Goal: Task Accomplishment & Management: Use online tool/utility

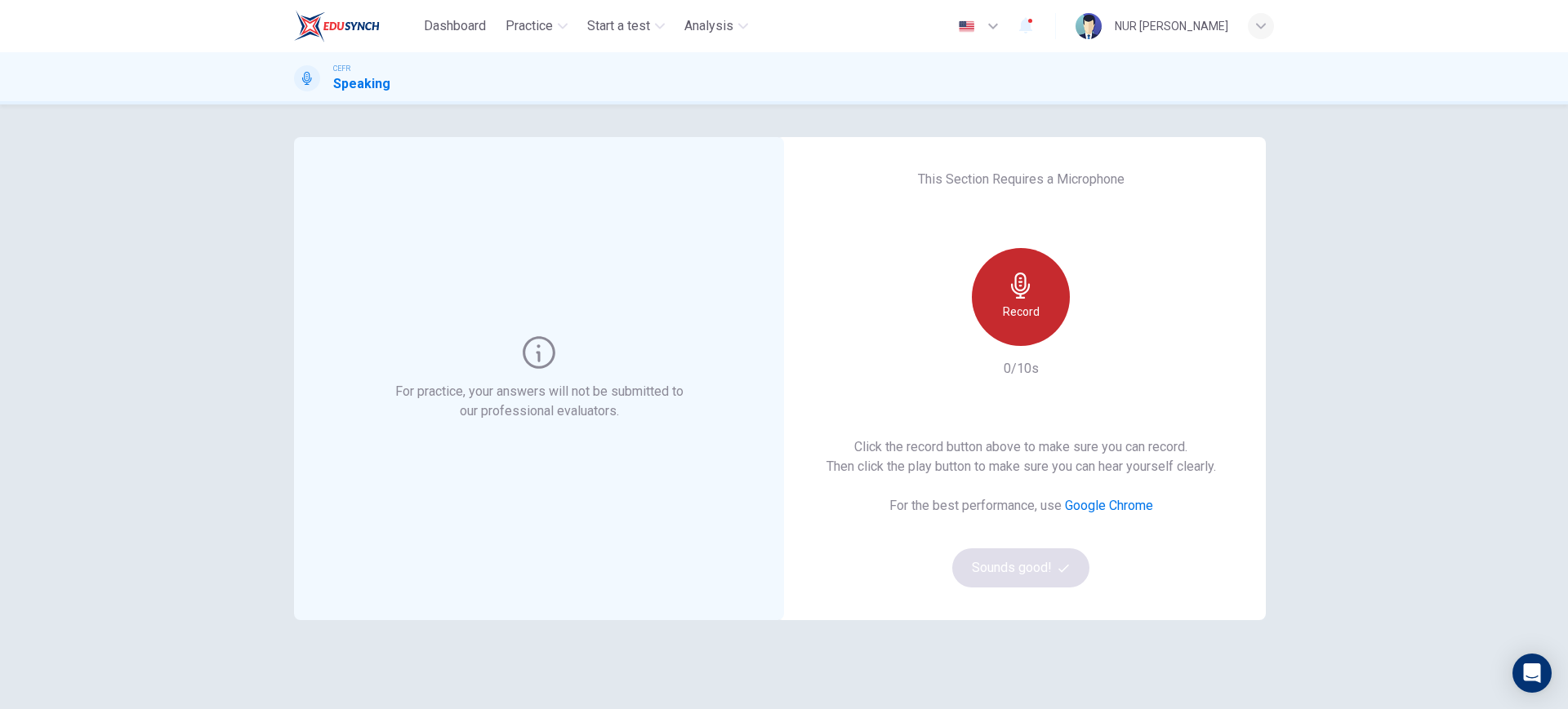
click at [1022, 305] on h6 "Record" at bounding box center [1021, 311] width 37 height 19
click at [1017, 315] on h6 "Stop" at bounding box center [1020, 311] width 24 height 19
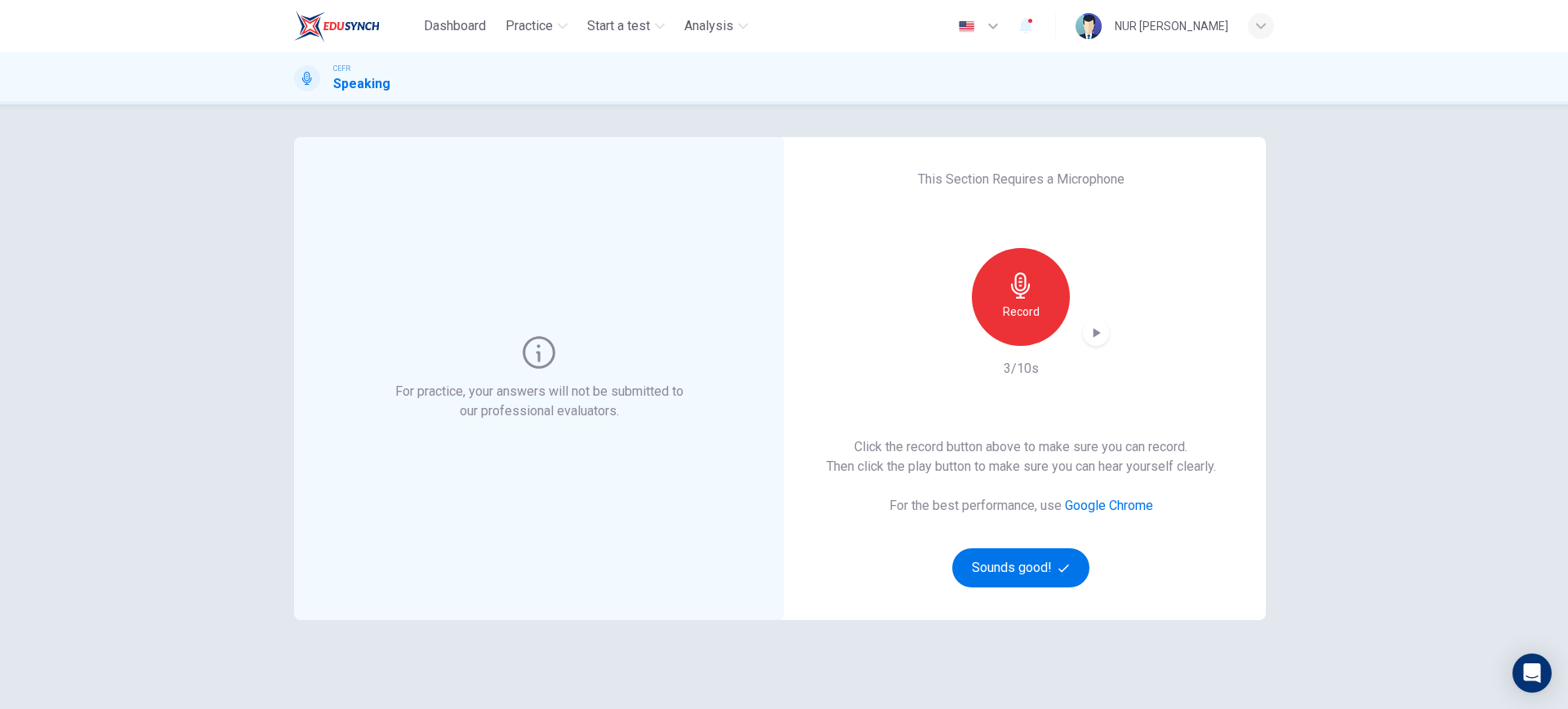
drag, startPoint x: 1075, startPoint y: 329, endPoint x: 1087, endPoint y: 334, distance: 13.0
click at [1087, 334] on div "Record" at bounding box center [1021, 297] width 176 height 98
click at [1094, 335] on icon "button" at bounding box center [1097, 333] width 7 height 10
click at [1037, 575] on button "Sounds good!" at bounding box center [1021, 568] width 137 height 39
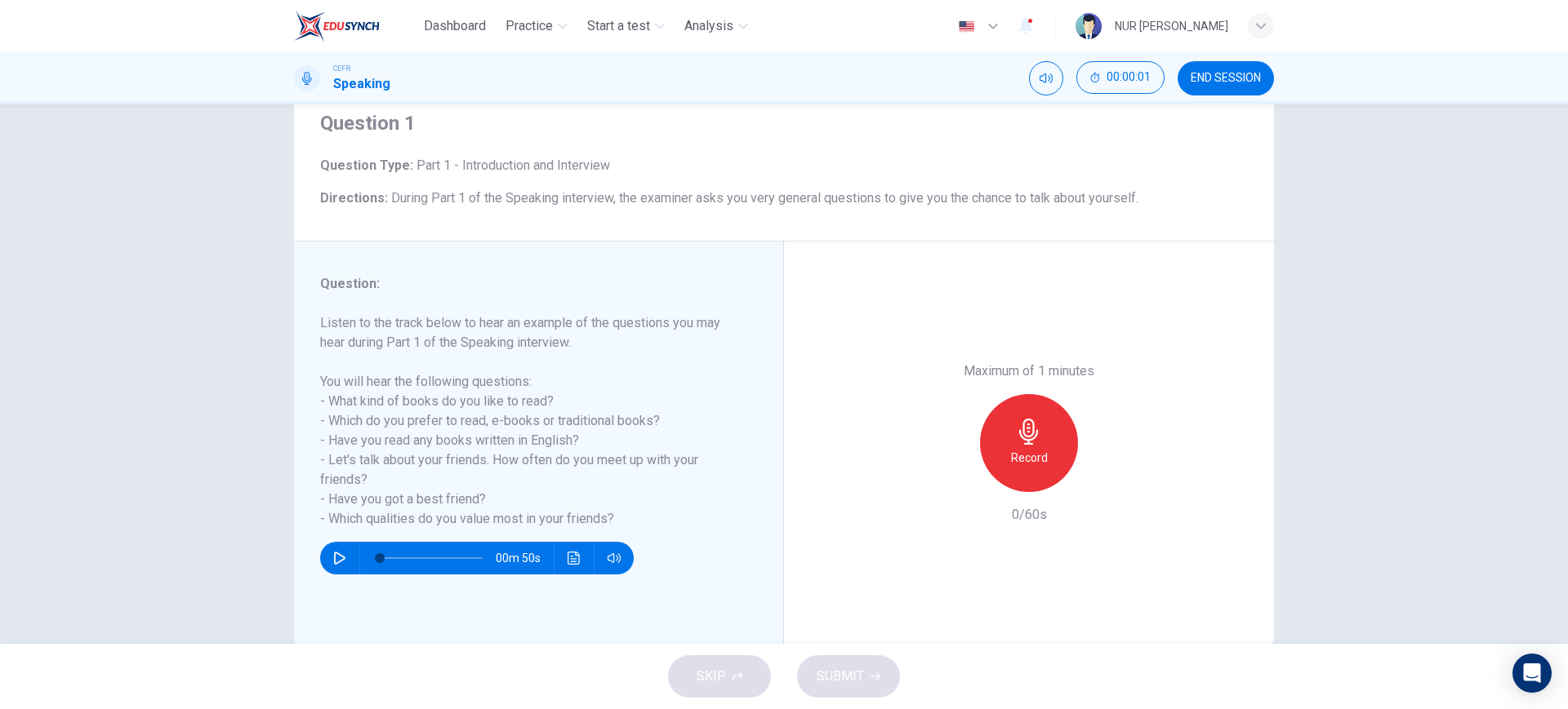
scroll to position [93, 0]
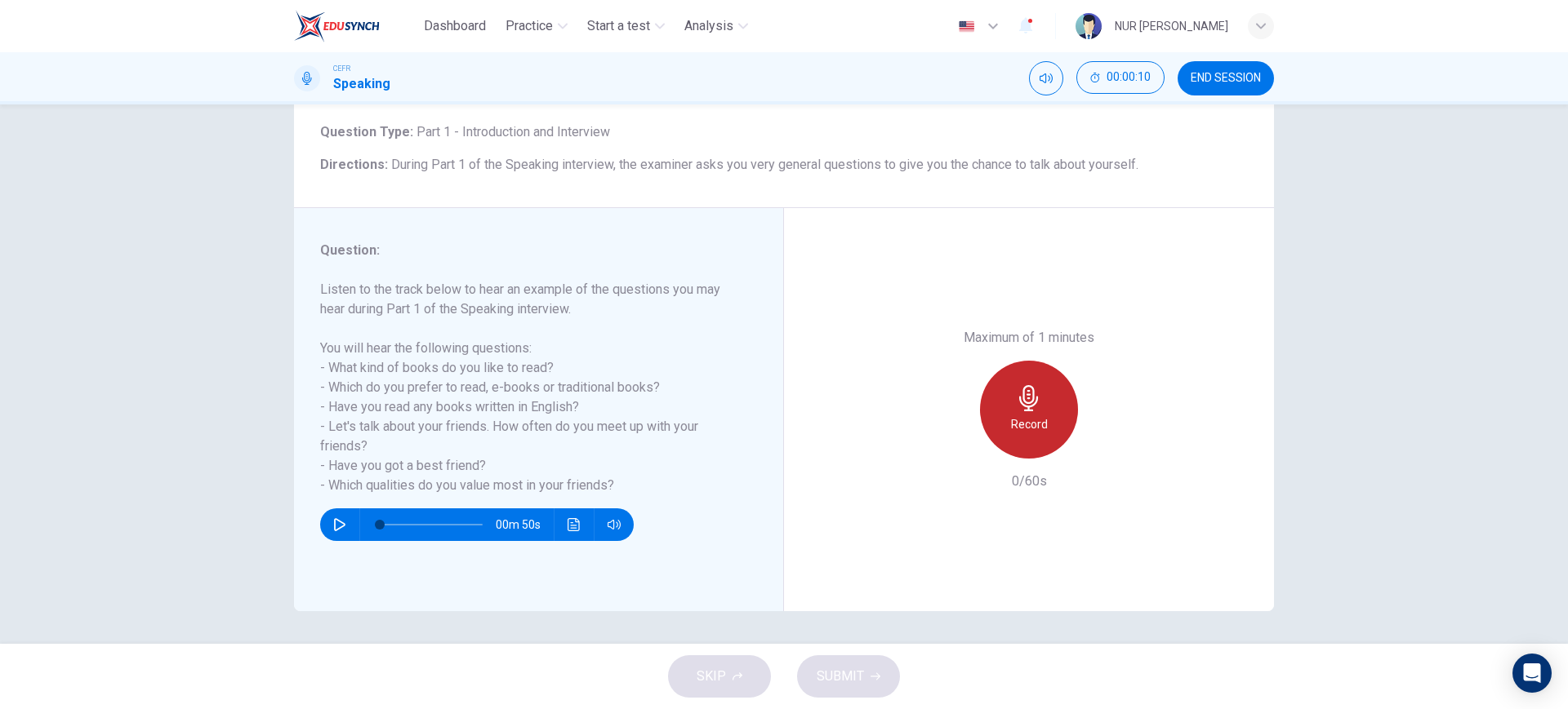
click at [1016, 409] on icon "button" at bounding box center [1029, 398] width 26 height 26
click at [1016, 408] on icon "button" at bounding box center [1029, 398] width 26 height 26
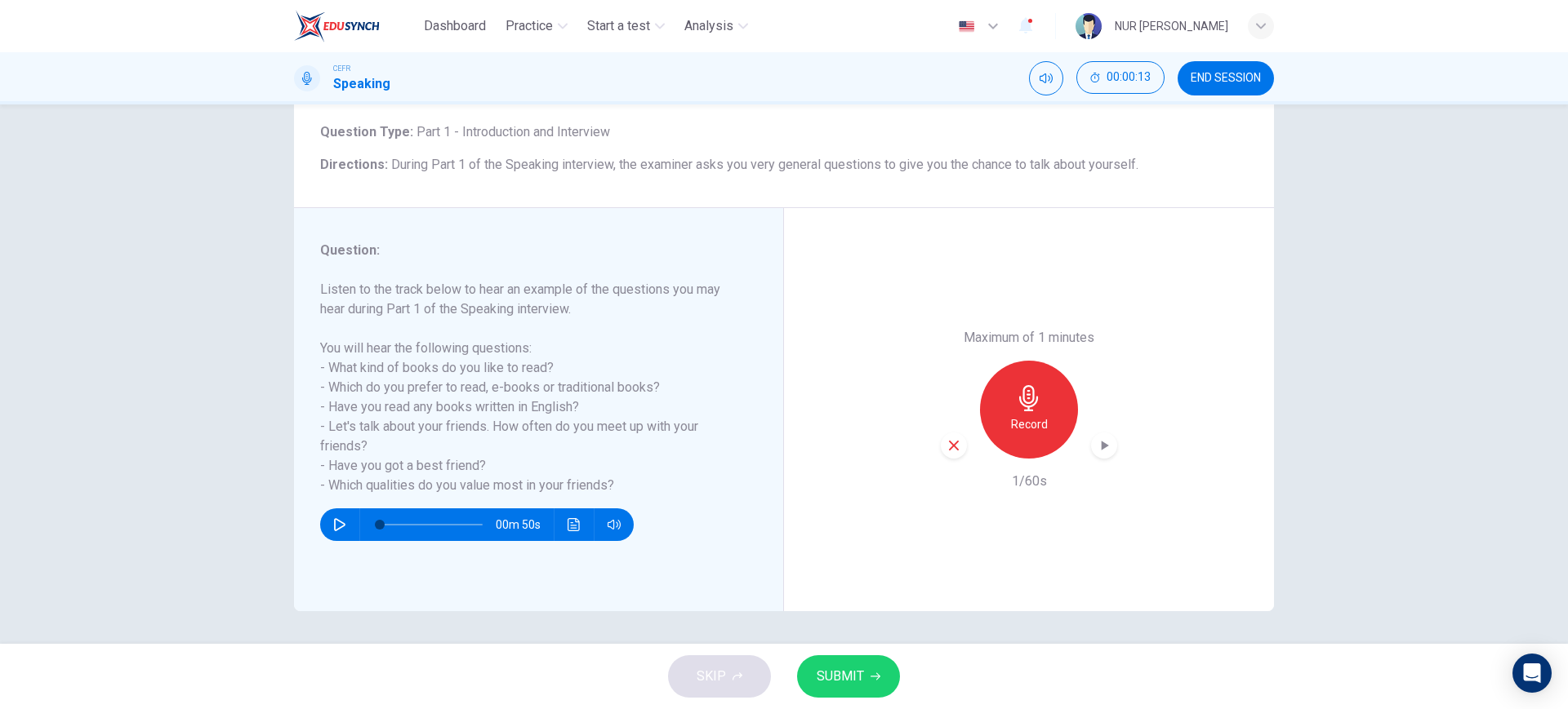
click at [961, 438] on div "Record" at bounding box center [1029, 410] width 176 height 98
click at [956, 440] on div "button" at bounding box center [953, 445] width 26 height 26
click at [1024, 393] on icon "button" at bounding box center [1029, 398] width 26 height 26
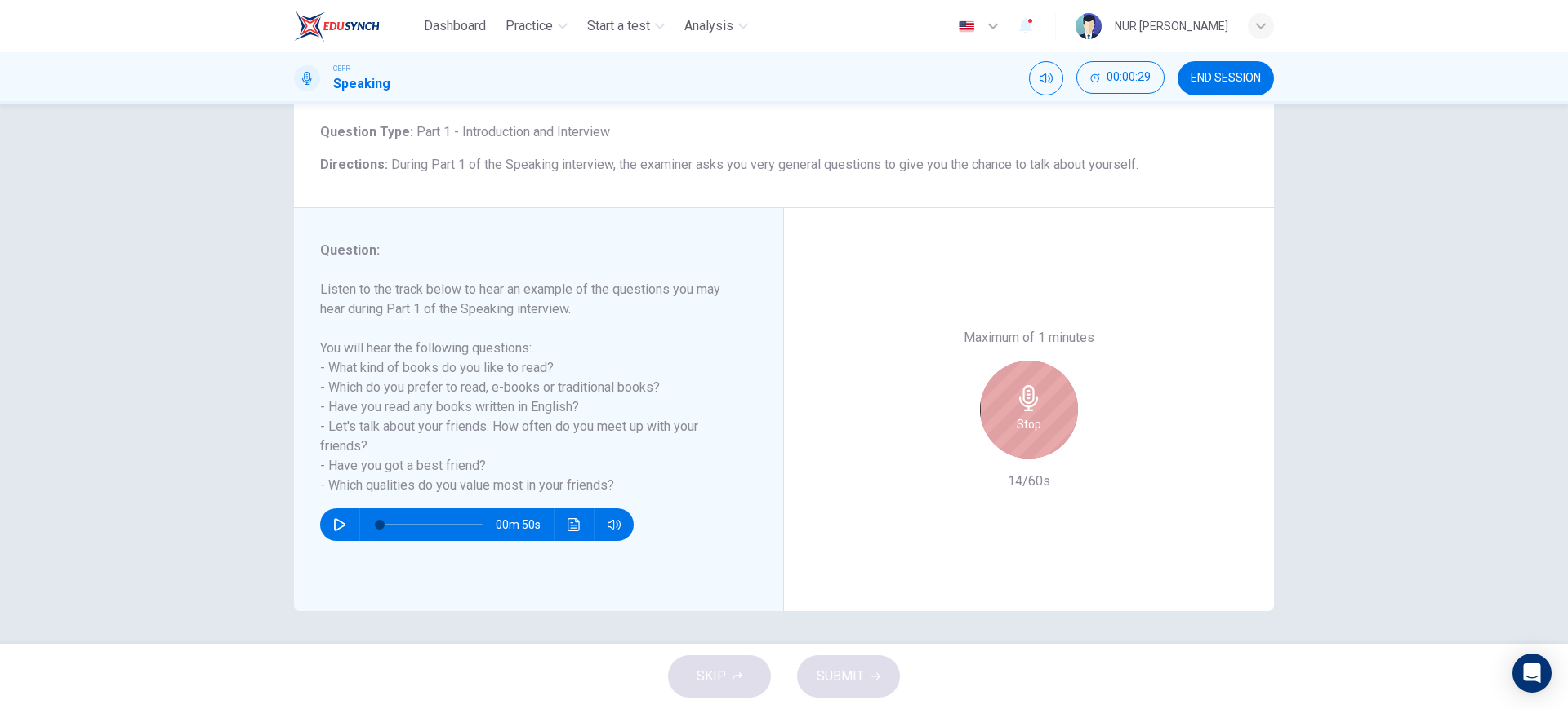
click at [997, 367] on div "Stop" at bounding box center [1030, 410] width 98 height 98
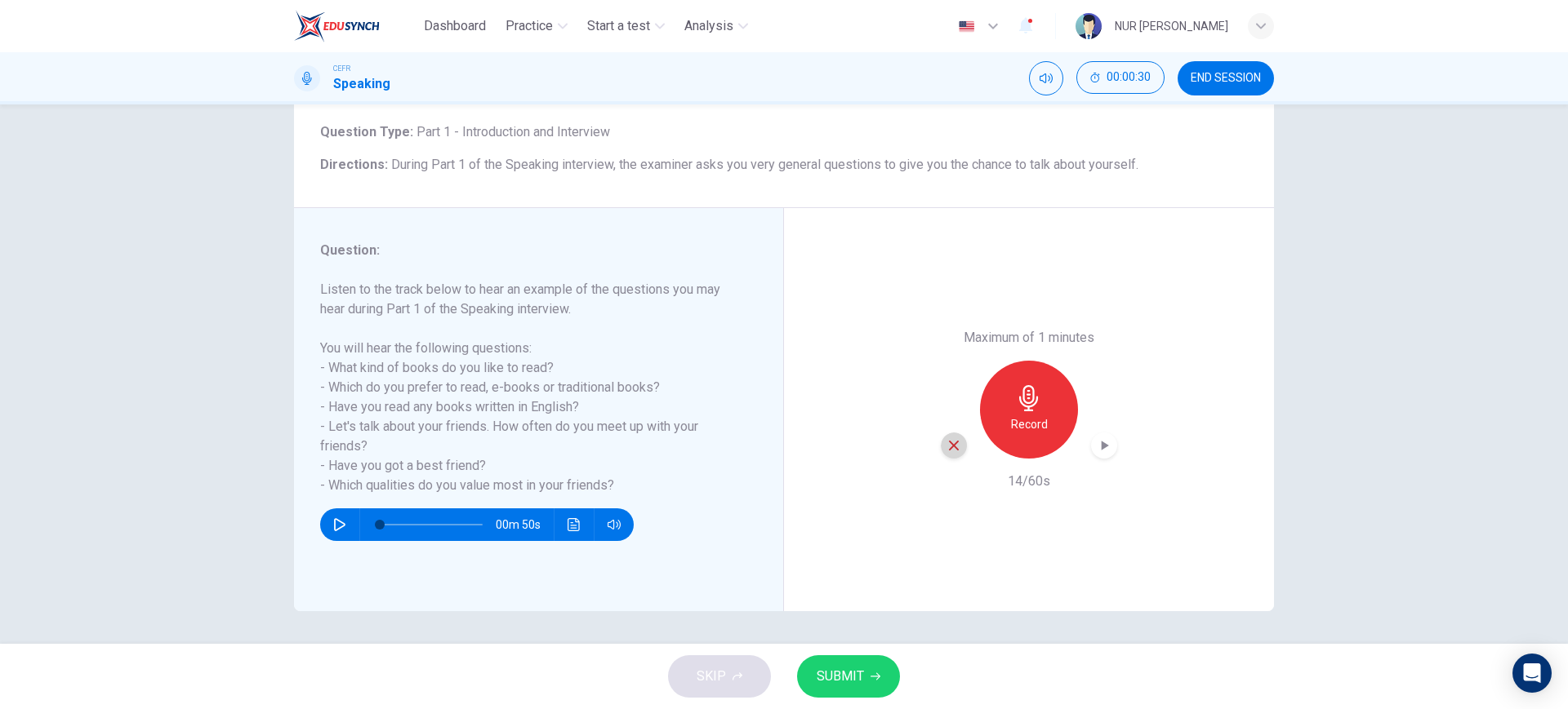
click at [950, 444] on icon "button" at bounding box center [953, 445] width 10 height 10
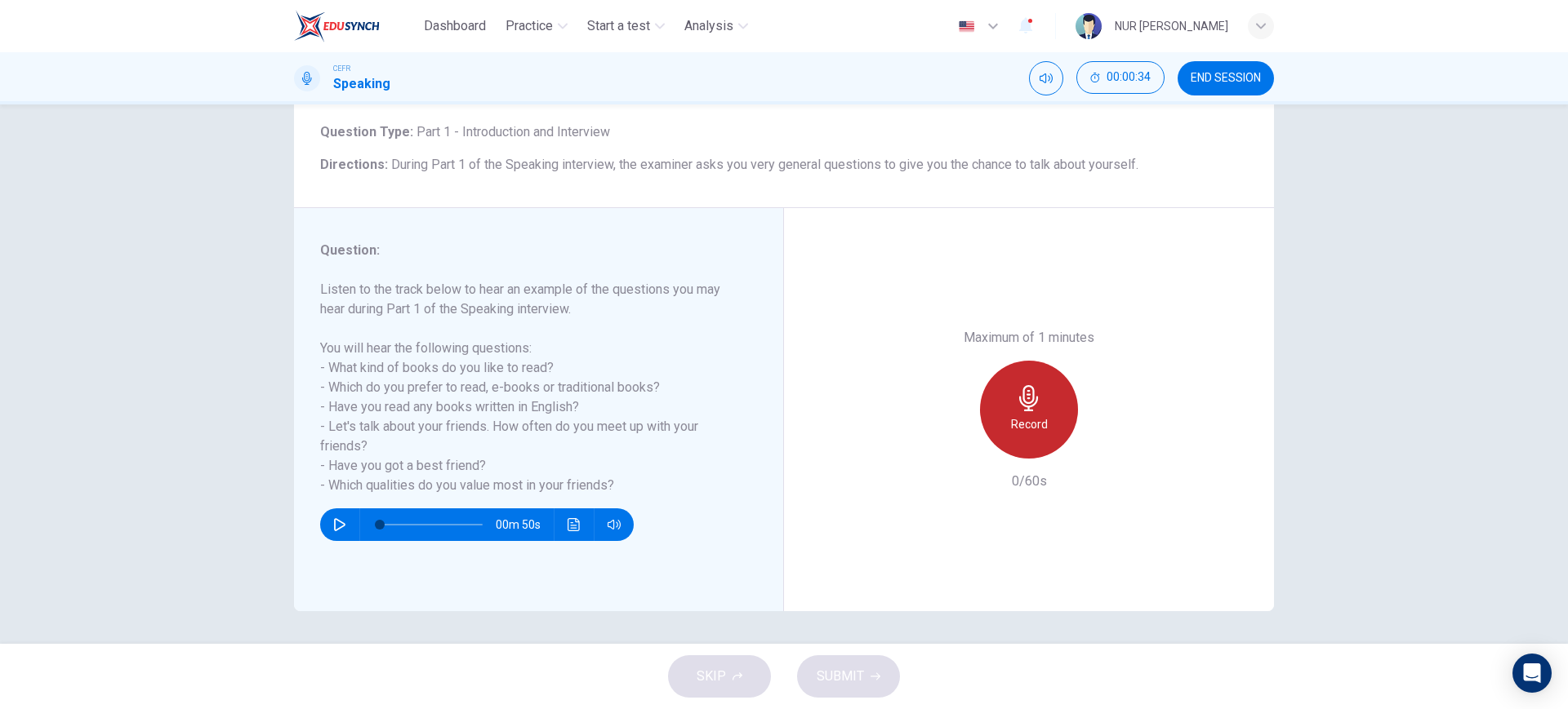
click at [987, 422] on div "Record" at bounding box center [1030, 410] width 98 height 98
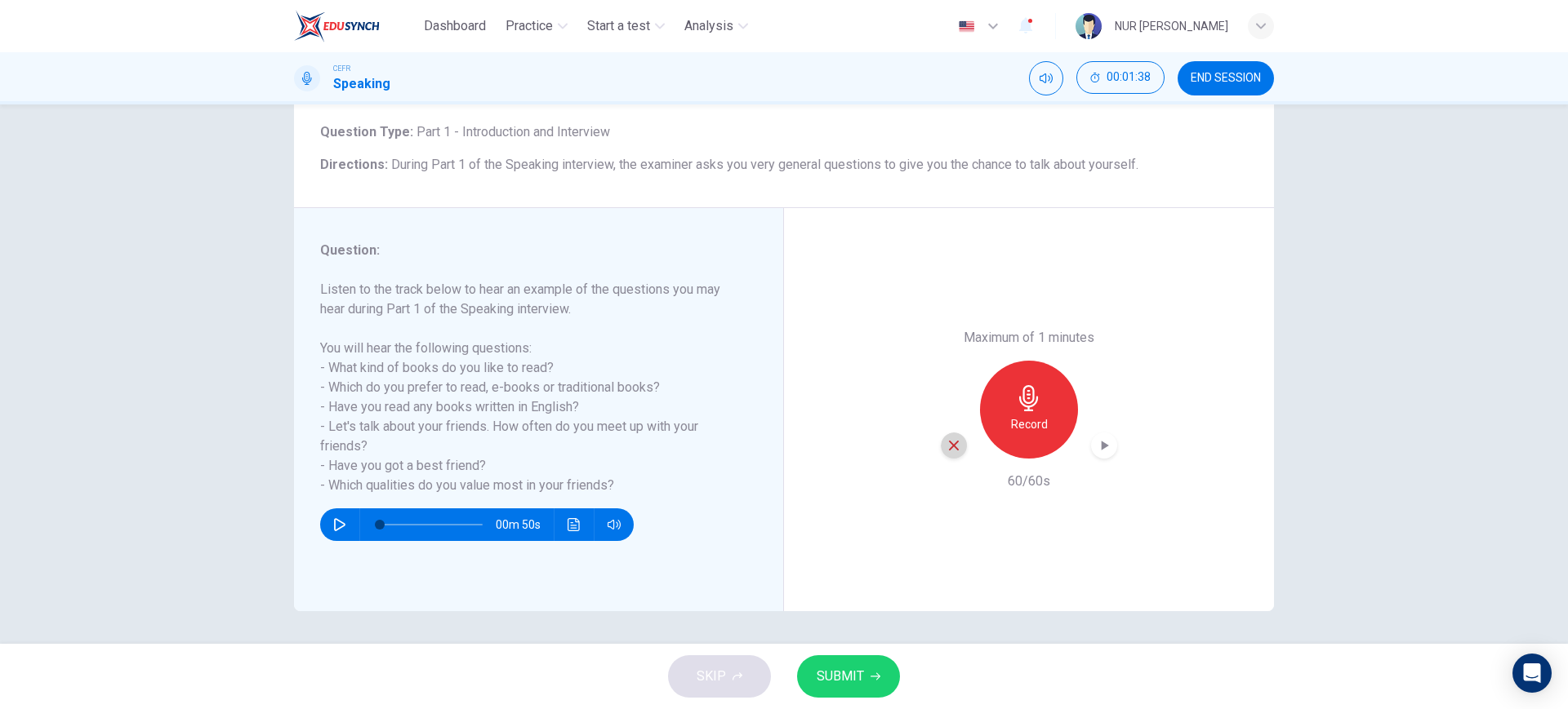
click at [959, 441] on div "button" at bounding box center [953, 445] width 26 height 26
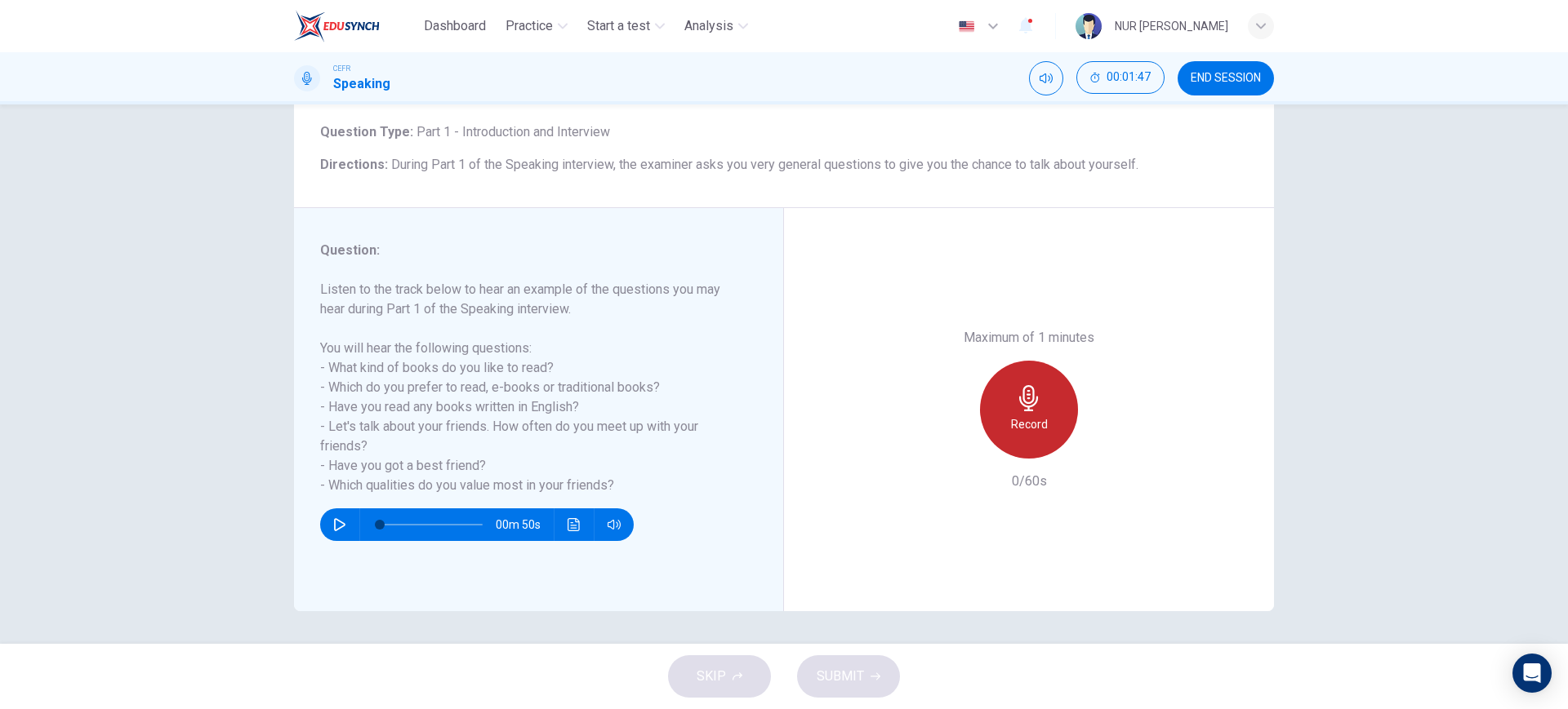
click at [1009, 406] on div "Record" at bounding box center [1030, 410] width 98 height 98
click at [1009, 406] on div "Stop" at bounding box center [1030, 410] width 98 height 98
click at [1009, 406] on div "Record" at bounding box center [1030, 410] width 98 height 98
click at [1028, 398] on icon "button" at bounding box center [1029, 398] width 19 height 26
click at [1016, 390] on icon "button" at bounding box center [1029, 398] width 26 height 26
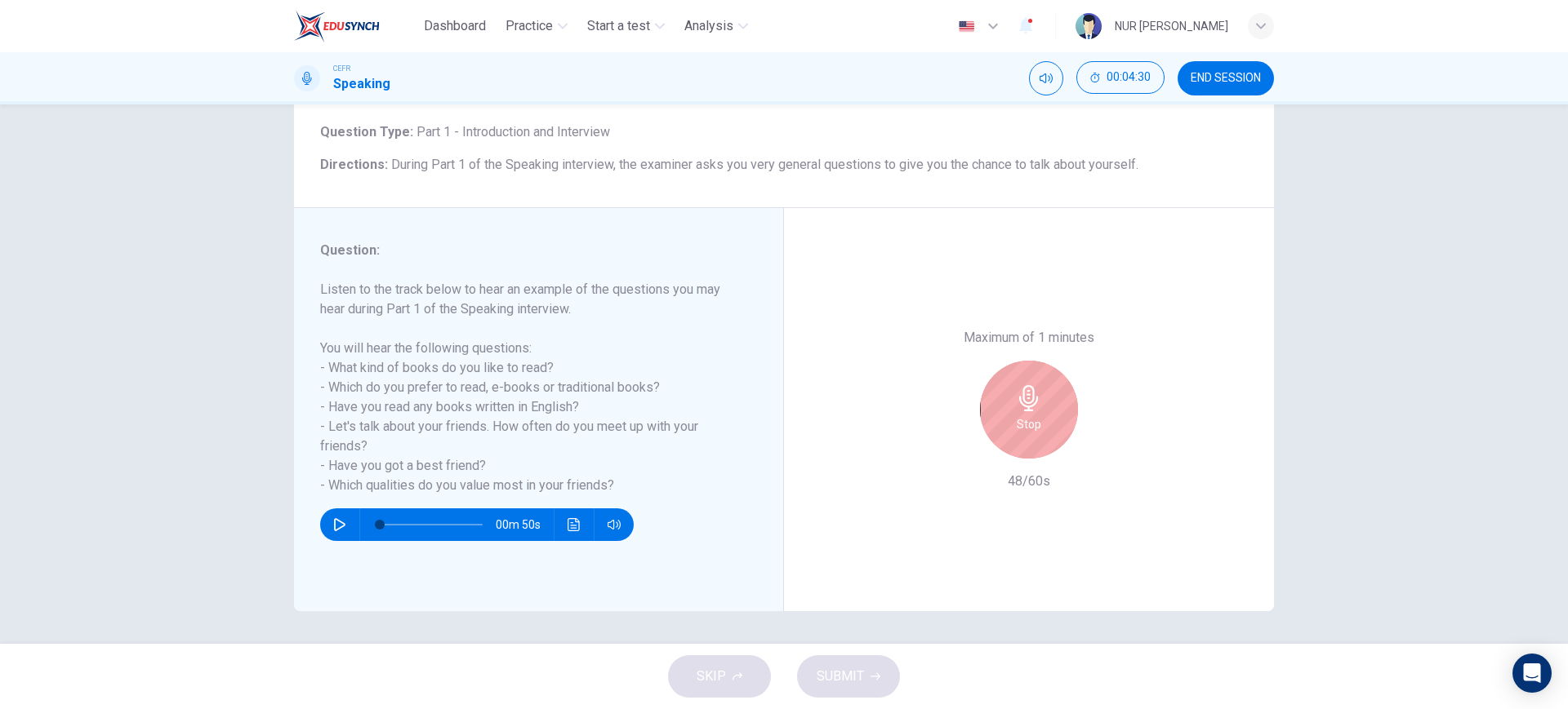
drag, startPoint x: 1010, startPoint y: 390, endPoint x: 1001, endPoint y: 390, distance: 9.0
click at [1008, 390] on div "Stop" at bounding box center [1030, 410] width 98 height 98
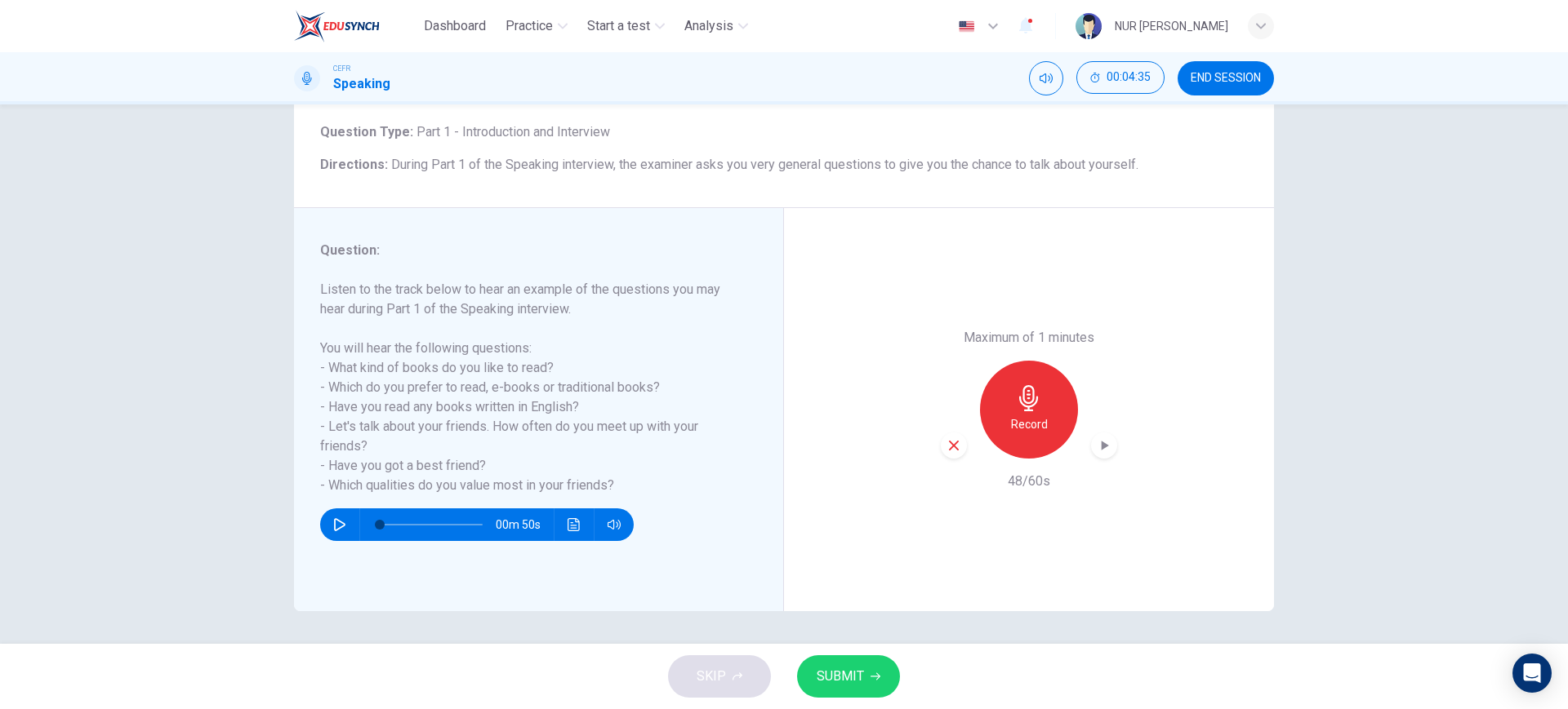
click at [960, 435] on div "Record" at bounding box center [1029, 410] width 176 height 98
click at [958, 440] on div "button" at bounding box center [953, 445] width 26 height 26
click at [334, 535] on button "button" at bounding box center [340, 524] width 26 height 32
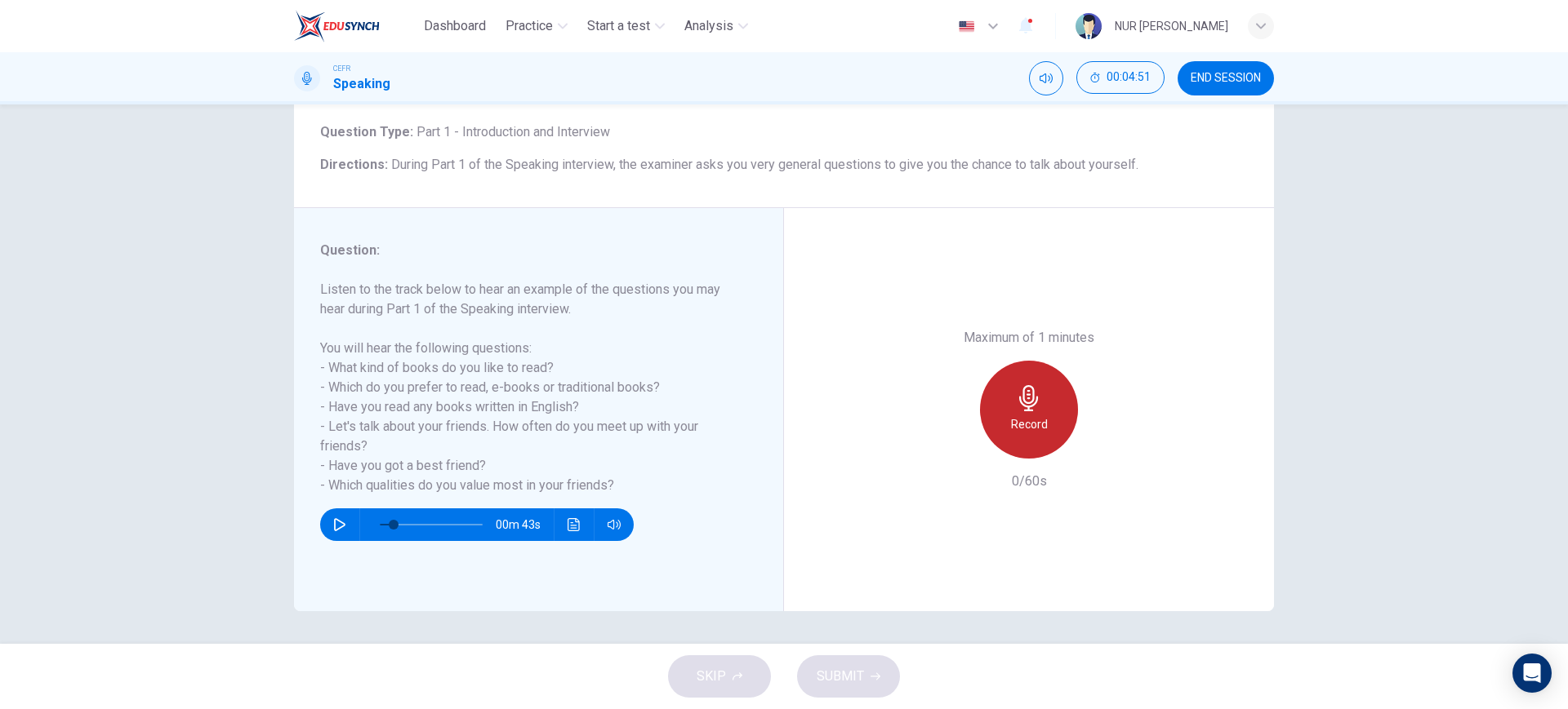
click at [1045, 420] on div "Record" at bounding box center [1030, 410] width 98 height 98
click at [1045, 420] on div "Stop" at bounding box center [1030, 410] width 98 height 98
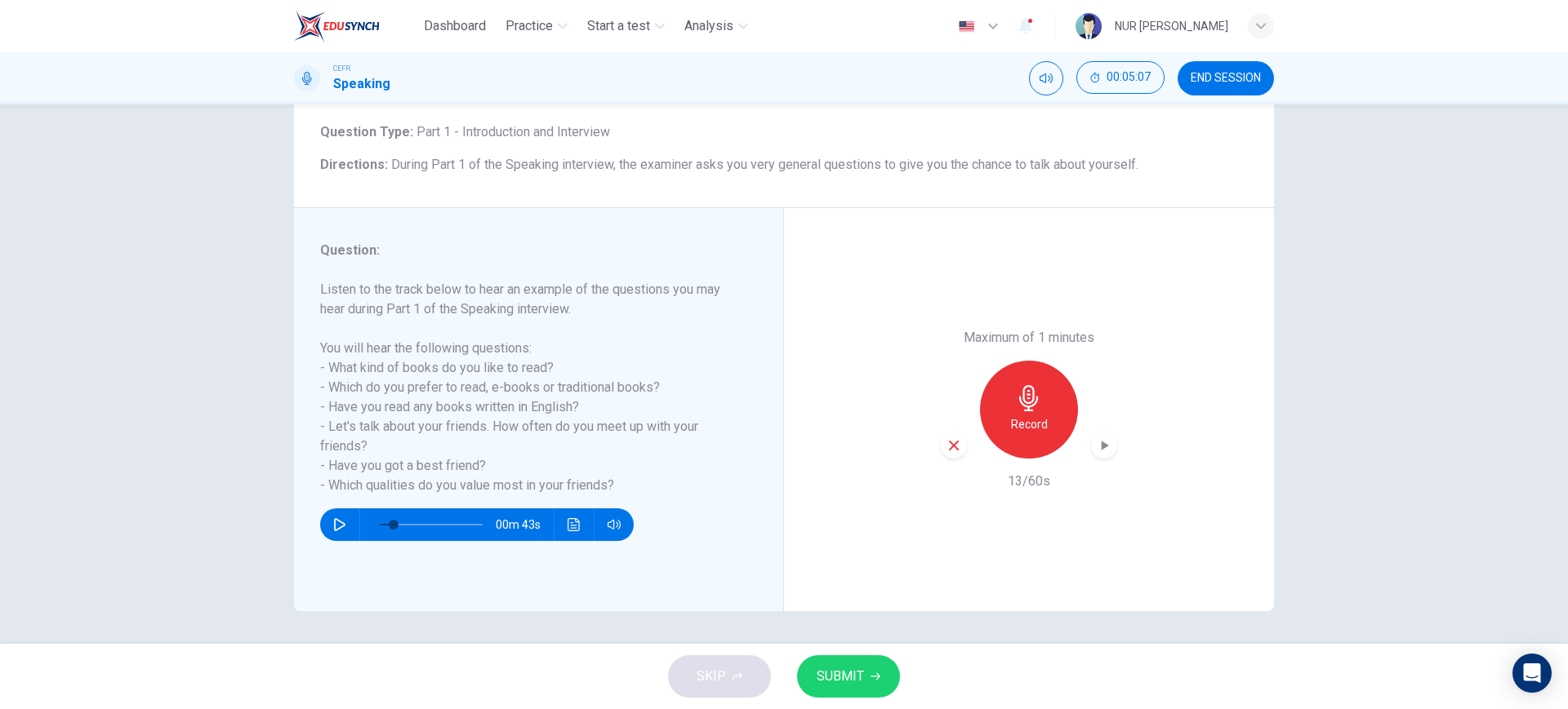
click at [949, 456] on div "button" at bounding box center [953, 445] width 26 height 26
click at [1025, 424] on h6 "Record" at bounding box center [1030, 424] width 37 height 19
click at [820, 668] on span "SUBMIT" at bounding box center [840, 677] width 47 height 23
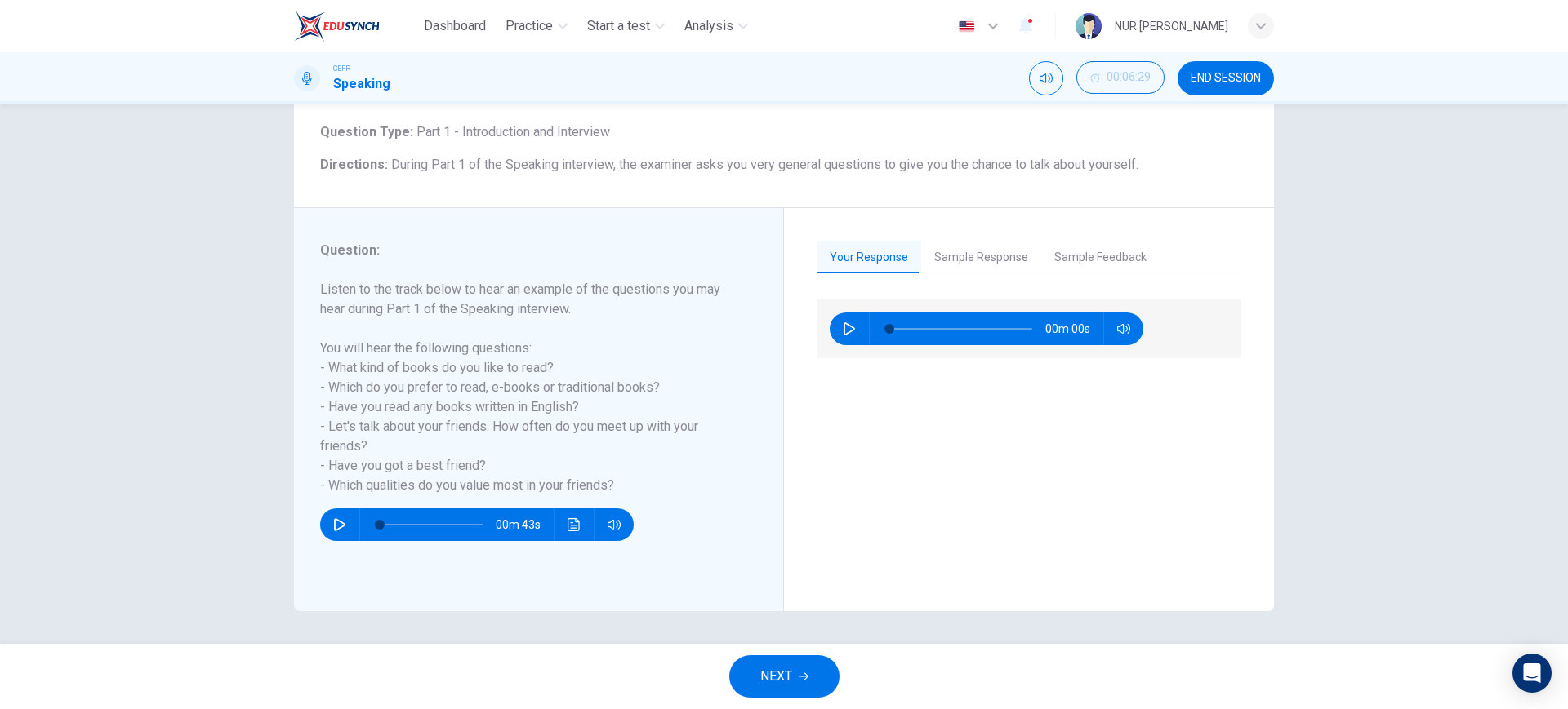
type input "0"
click at [944, 251] on button "Sample Response" at bounding box center [980, 257] width 120 height 34
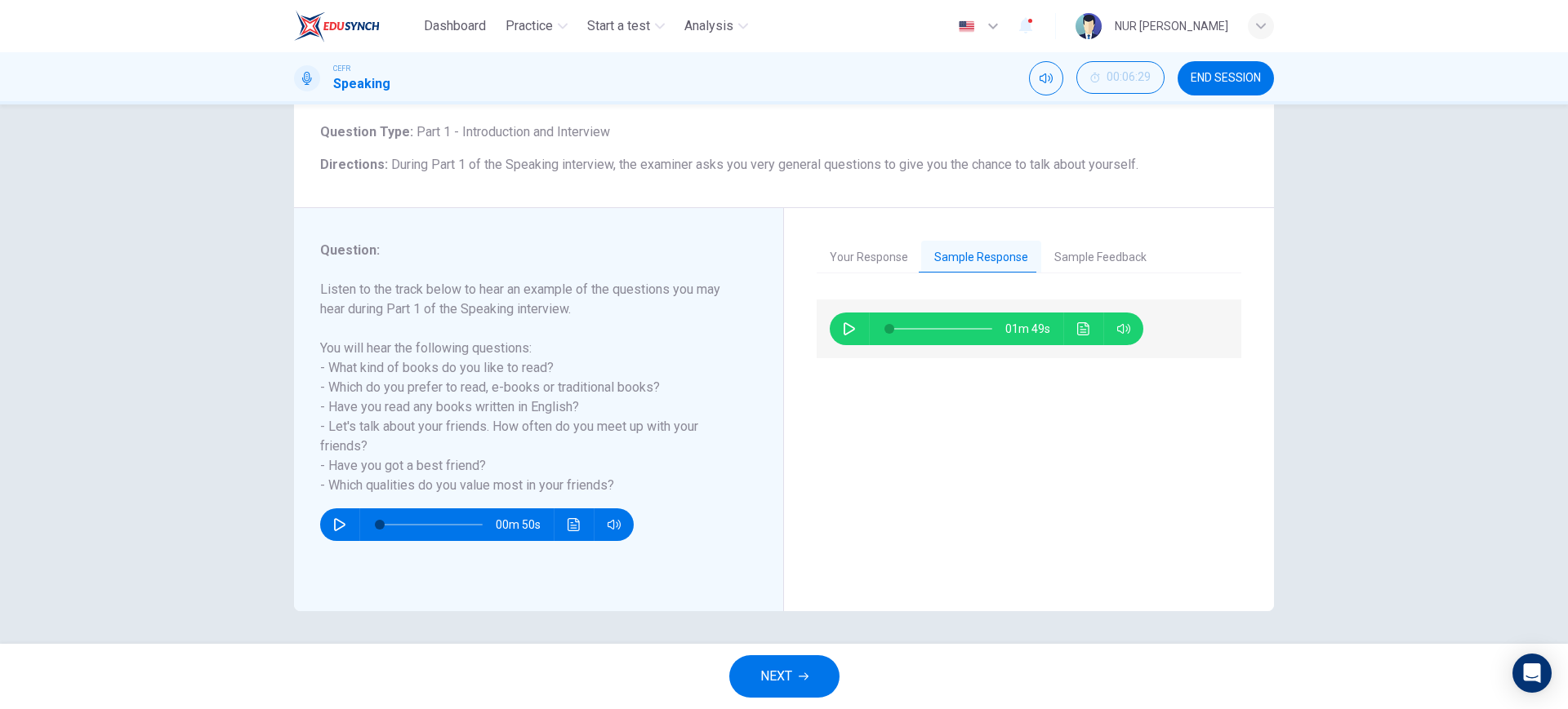
click at [824, 232] on div "Your Response Sample Response Sample Feedback 00m 00s 01m 49s This candidate sc…" at bounding box center [1029, 409] width 490 height 404
click at [827, 249] on button "Your Response" at bounding box center [869, 257] width 105 height 34
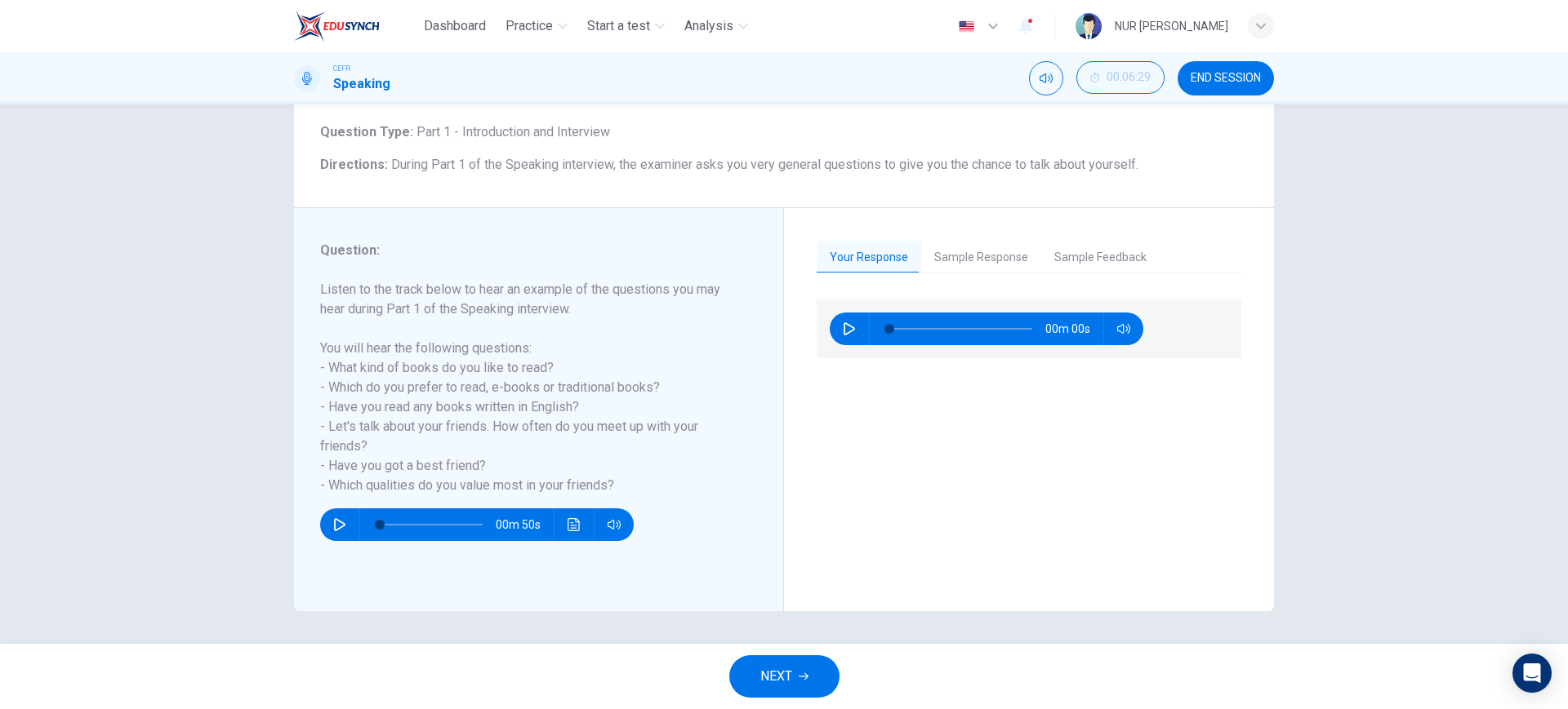
click at [844, 331] on icon "button" at bounding box center [849, 329] width 11 height 13
click at [993, 278] on div "Your Response Sample Response Sample Feedback 00m 26s 01m 49s This candidate sc…" at bounding box center [1029, 409] width 424 height 338
type input "58"
click at [991, 268] on button "Sample Response" at bounding box center [980, 257] width 120 height 34
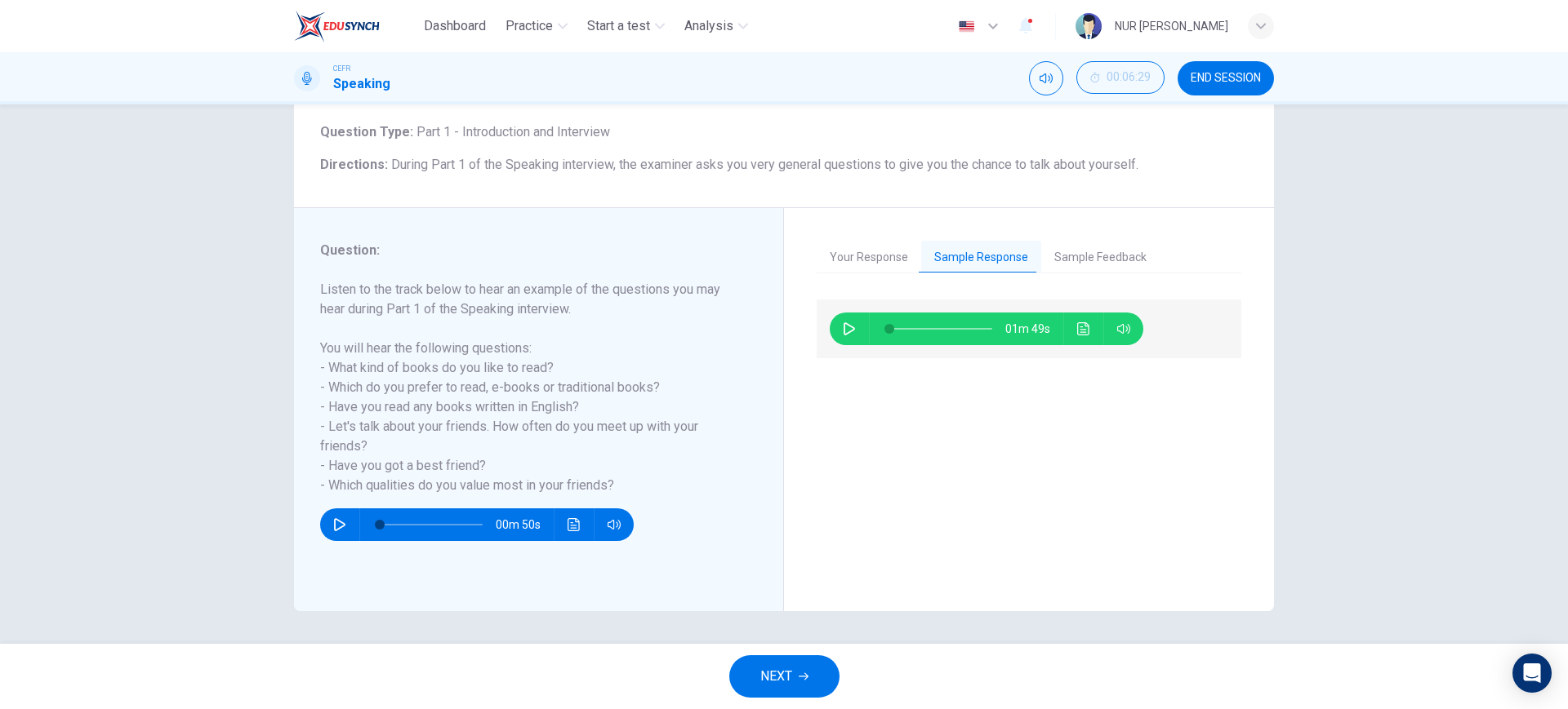
click at [844, 323] on icon "button" at bounding box center [849, 329] width 13 height 13
type input "10"
click at [1049, 254] on button "Sample Feedback" at bounding box center [1101, 257] width 119 height 34
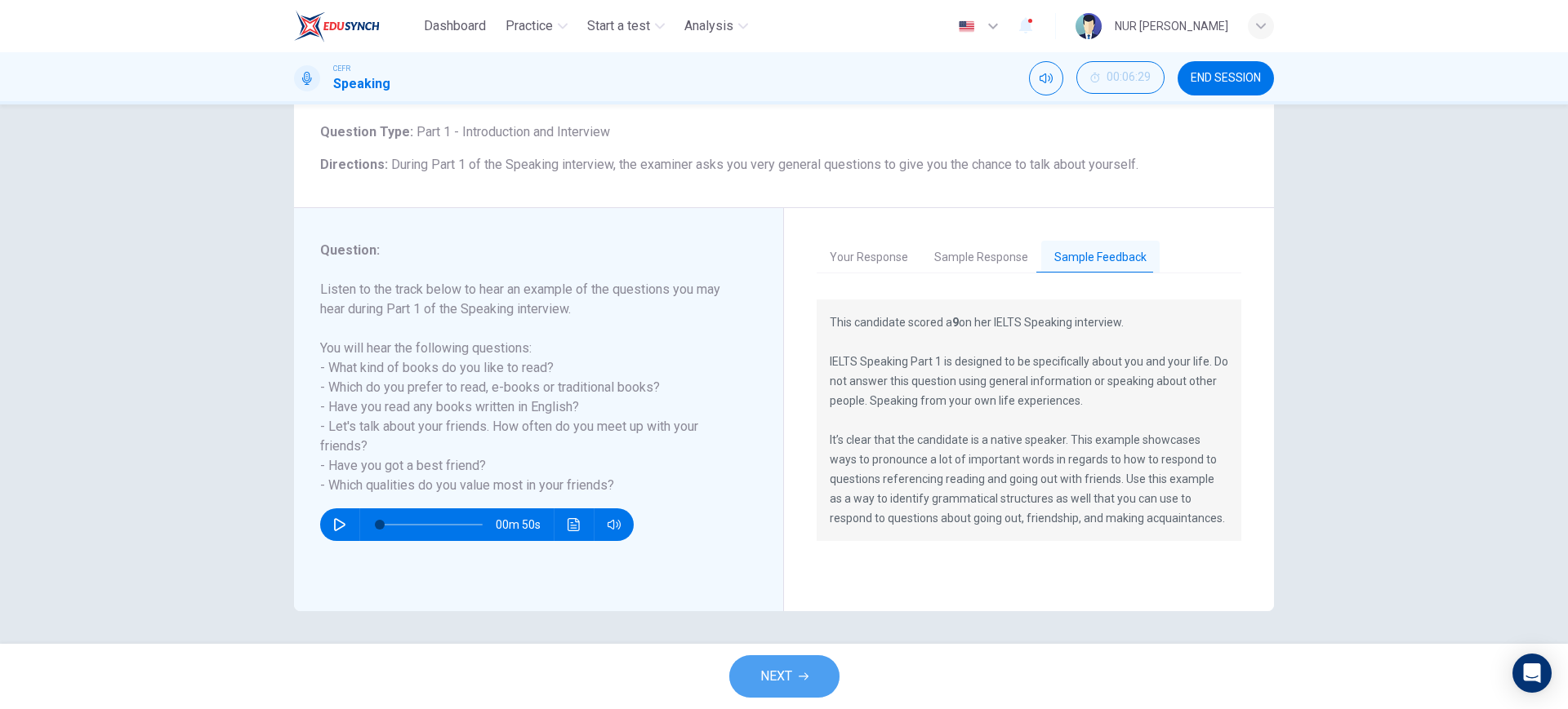
click at [818, 668] on button "NEXT" at bounding box center [784, 677] width 110 height 43
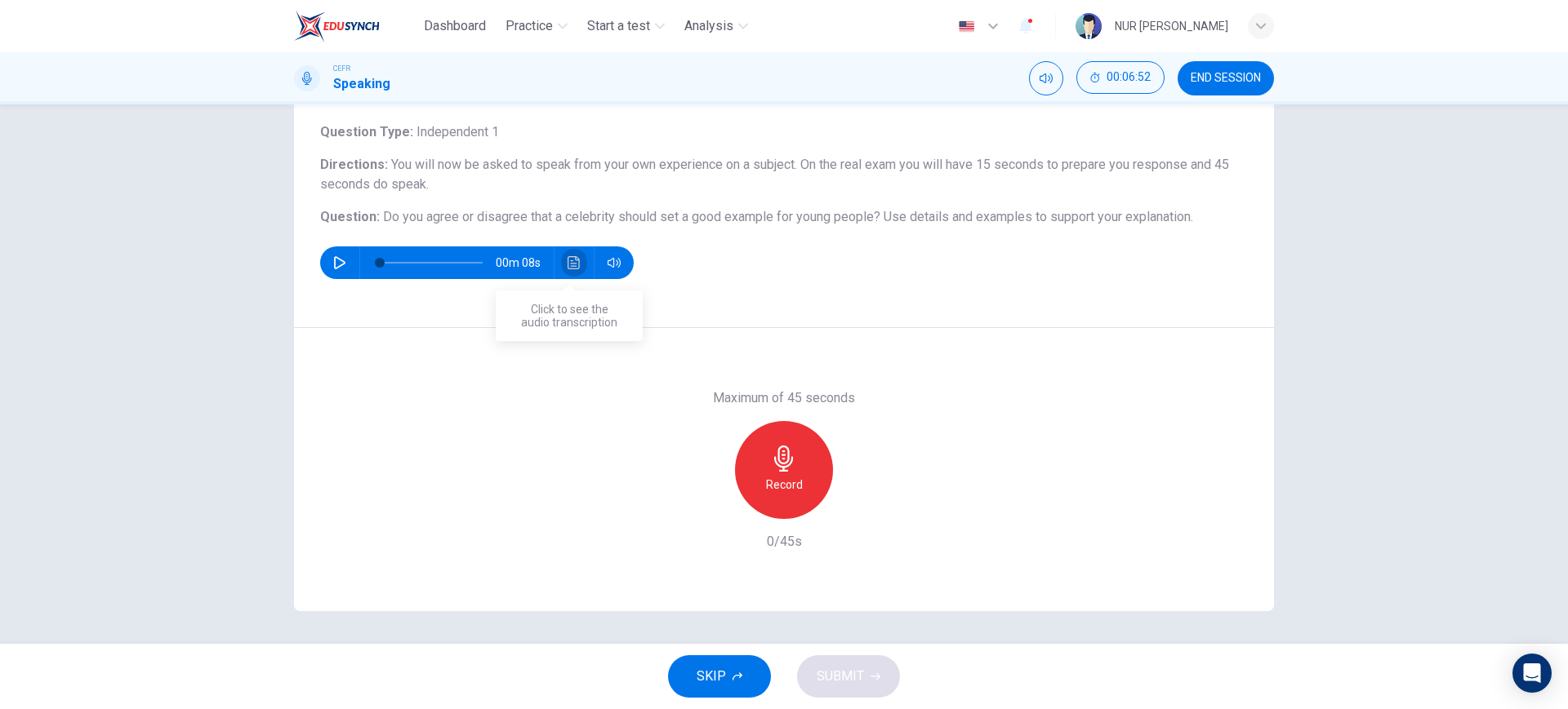
click at [577, 251] on button "Click to see the audio transcription" at bounding box center [574, 263] width 26 height 32
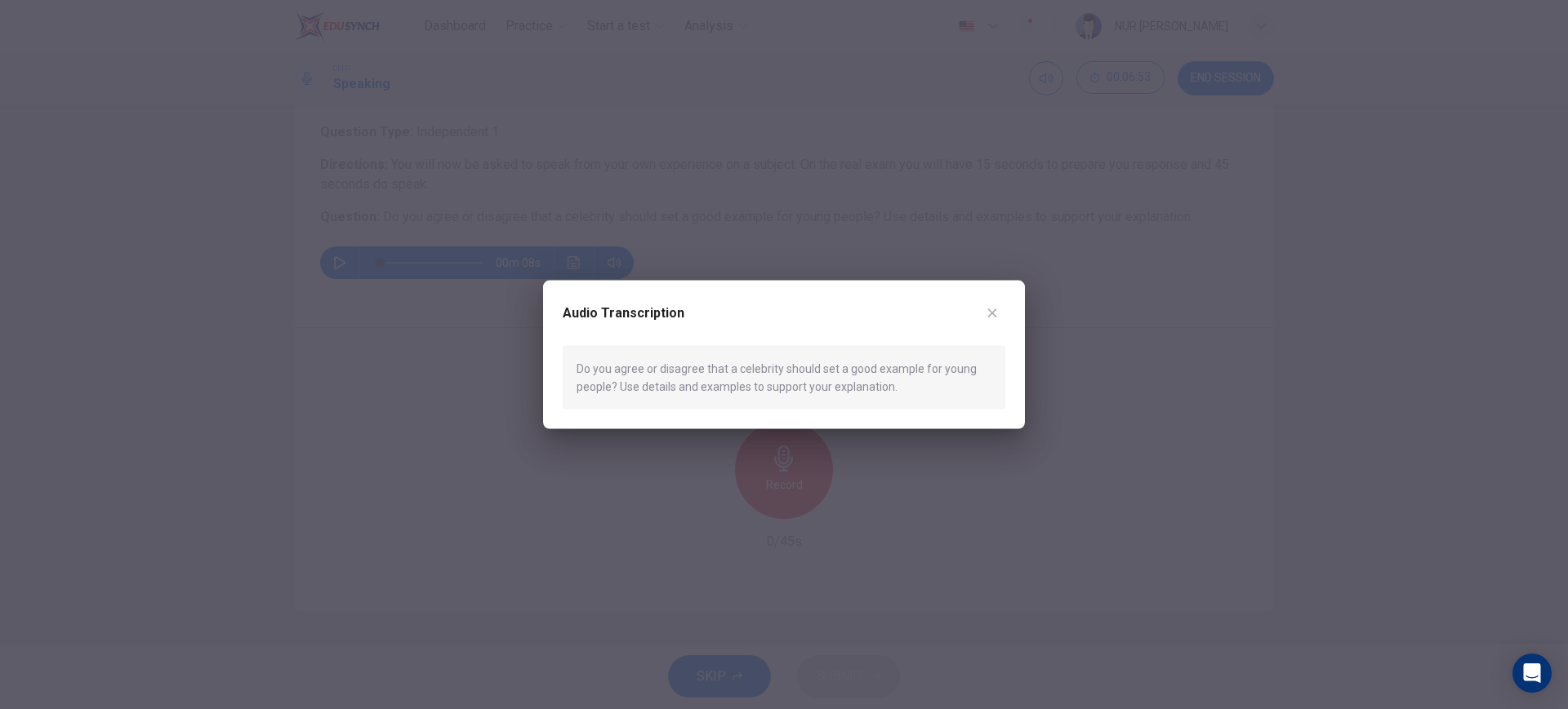
click at [866, 183] on div at bounding box center [784, 354] width 1568 height 709
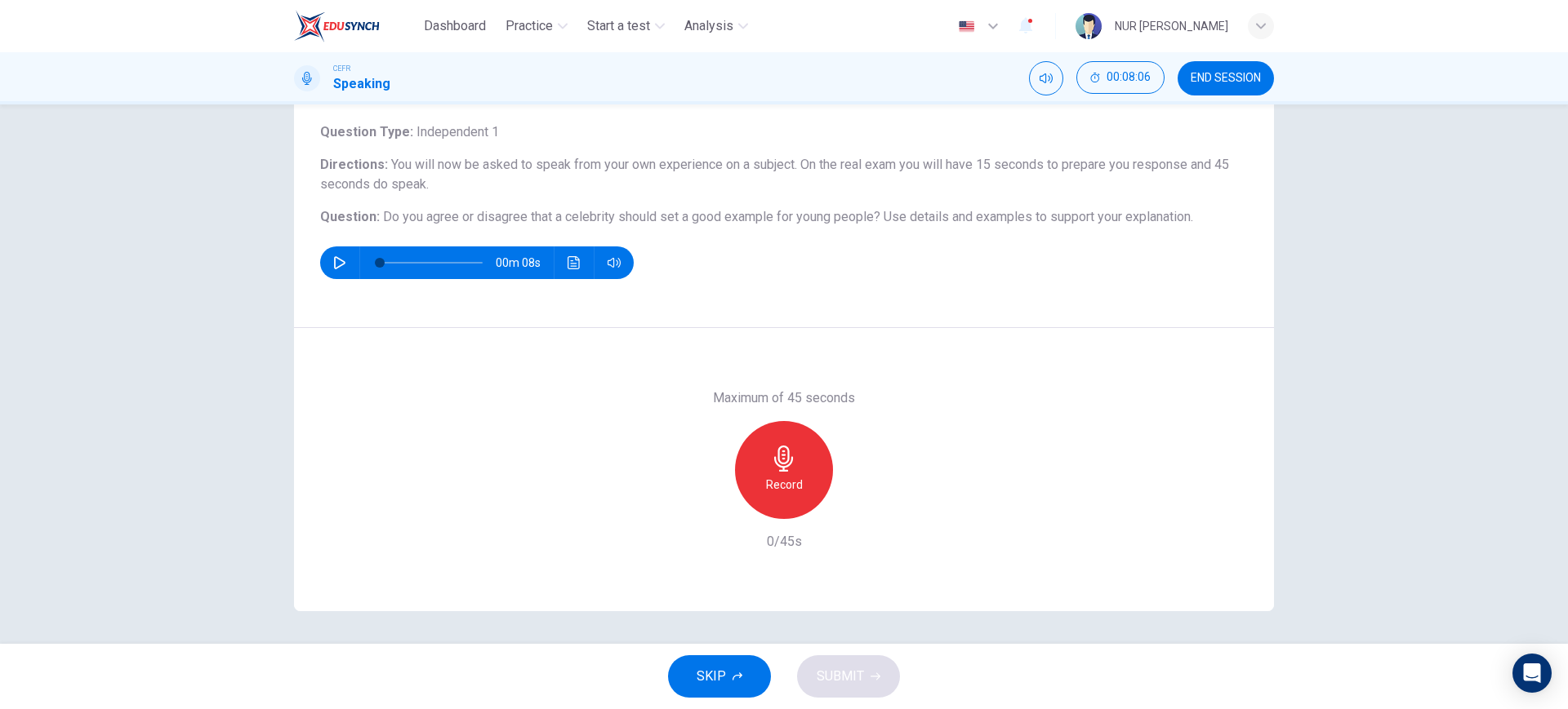
click at [775, 450] on icon "button" at bounding box center [784, 458] width 26 height 26
click at [830, 668] on span "SUBMIT" at bounding box center [840, 677] width 47 height 23
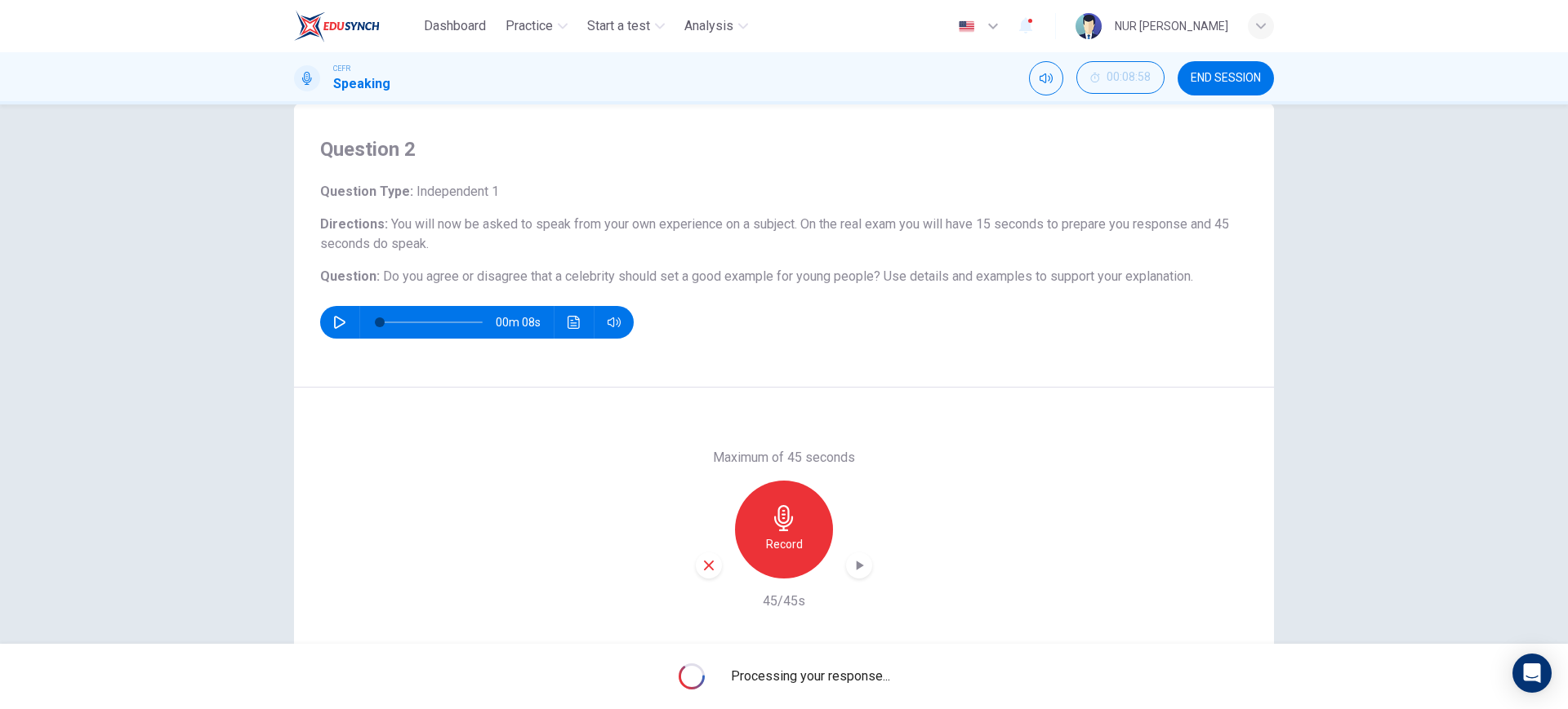
scroll to position [0, 0]
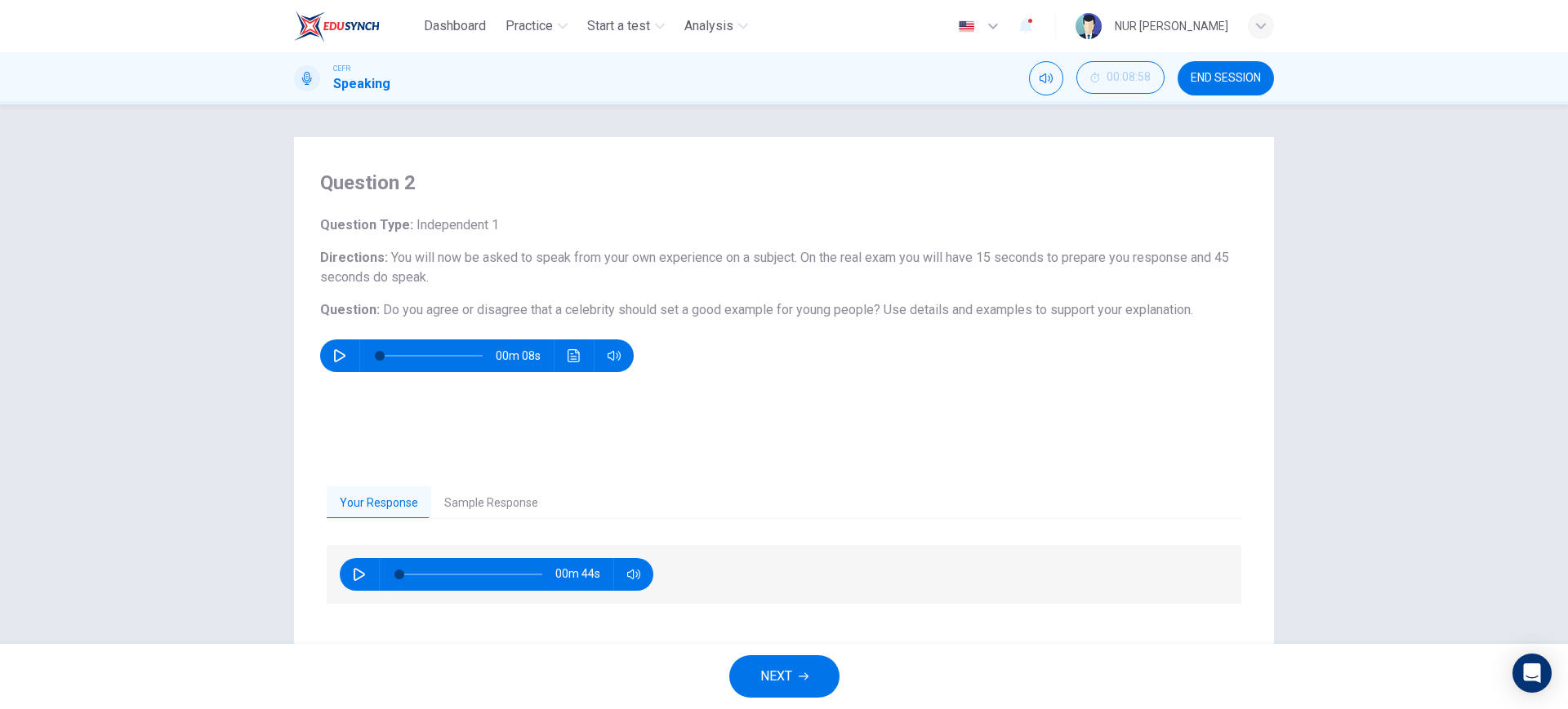
drag, startPoint x: 0, startPoint y: 315, endPoint x: 0, endPoint y: 677, distance: 362.0
click at [0, 410] on div "Question 2 Question Type : Independent 1 Directions : You will now be asked to …" at bounding box center [784, 374] width 1568 height 539
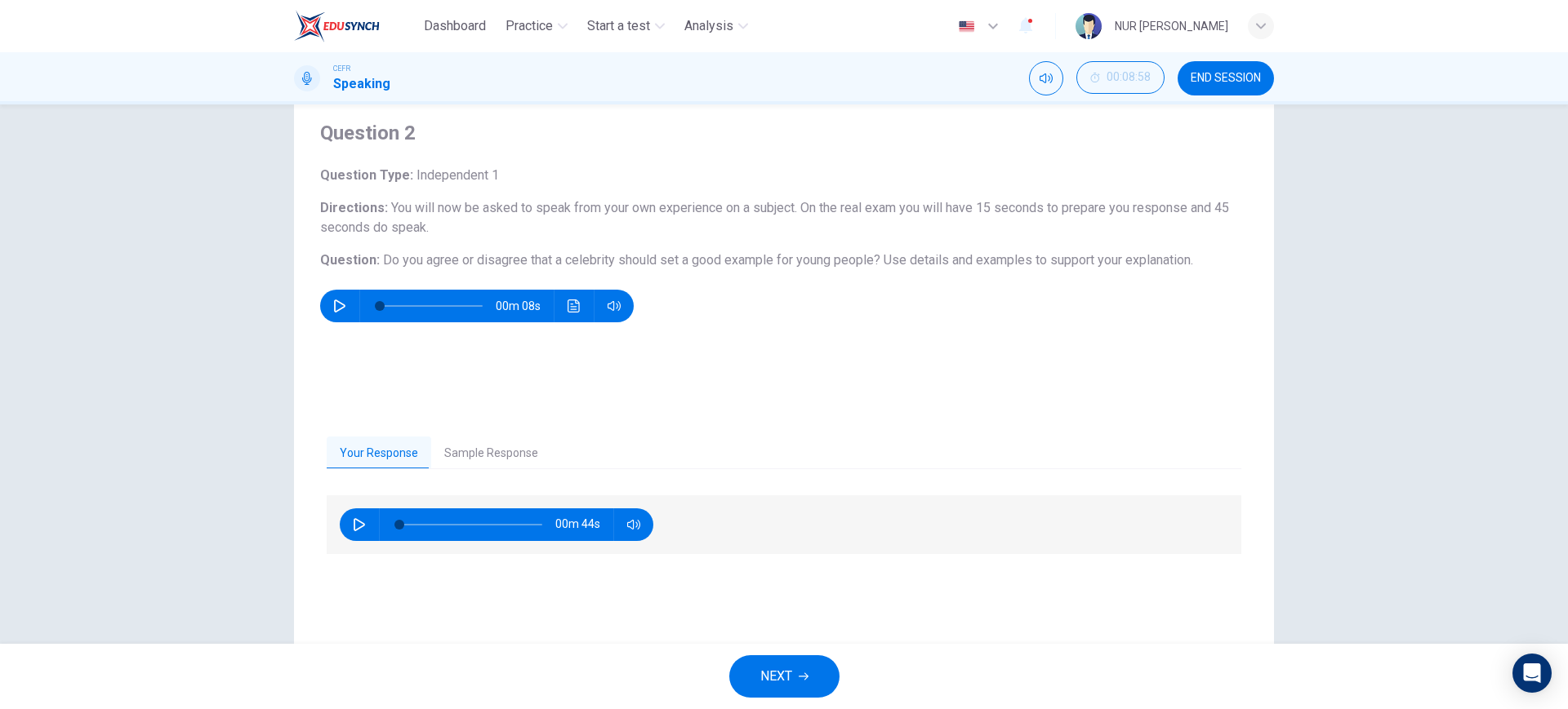
scroll to position [93, 0]
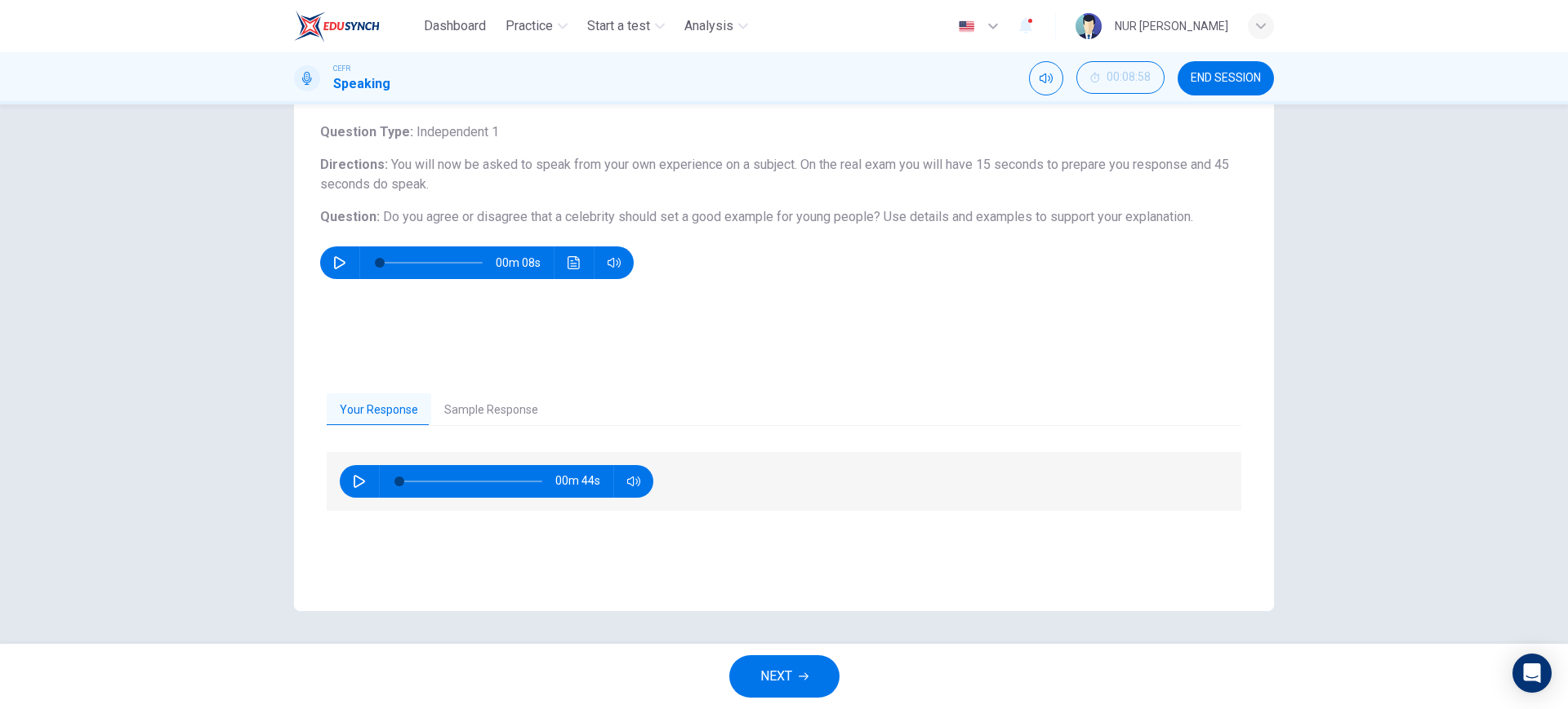
click at [1229, 75] on span "END SESSION" at bounding box center [1225, 78] width 71 height 13
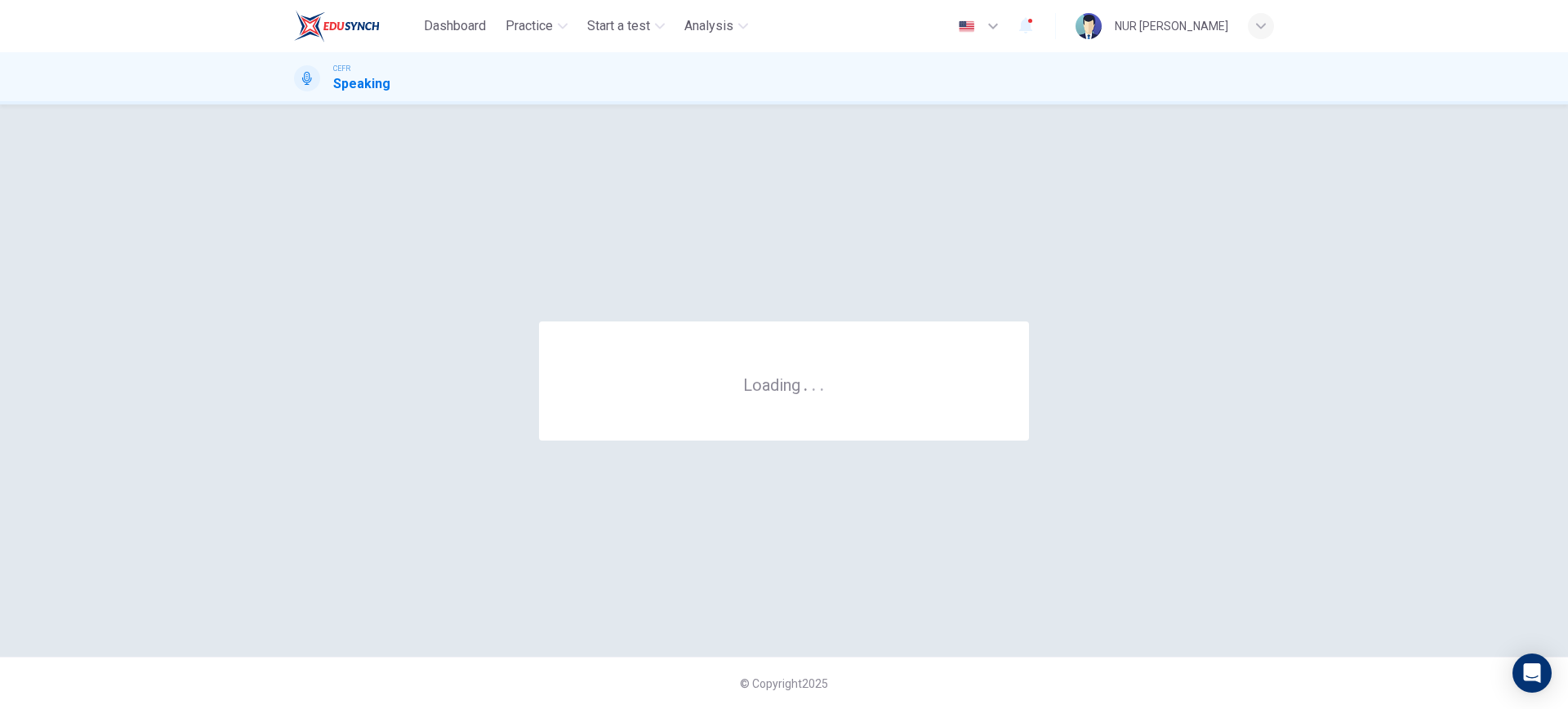
scroll to position [0, 0]
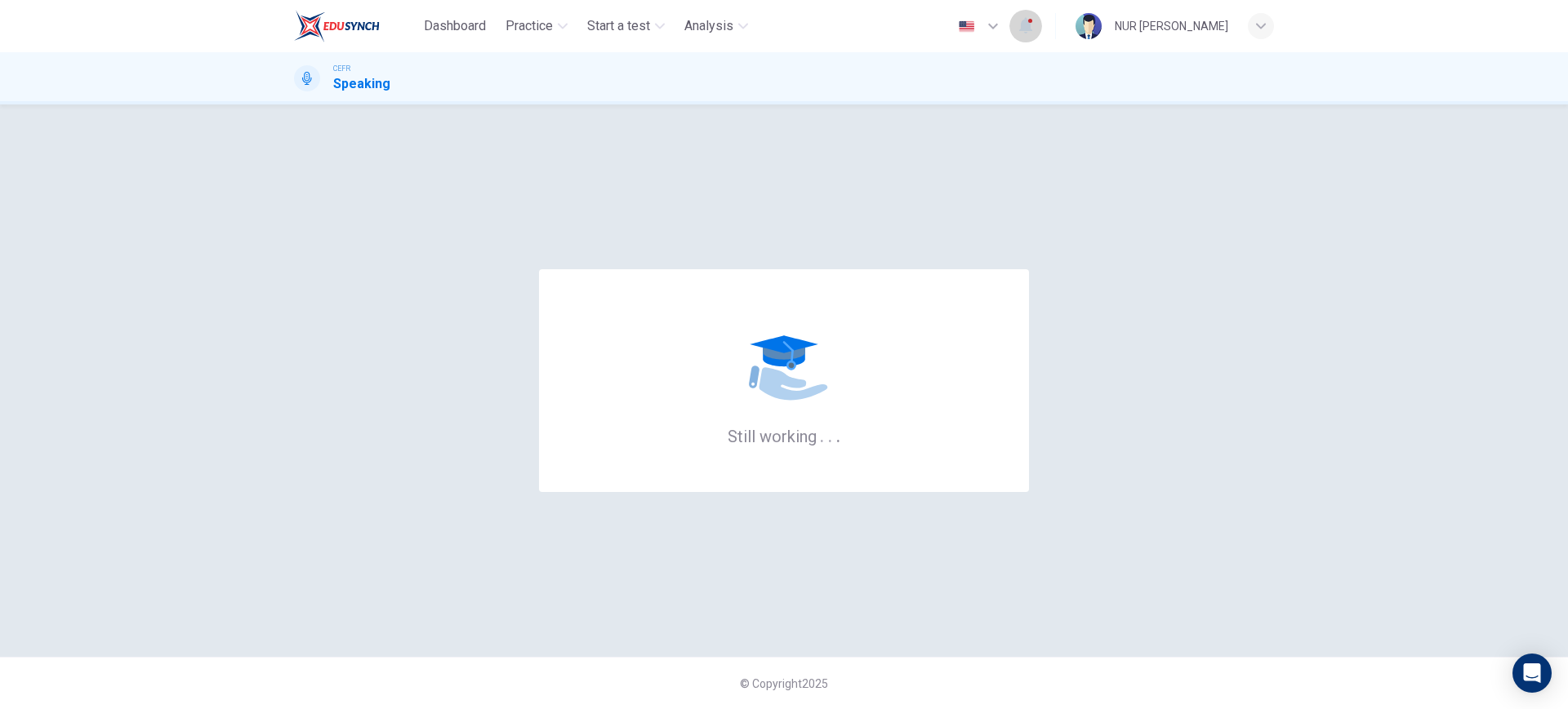
click at [1009, 29] on button "button" at bounding box center [1025, 26] width 32 height 34
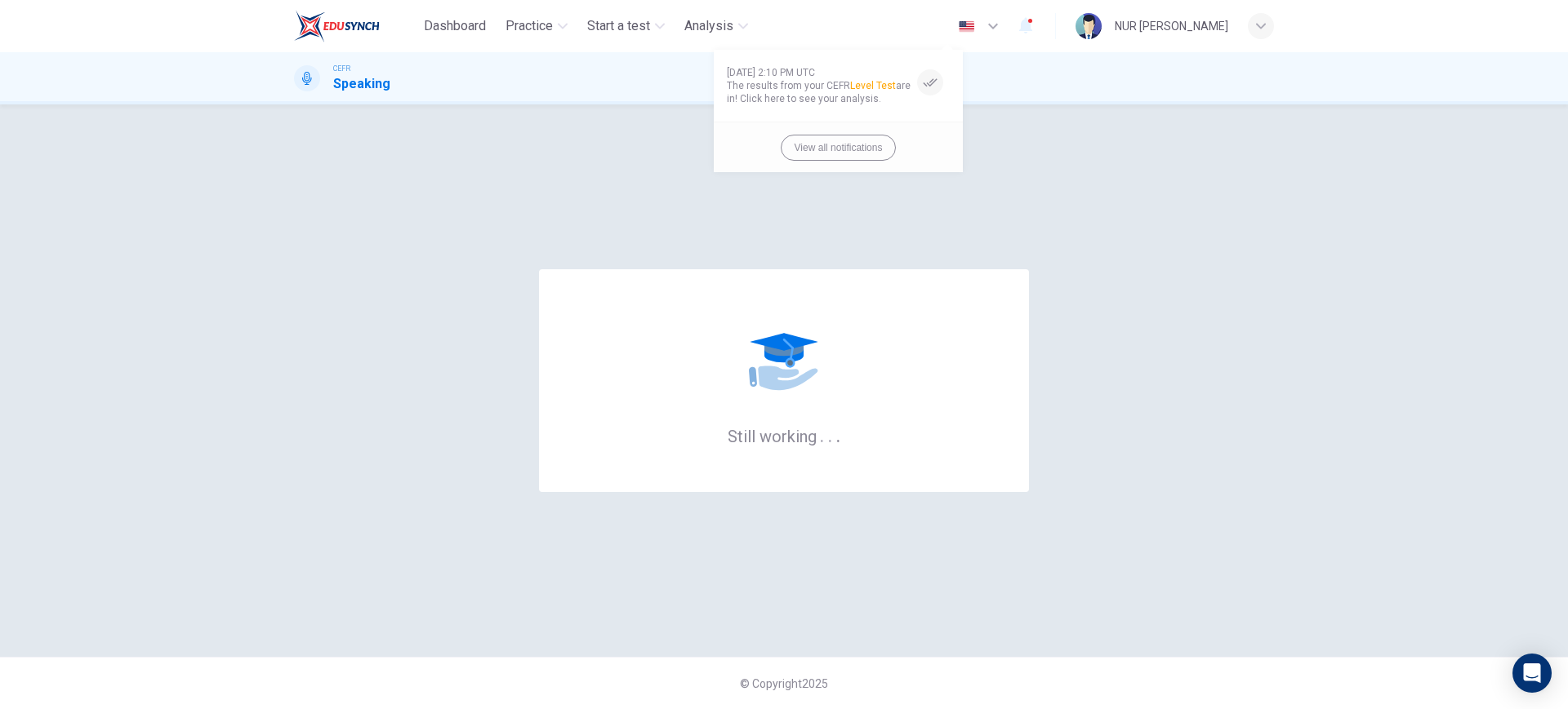
click at [808, 98] on span "The results from your CEFR Level Test are in! Click here to see your analysis." at bounding box center [819, 92] width 184 height 26
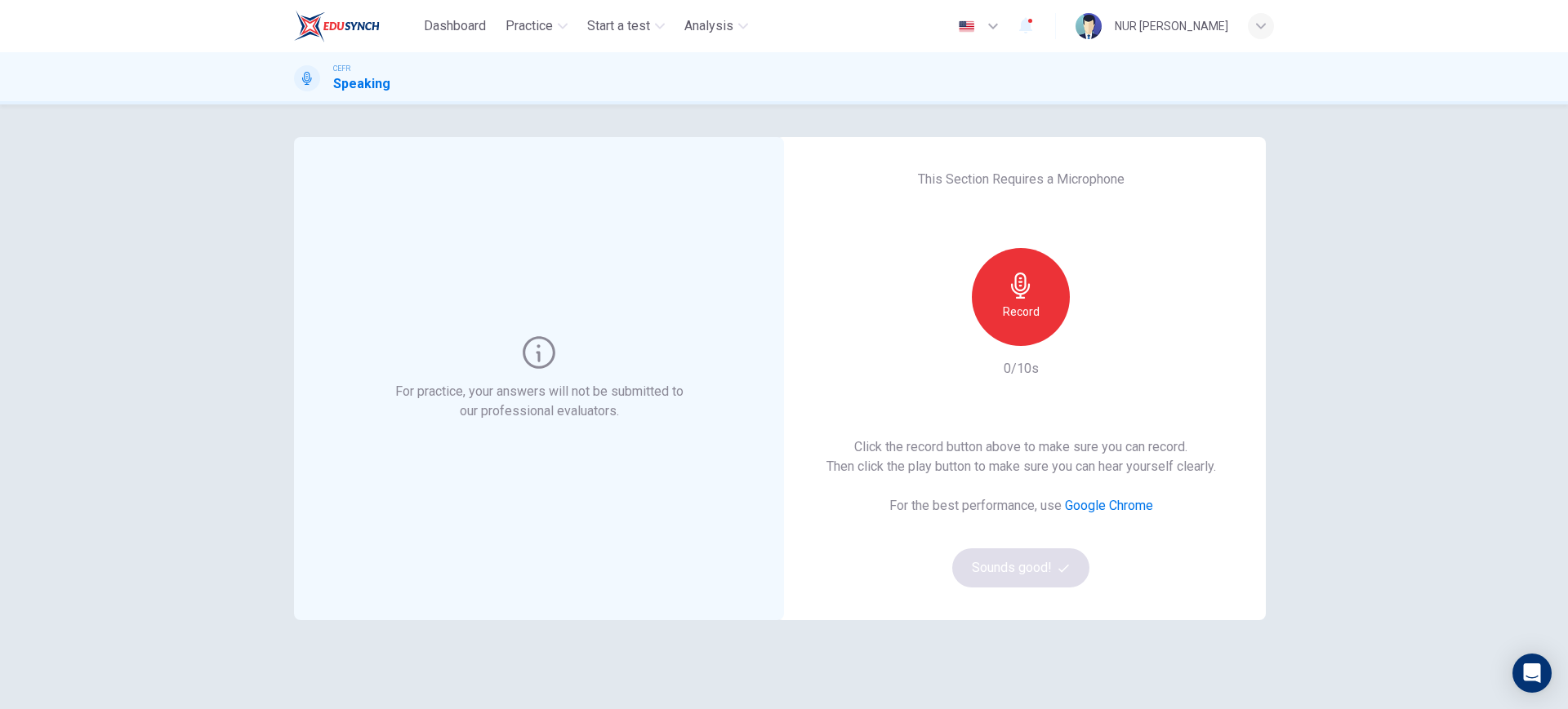
click at [1020, 281] on icon "button" at bounding box center [1020, 286] width 19 height 26
click at [1030, 327] on div "Stop" at bounding box center [1021, 297] width 98 height 98
drag, startPoint x: 1016, startPoint y: 573, endPoint x: 1095, endPoint y: 340, distance: 246.0
click at [1148, 259] on div "This Section Requires a Microphone Record 4/10s Click the record button above t…" at bounding box center [1021, 379] width 490 height 483
click at [1099, 342] on div "Record" at bounding box center [1021, 297] width 176 height 98
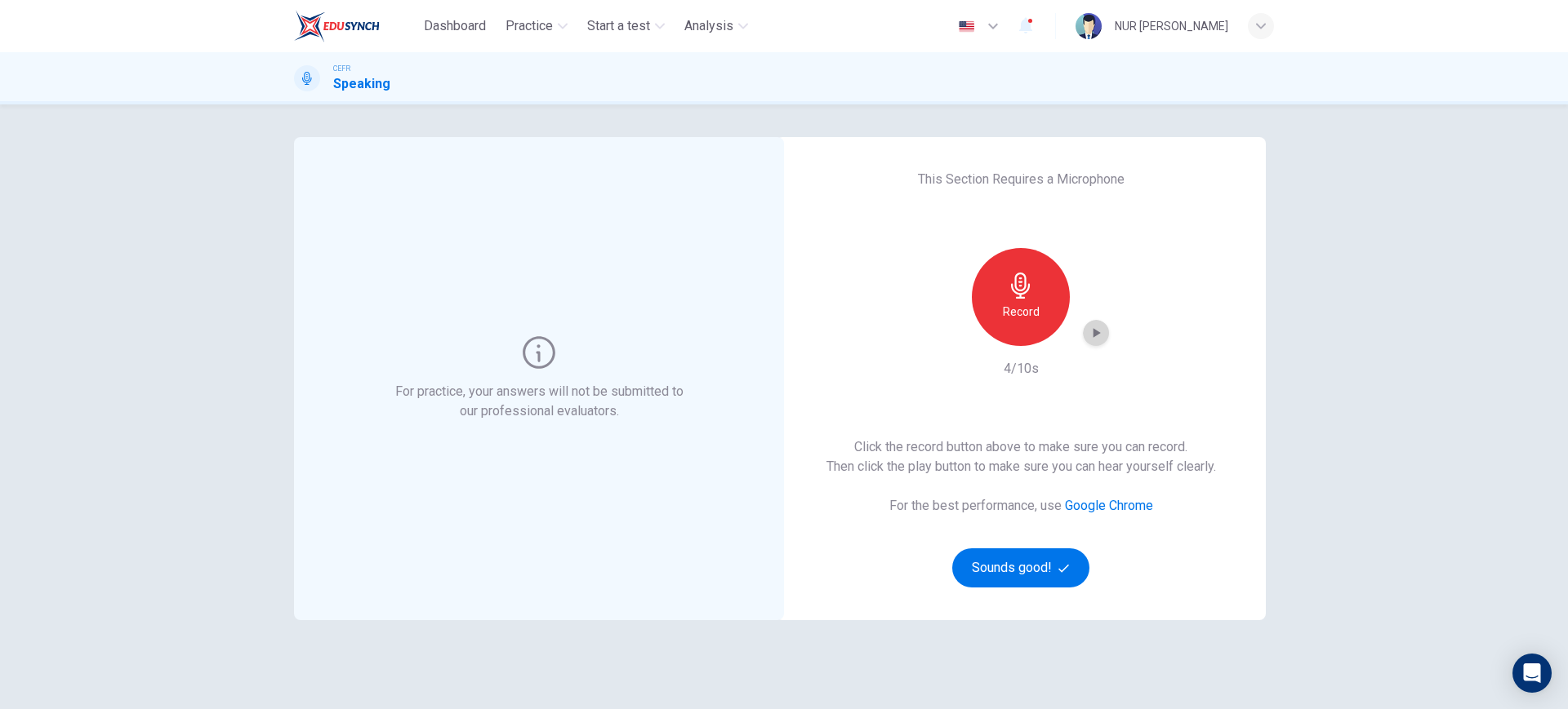
click at [1095, 341] on icon "button" at bounding box center [1096, 333] width 17 height 17
click at [1009, 571] on button "Sounds good!" at bounding box center [1021, 568] width 137 height 39
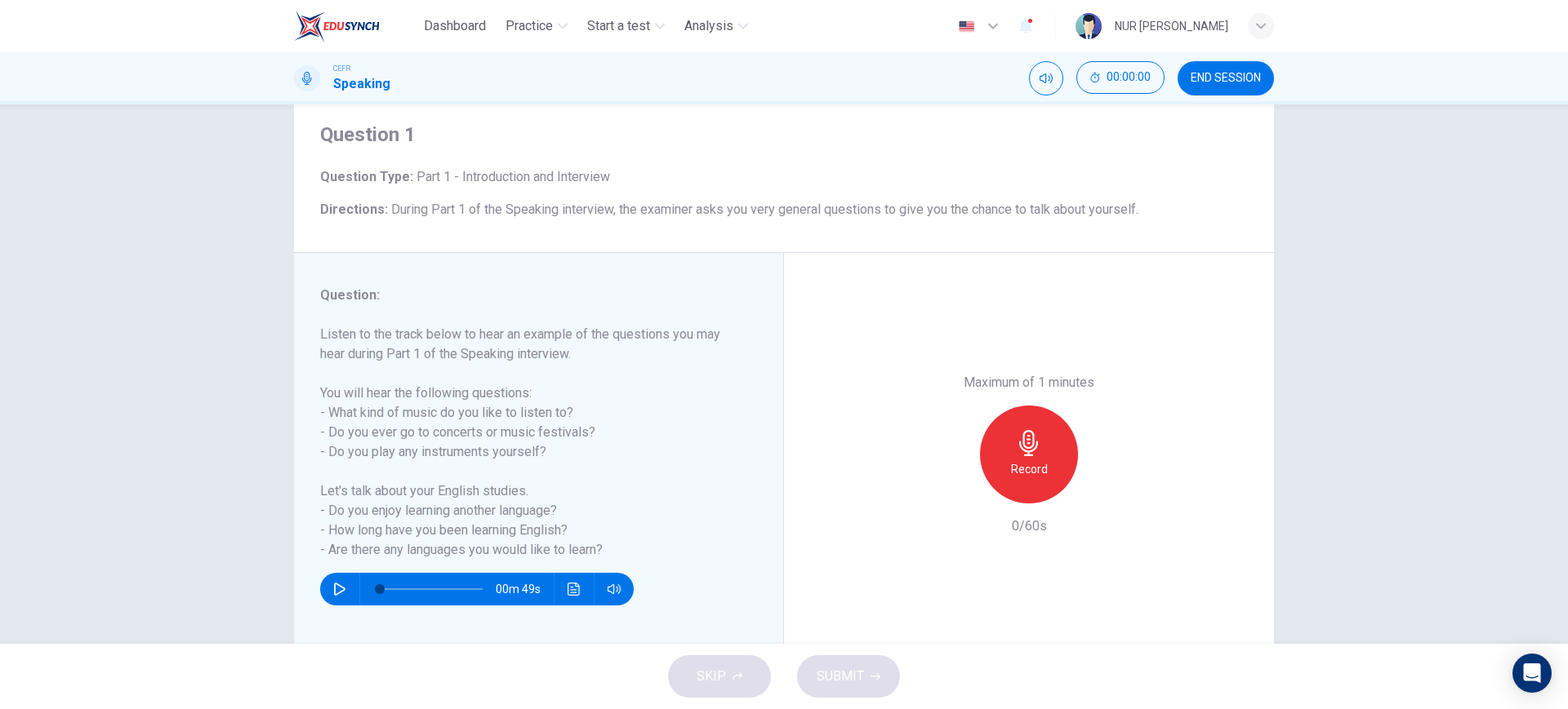
scroll to position [93, 0]
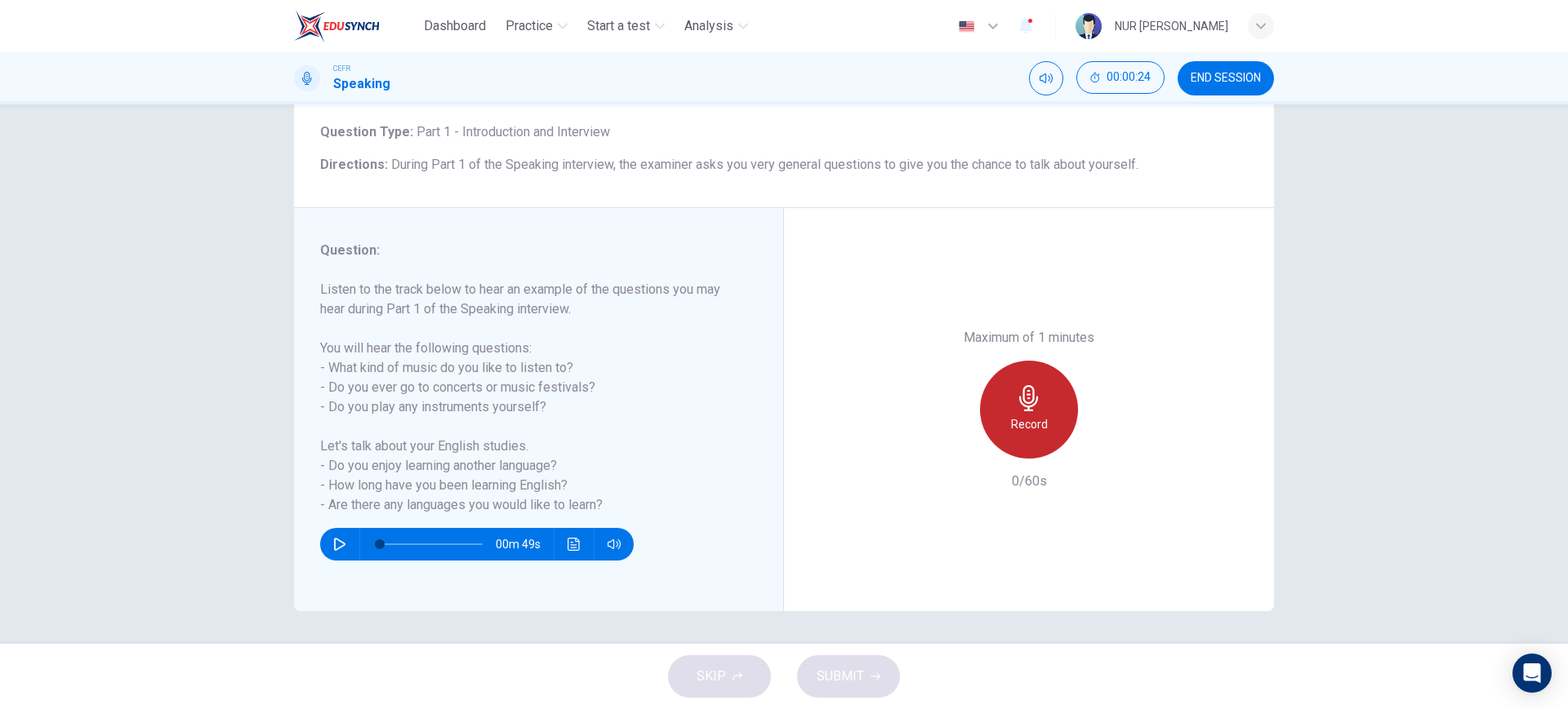
click at [1047, 383] on div "Record" at bounding box center [1030, 410] width 98 height 98
click at [1046, 383] on div "Stop" at bounding box center [1030, 410] width 98 height 98
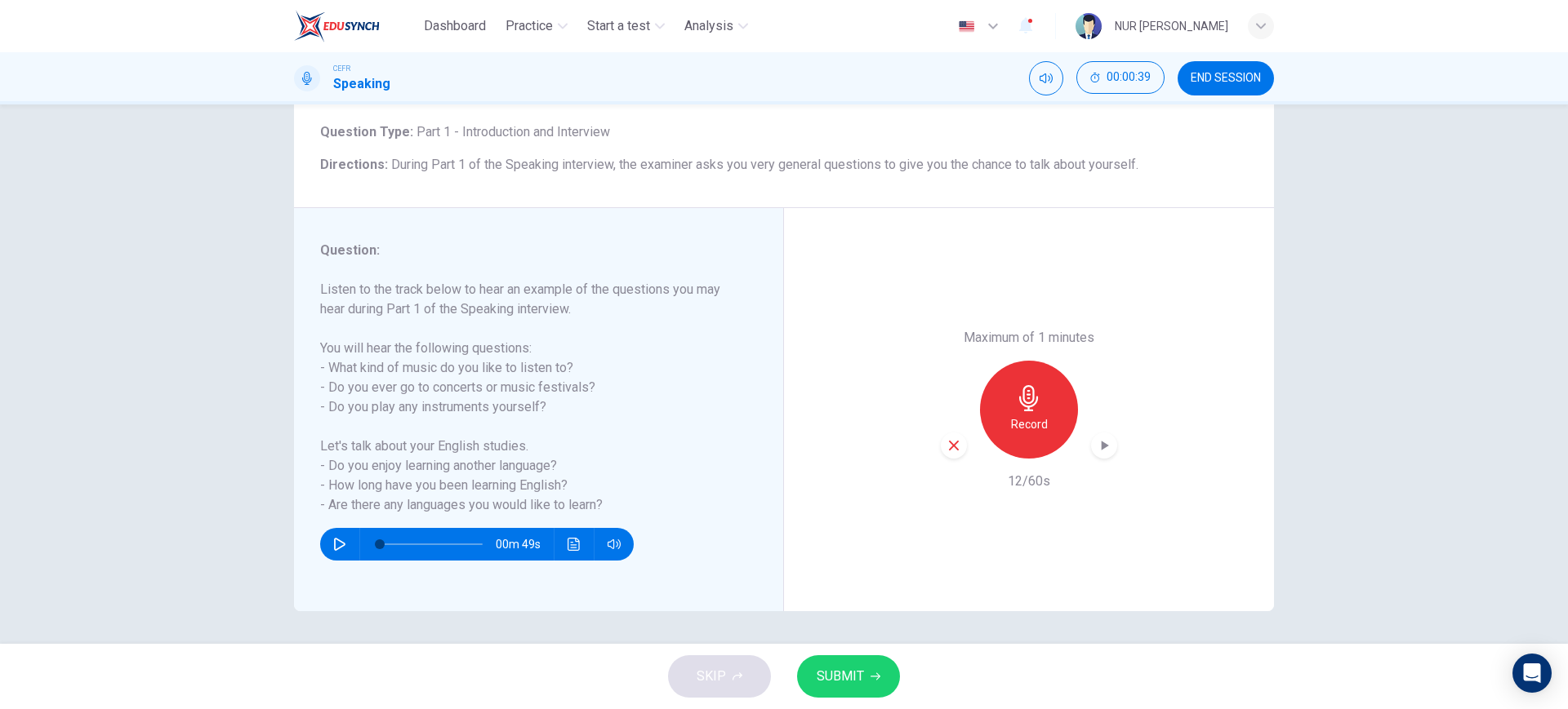
click at [953, 454] on div "button" at bounding box center [953, 445] width 26 height 26
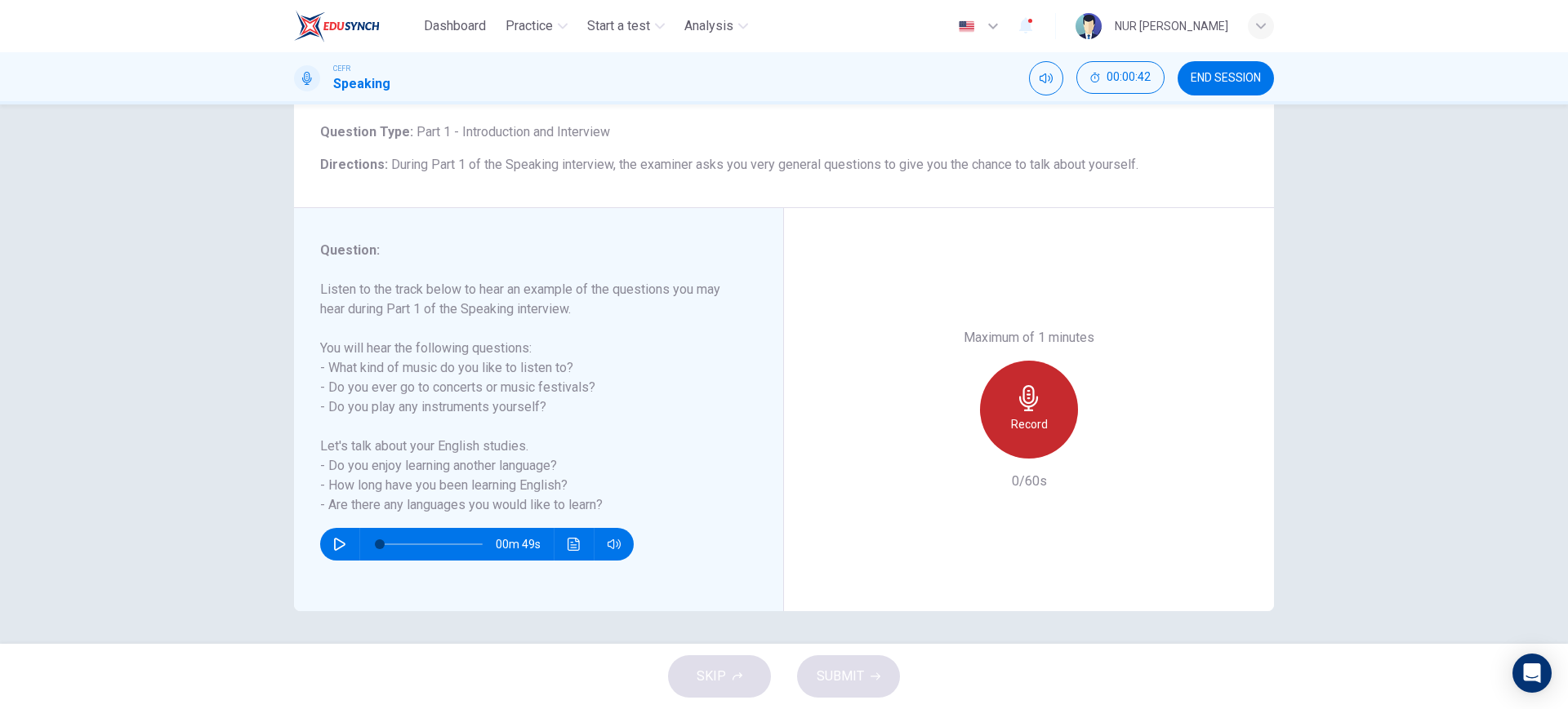
click at [1019, 383] on div "Record" at bounding box center [1030, 410] width 98 height 98
click at [985, 388] on div "Stop" at bounding box center [1030, 410] width 98 height 98
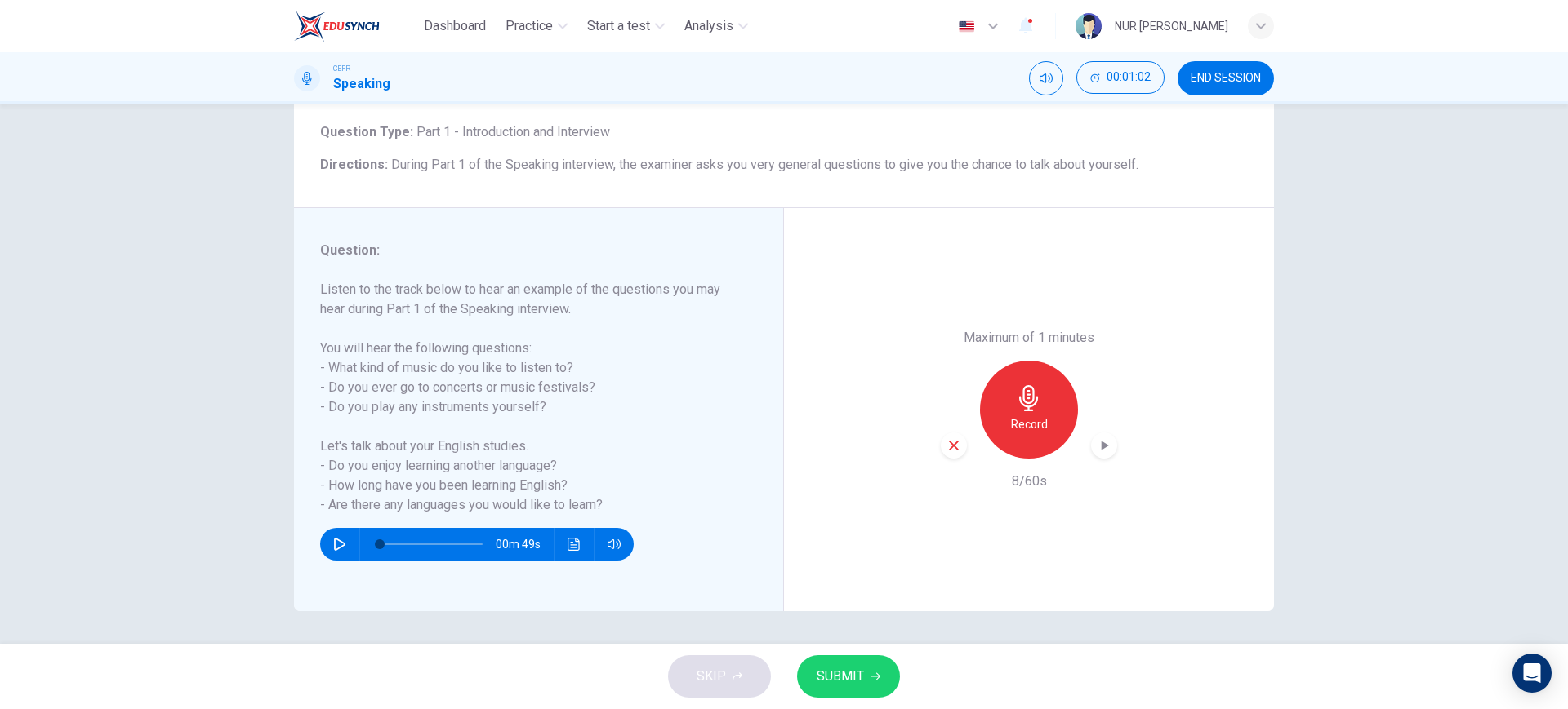
click at [964, 434] on div "Record" at bounding box center [1029, 410] width 176 height 98
click at [965, 431] on div "Record" at bounding box center [1029, 410] width 176 height 98
click at [951, 447] on icon "button" at bounding box center [953, 445] width 10 height 10
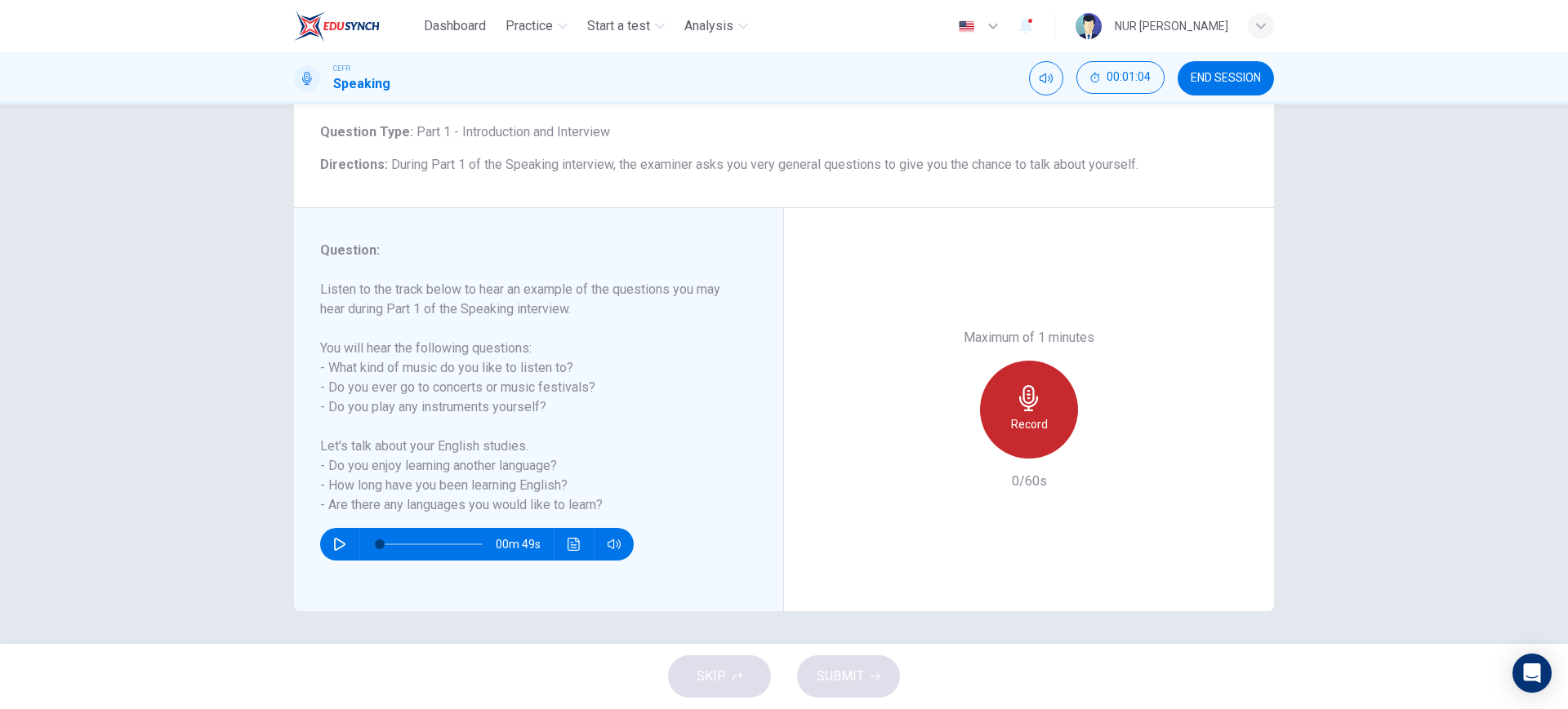
click at [1003, 402] on div "Record" at bounding box center [1030, 410] width 98 height 98
click at [1034, 380] on div "Stop" at bounding box center [1030, 410] width 98 height 98
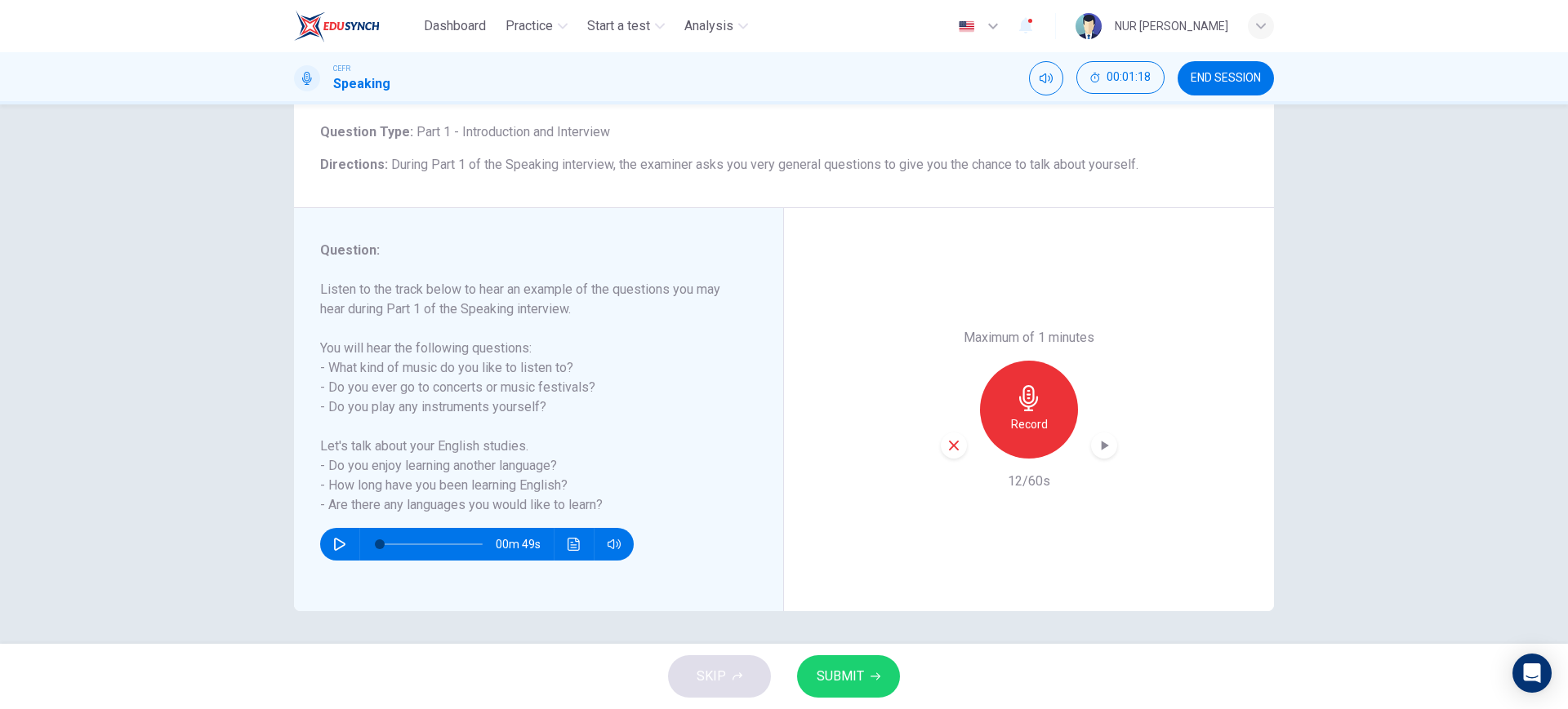
click at [958, 442] on div "button" at bounding box center [953, 445] width 26 height 26
click at [1010, 377] on div "Record" at bounding box center [1030, 410] width 98 height 98
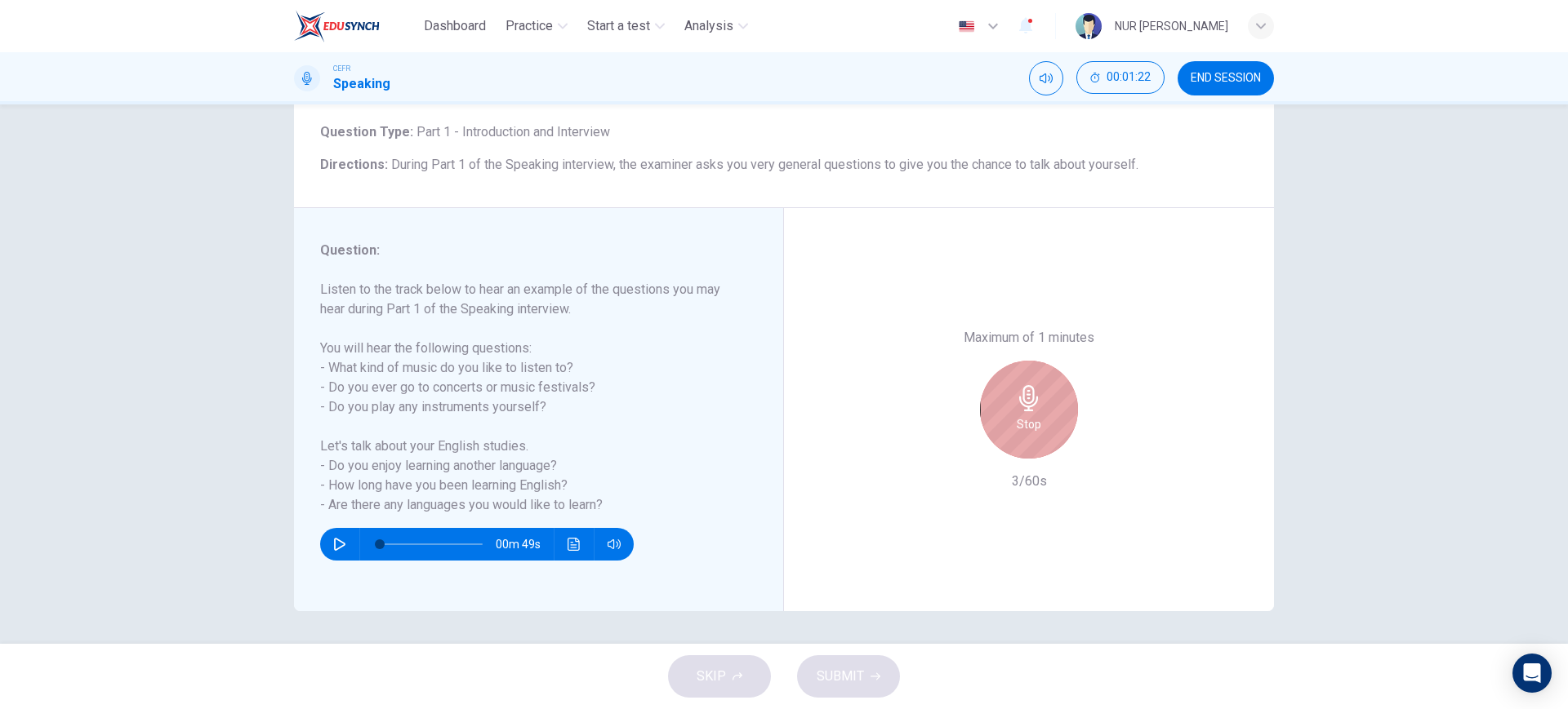
click at [1012, 377] on div "Stop" at bounding box center [1030, 410] width 98 height 98
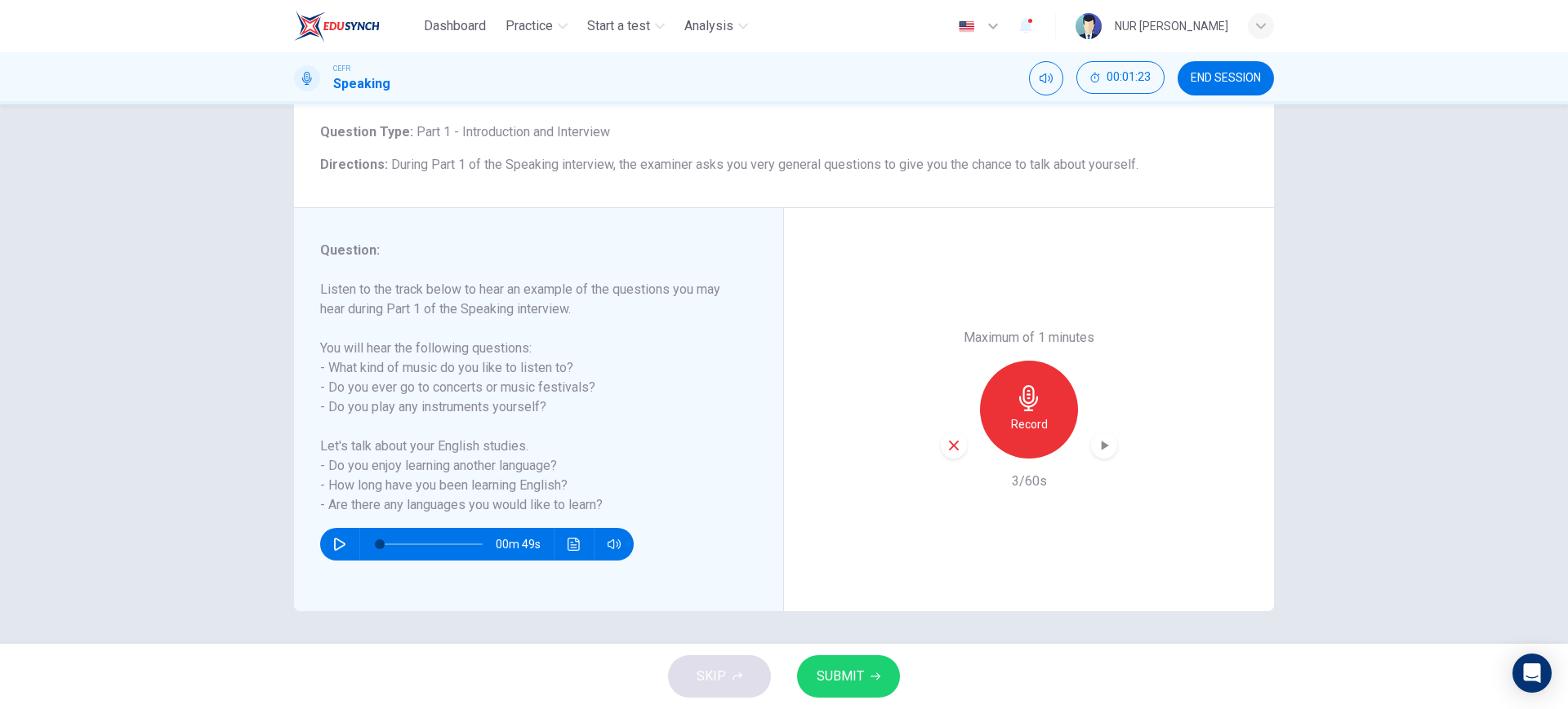
click at [957, 443] on div "button" at bounding box center [953, 445] width 26 height 26
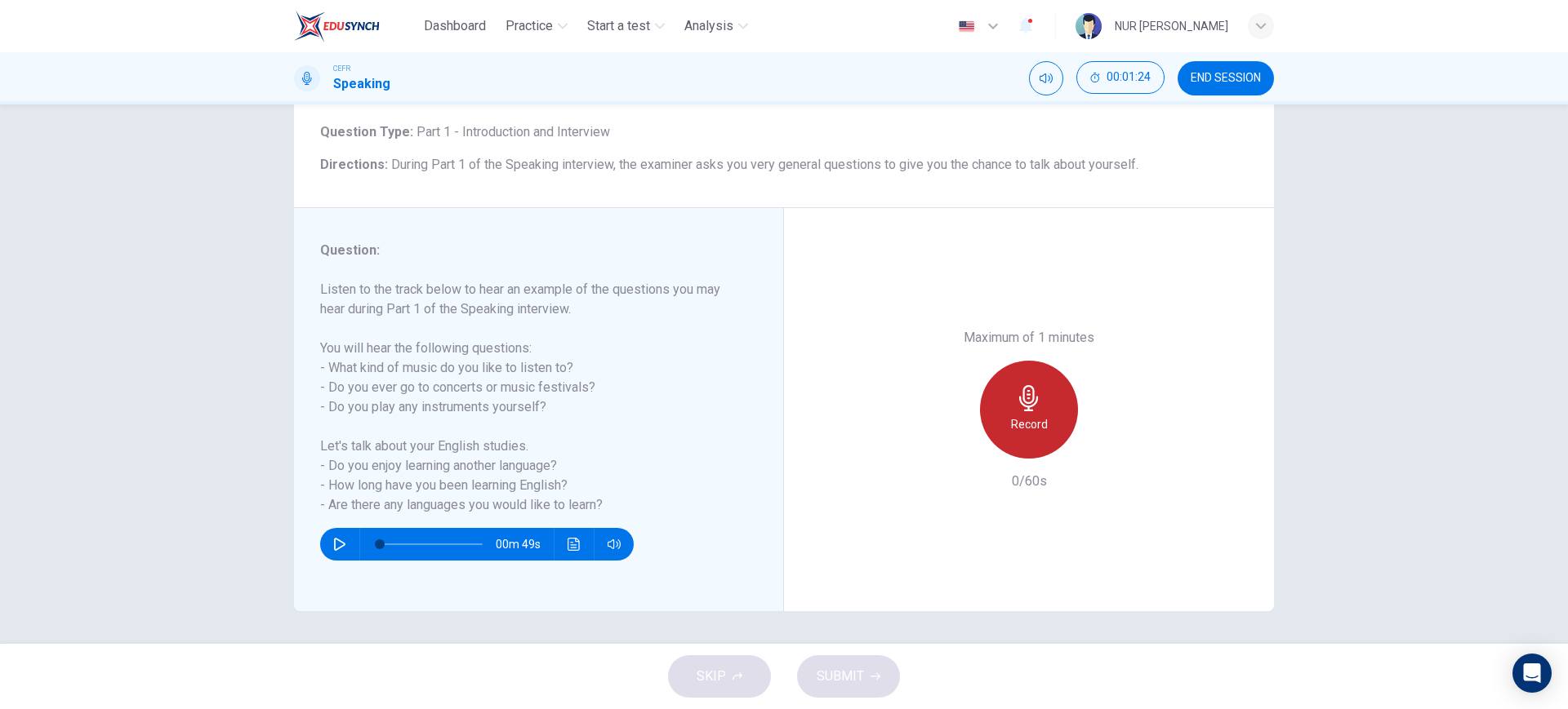
click at [991, 417] on div "Record" at bounding box center [1030, 410] width 98 height 98
click at [1028, 363] on div "Stop" at bounding box center [1030, 410] width 98 height 98
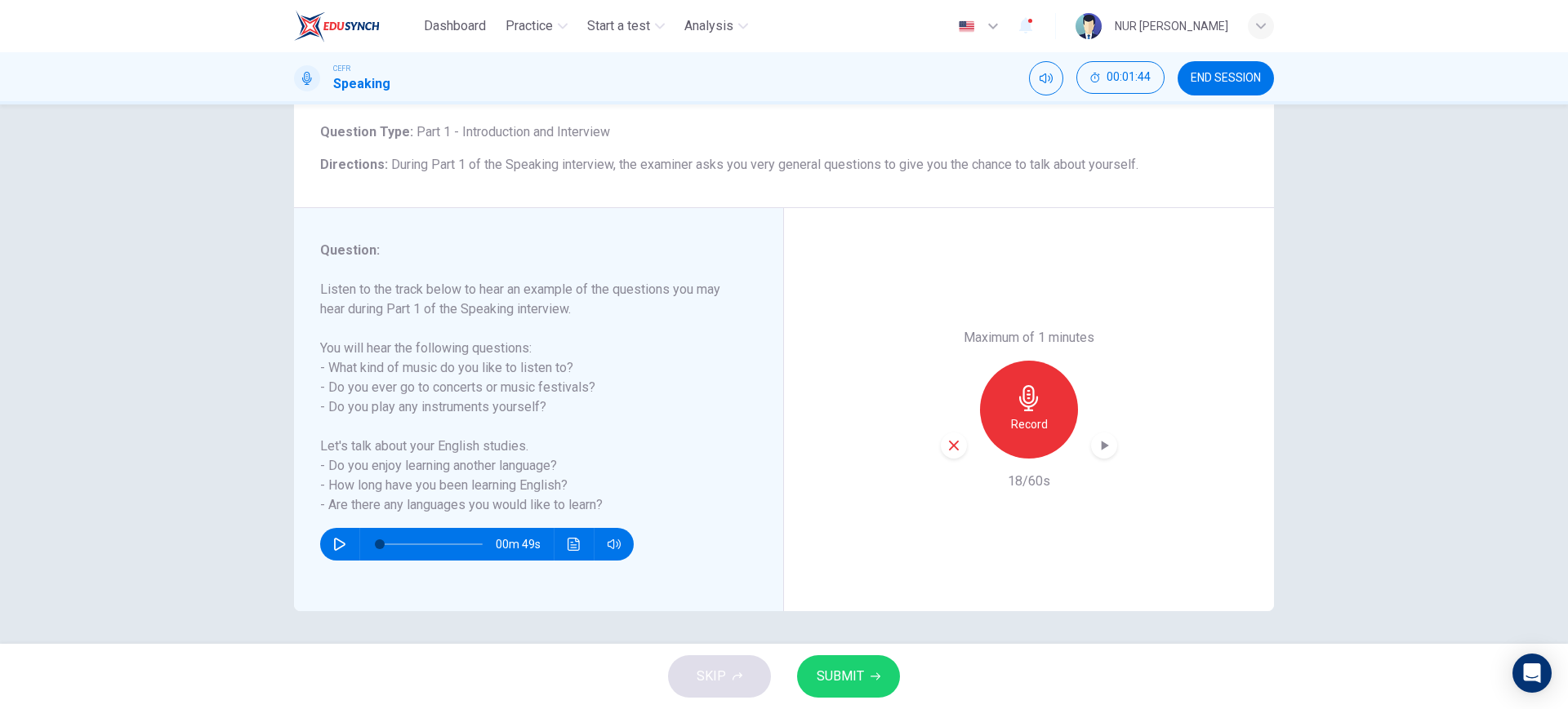
click at [960, 433] on div "Record" at bounding box center [1029, 410] width 176 height 98
click at [958, 437] on div "button" at bounding box center [953, 445] width 26 height 26
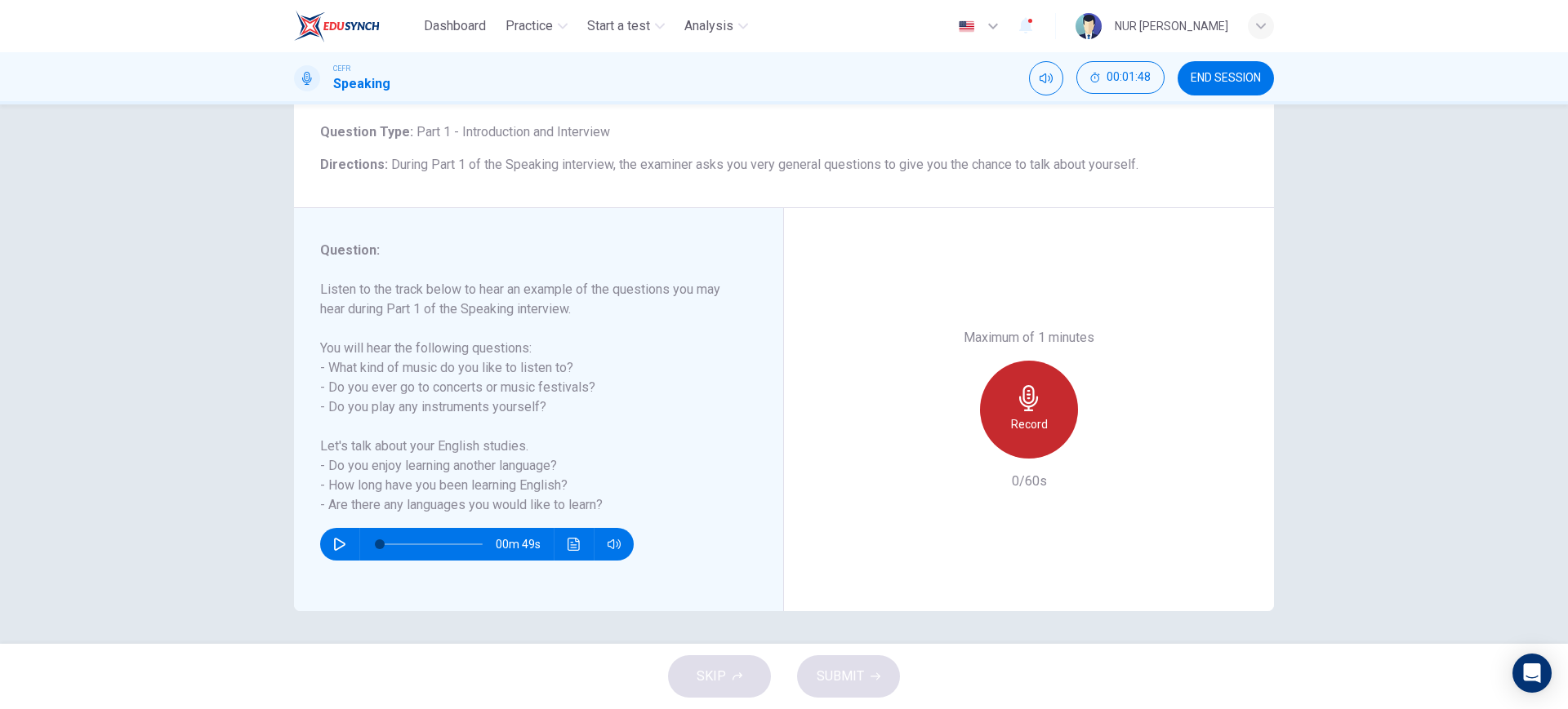
click at [997, 406] on div "Record" at bounding box center [1030, 410] width 98 height 98
click at [997, 406] on div "Stop" at bounding box center [1030, 410] width 98 height 98
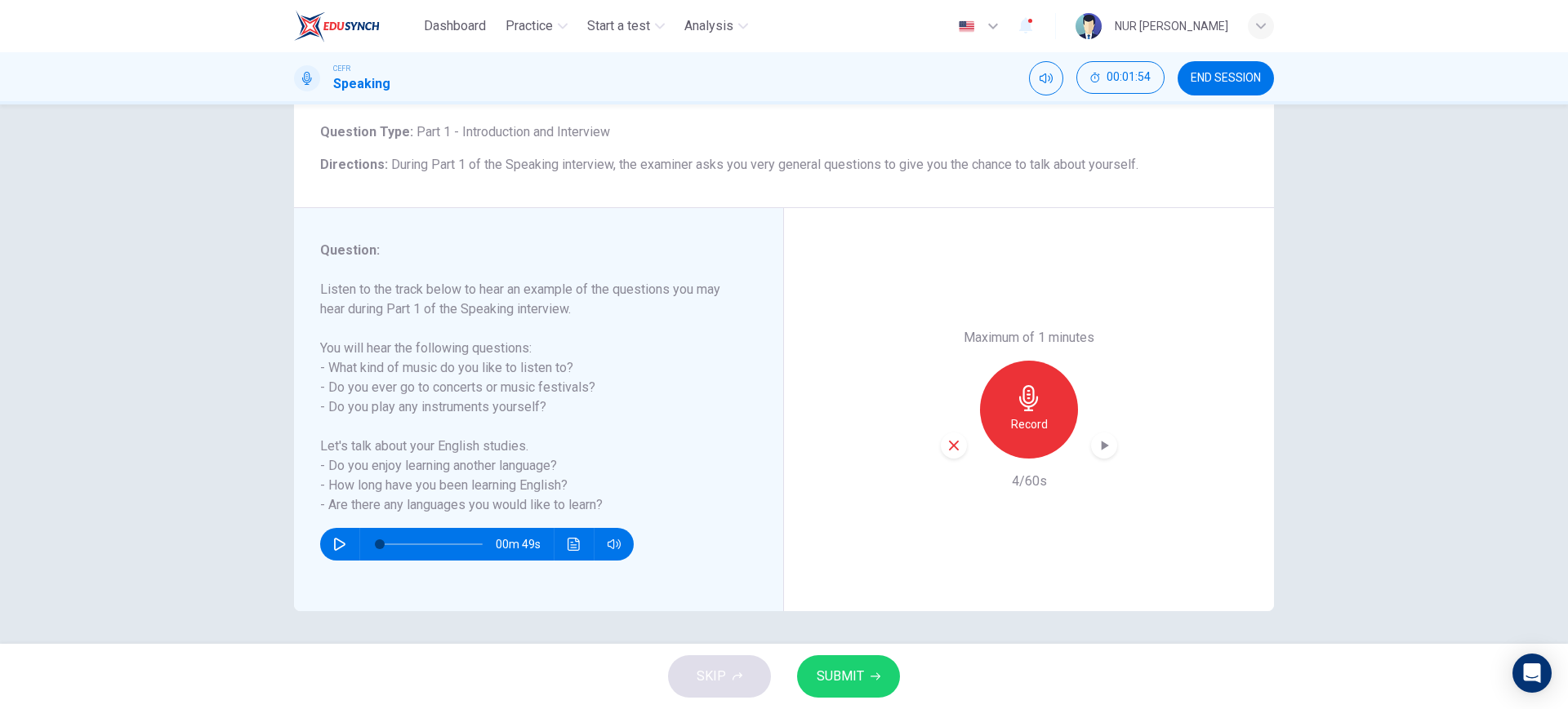
click at [957, 446] on div "button" at bounding box center [953, 445] width 26 height 26
click at [988, 405] on div "Record" at bounding box center [1030, 410] width 98 height 98
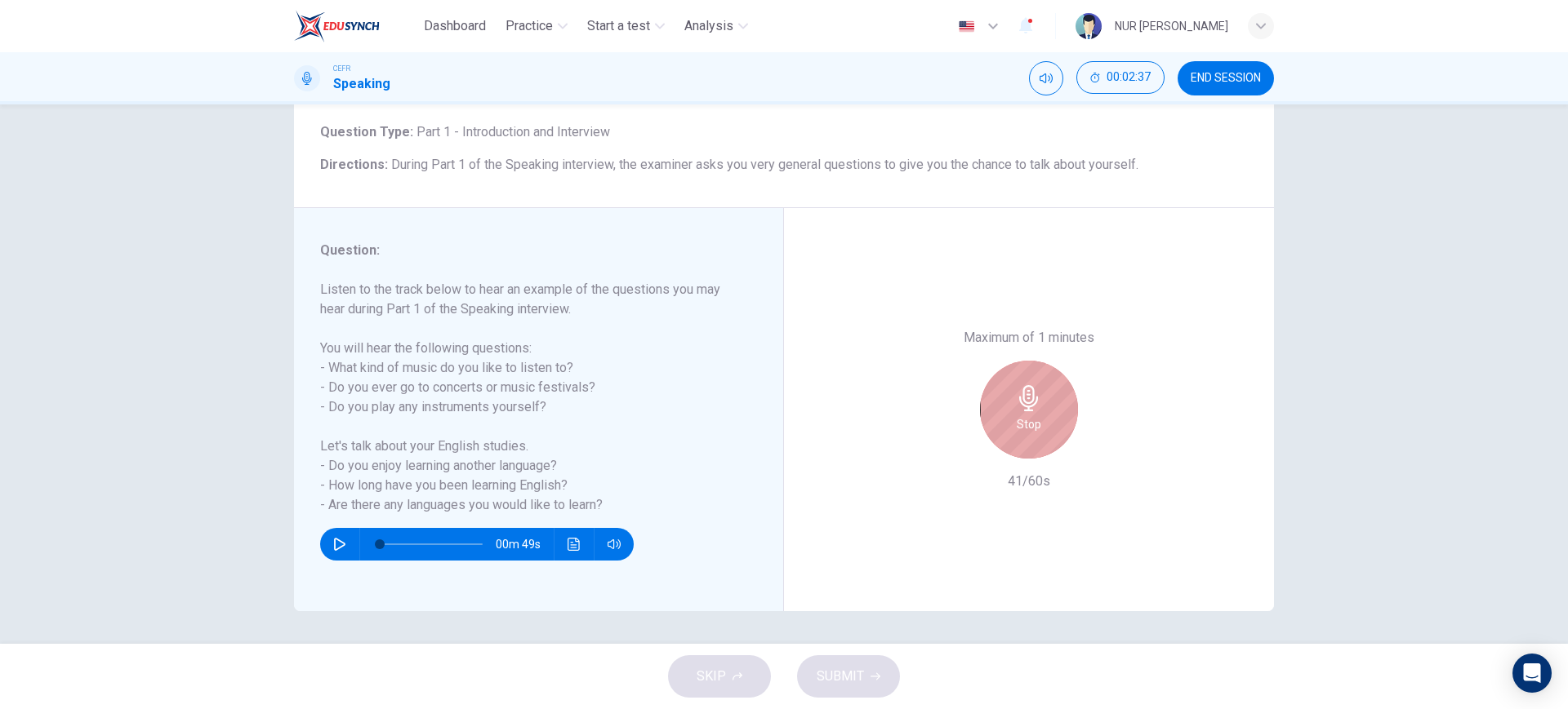
click at [988, 405] on div "Stop" at bounding box center [1030, 410] width 98 height 98
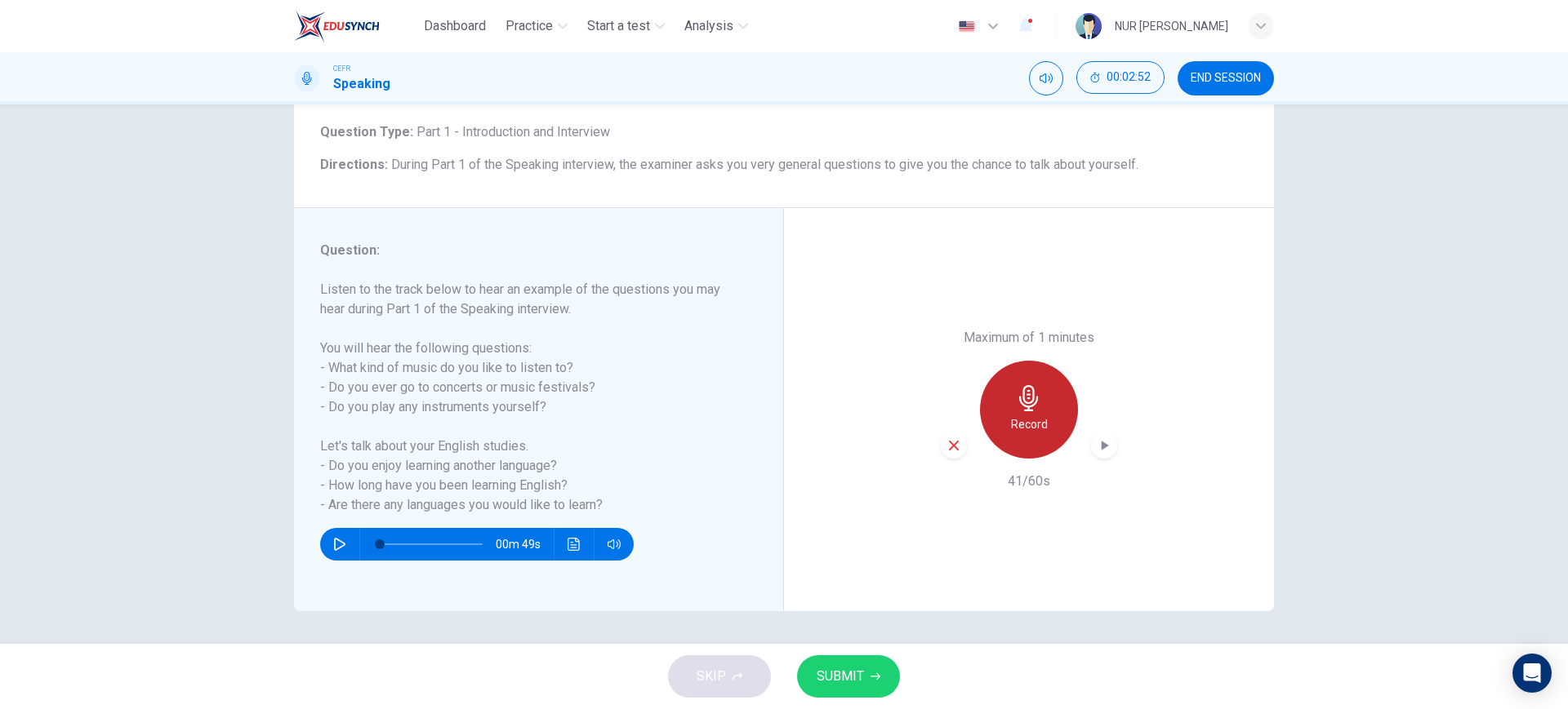
click at [1038, 416] on h6 "Record" at bounding box center [1030, 424] width 37 height 19
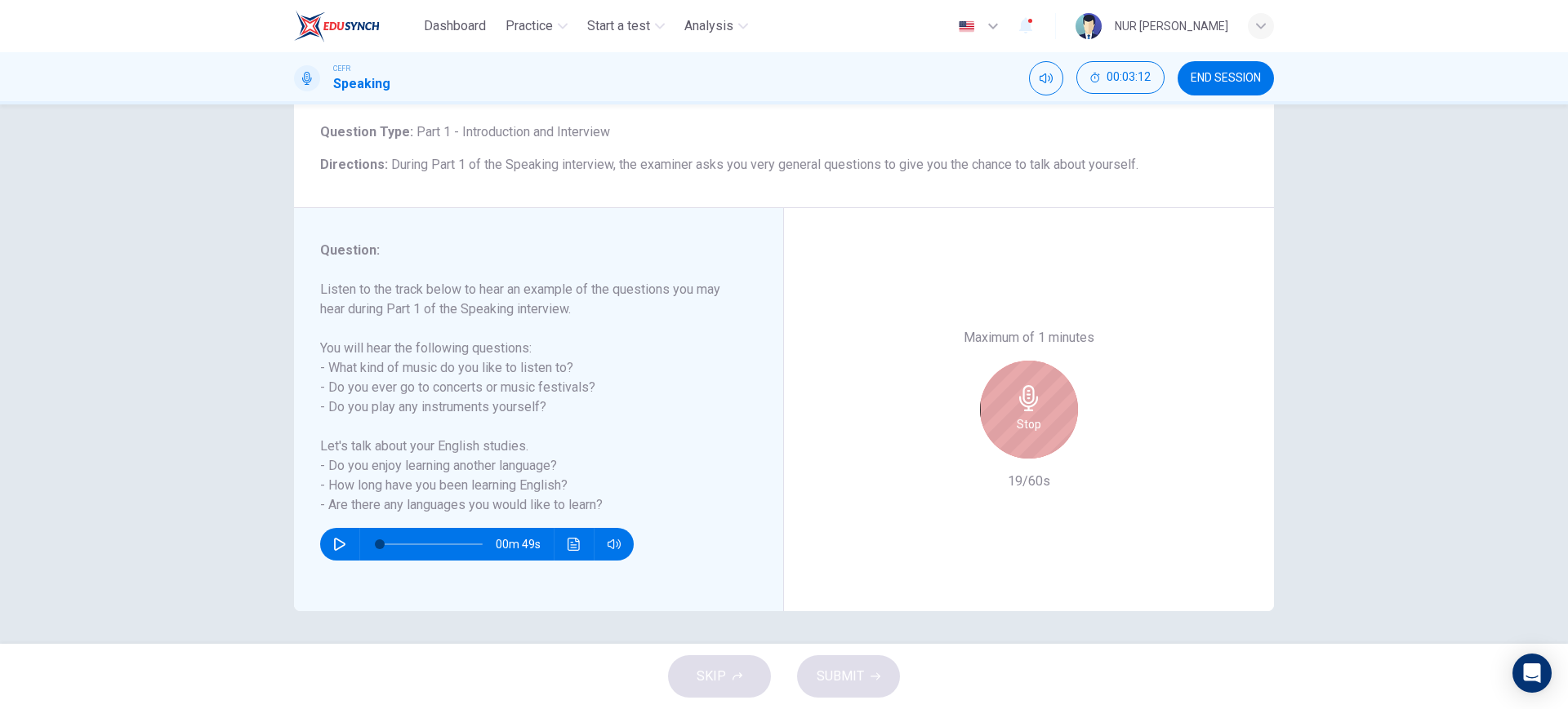
click at [1024, 415] on h6 "Stop" at bounding box center [1029, 424] width 24 height 19
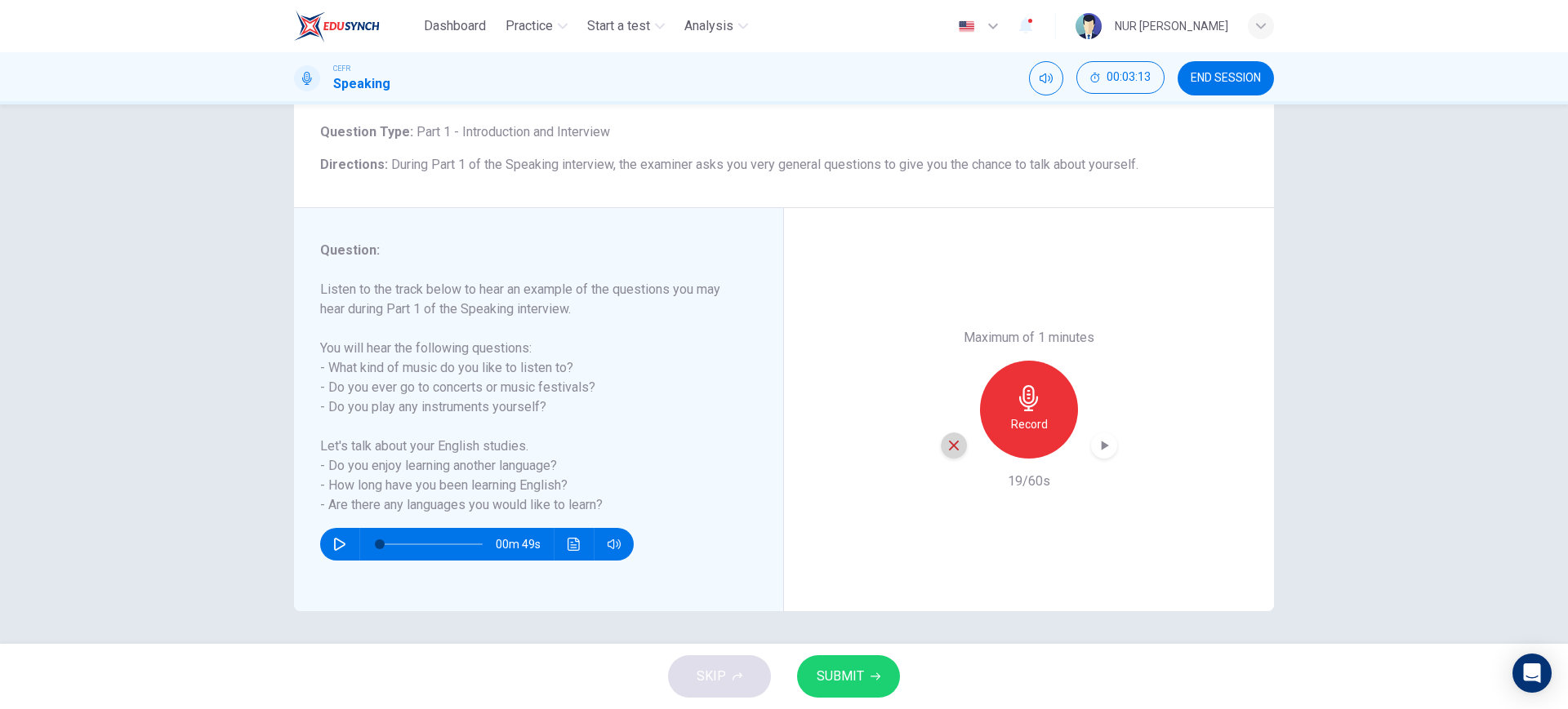
click at [946, 450] on icon "button" at bounding box center [953, 445] width 15 height 15
click at [1111, 330] on div "Maximum of 1 minutes Record 0/60s" at bounding box center [1029, 410] width 176 height 163
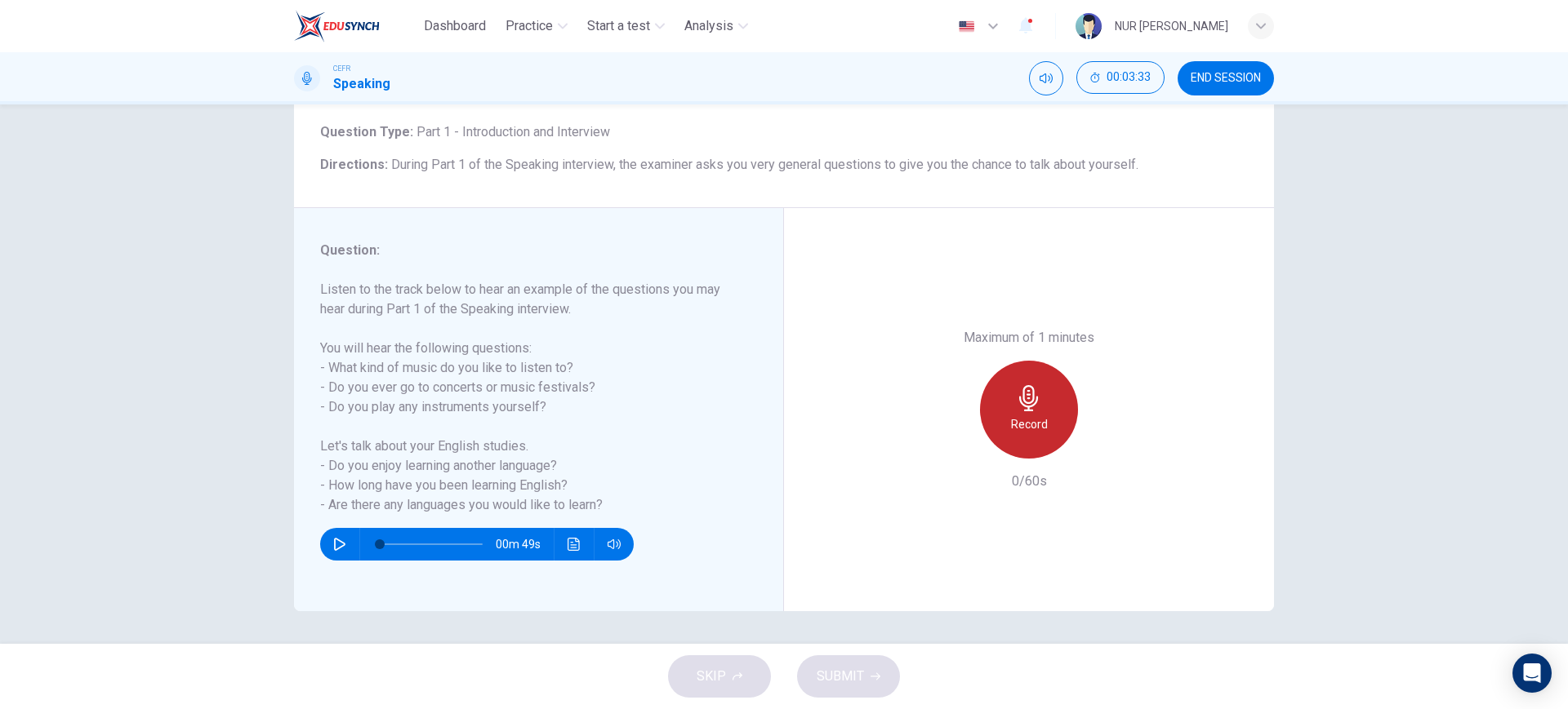
click at [1032, 424] on h6 "Record" at bounding box center [1030, 424] width 37 height 19
click at [1049, 425] on div "Stop" at bounding box center [1030, 410] width 98 height 98
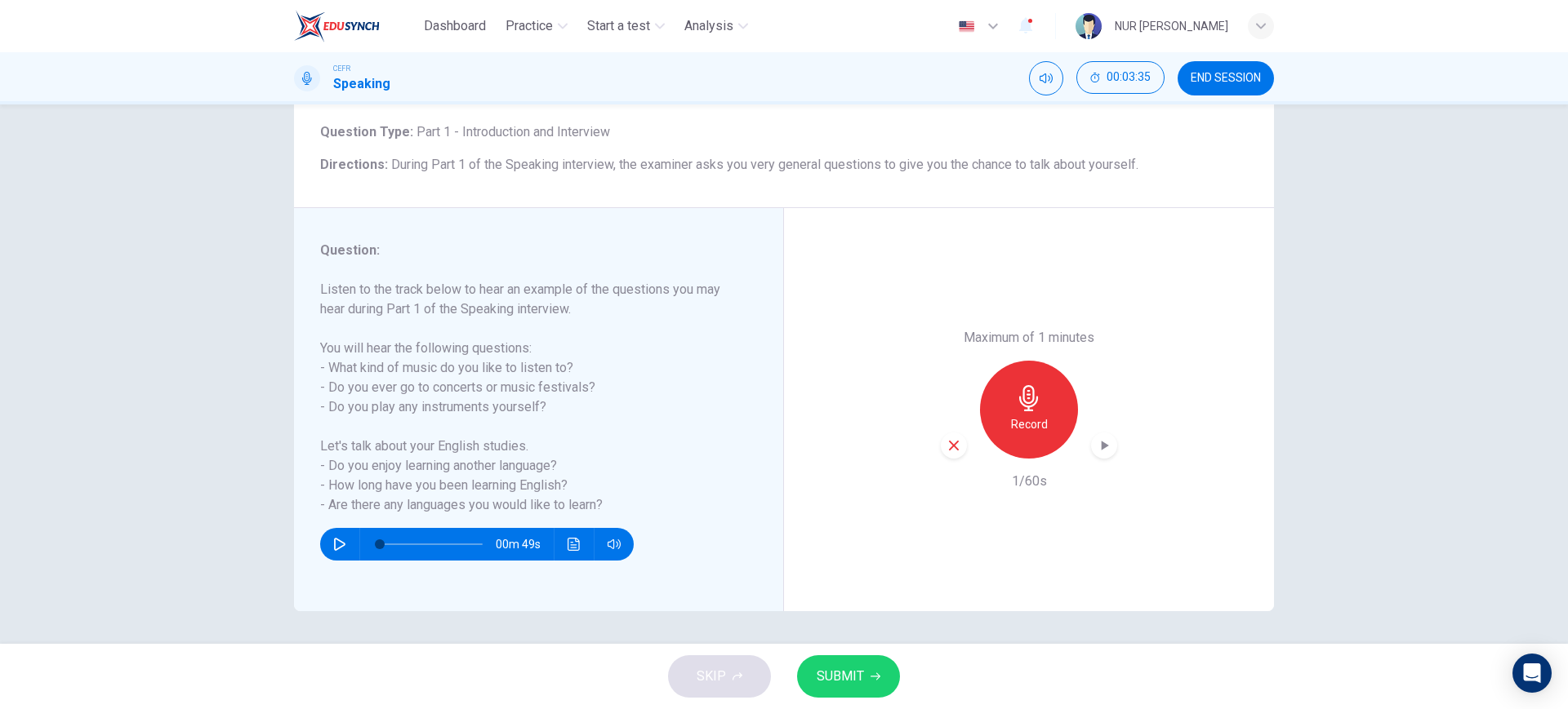
click at [959, 441] on div "button" at bounding box center [953, 445] width 26 height 26
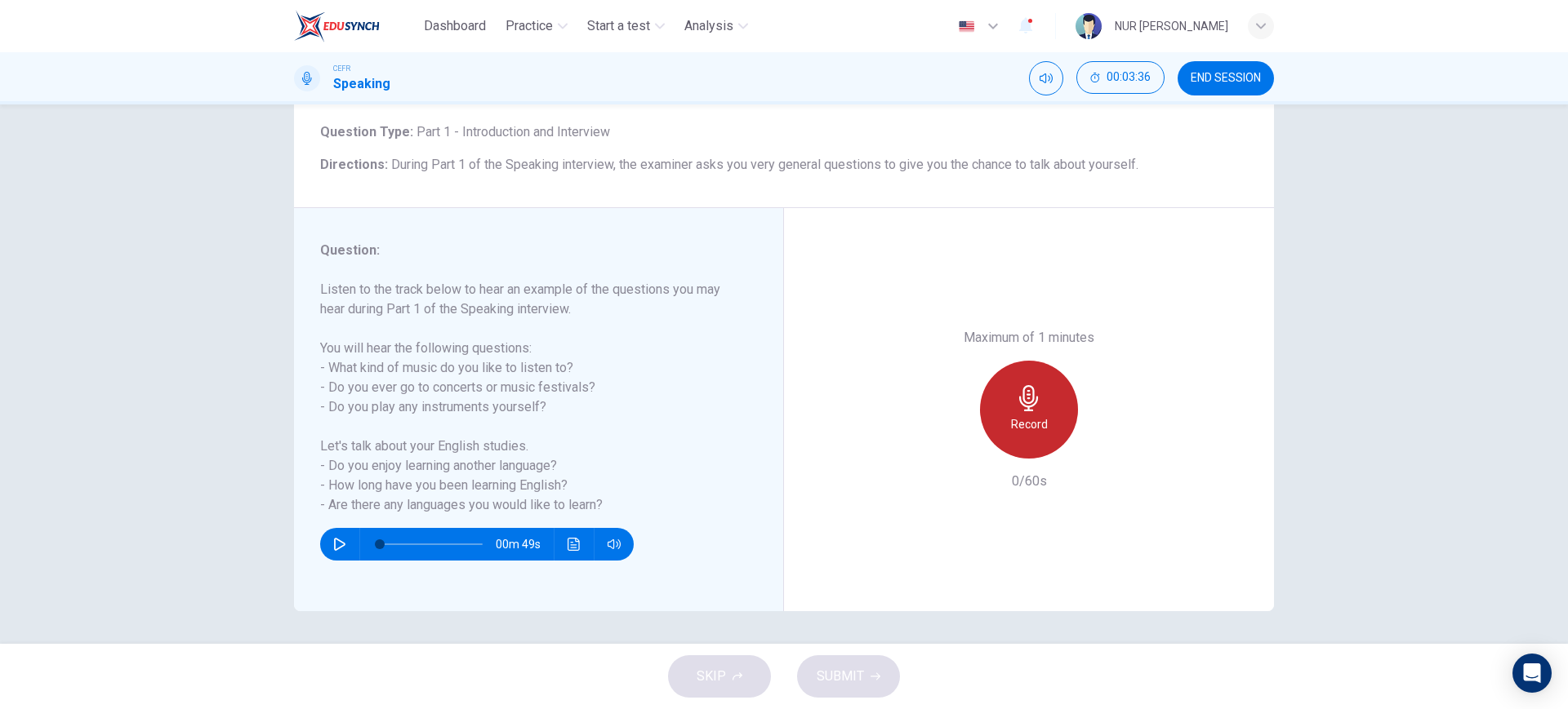
click at [999, 424] on div "Record" at bounding box center [1030, 410] width 98 height 98
click at [996, 407] on div "Stop" at bounding box center [1030, 410] width 98 height 98
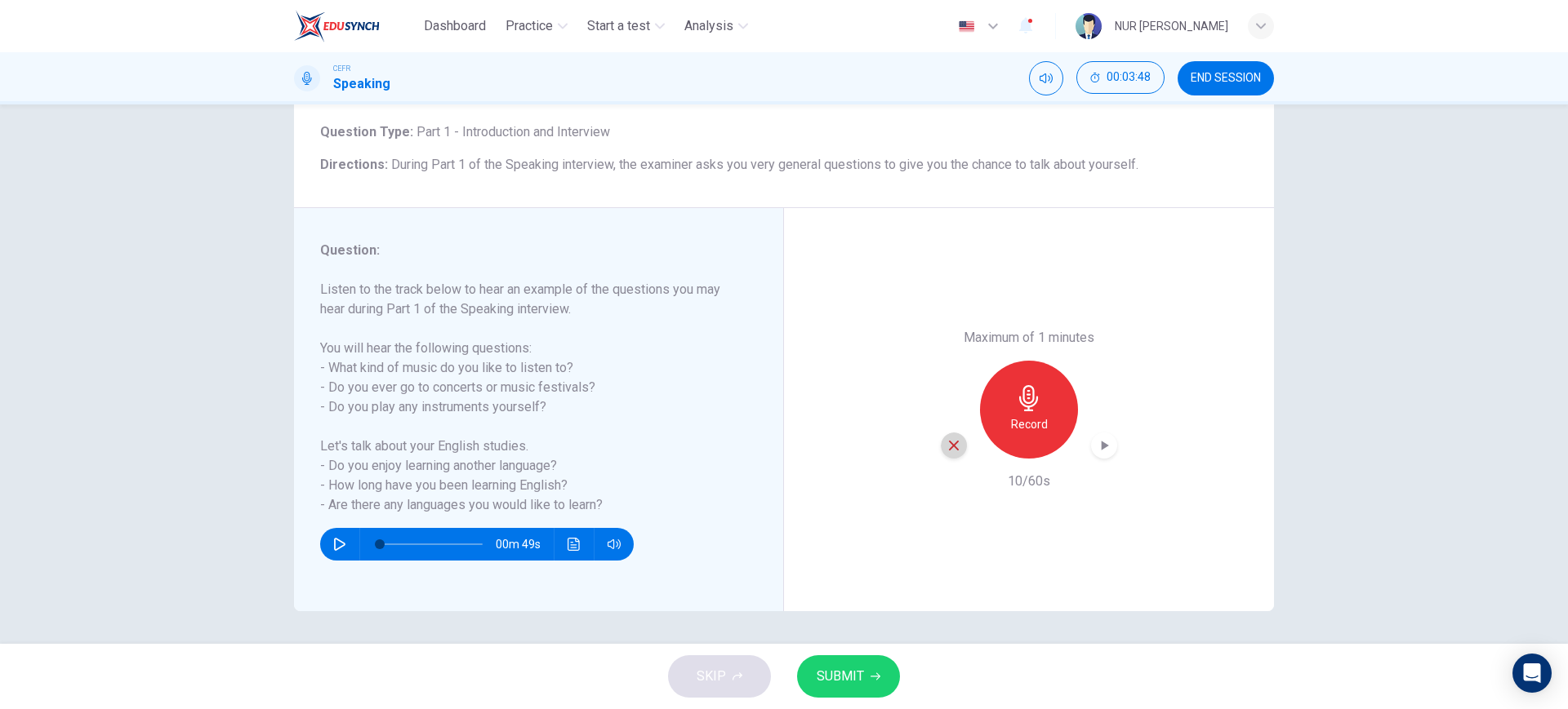
click at [947, 441] on icon "button" at bounding box center [953, 445] width 15 height 15
click at [1008, 394] on div "Record" at bounding box center [1030, 410] width 98 height 98
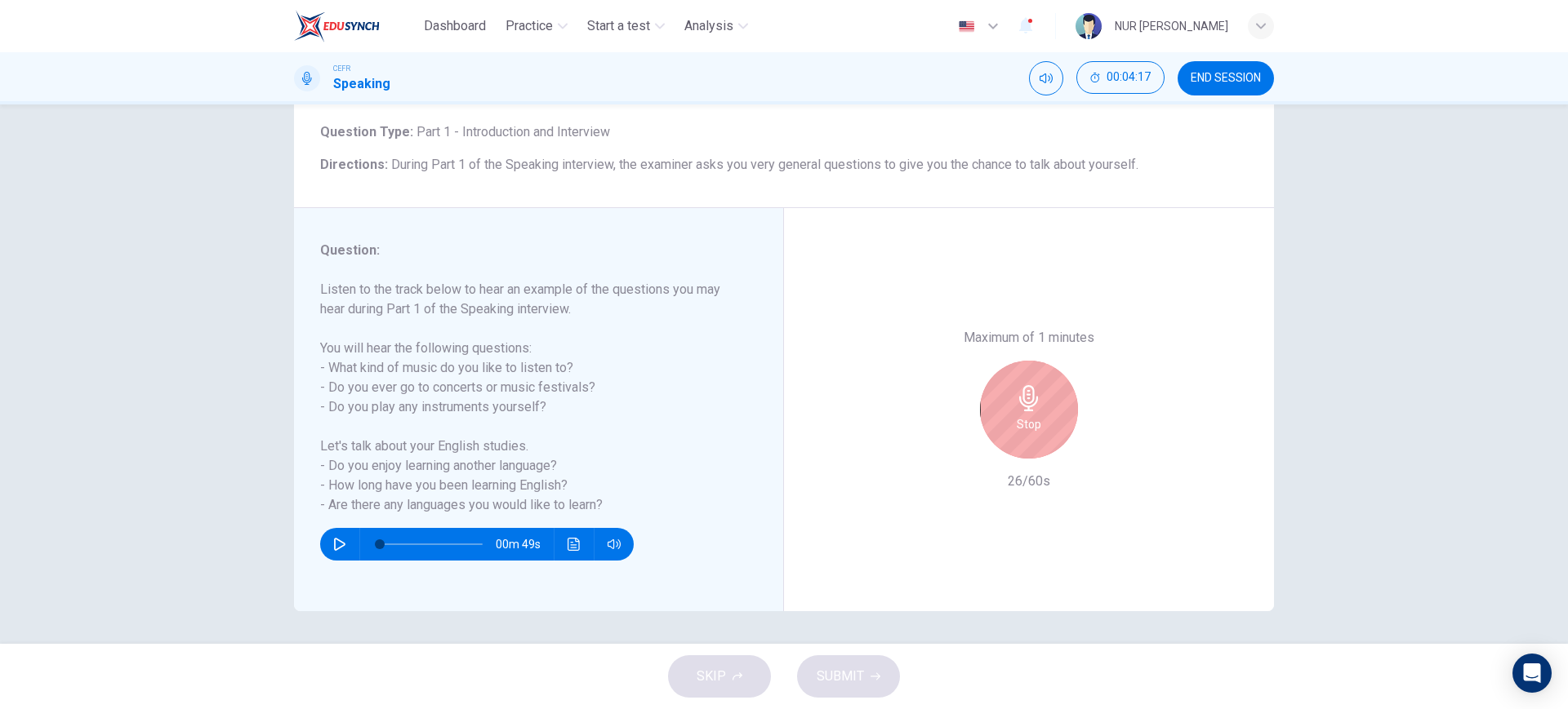
click at [1004, 418] on div "Stop" at bounding box center [1030, 410] width 98 height 98
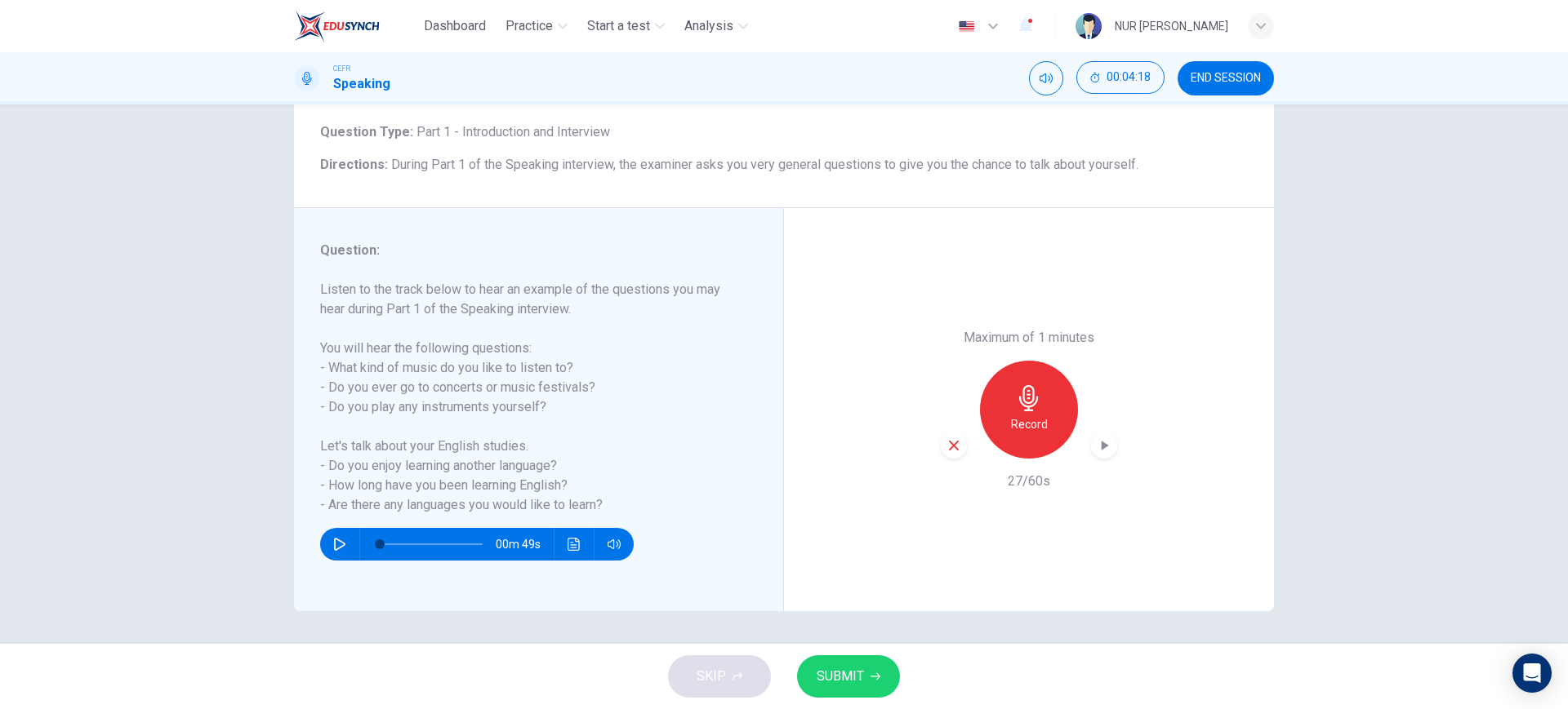
click at [952, 462] on div "Maximum of 1 minutes Record 27/60s" at bounding box center [1029, 410] width 176 height 163
click at [949, 450] on icon "button" at bounding box center [953, 445] width 15 height 15
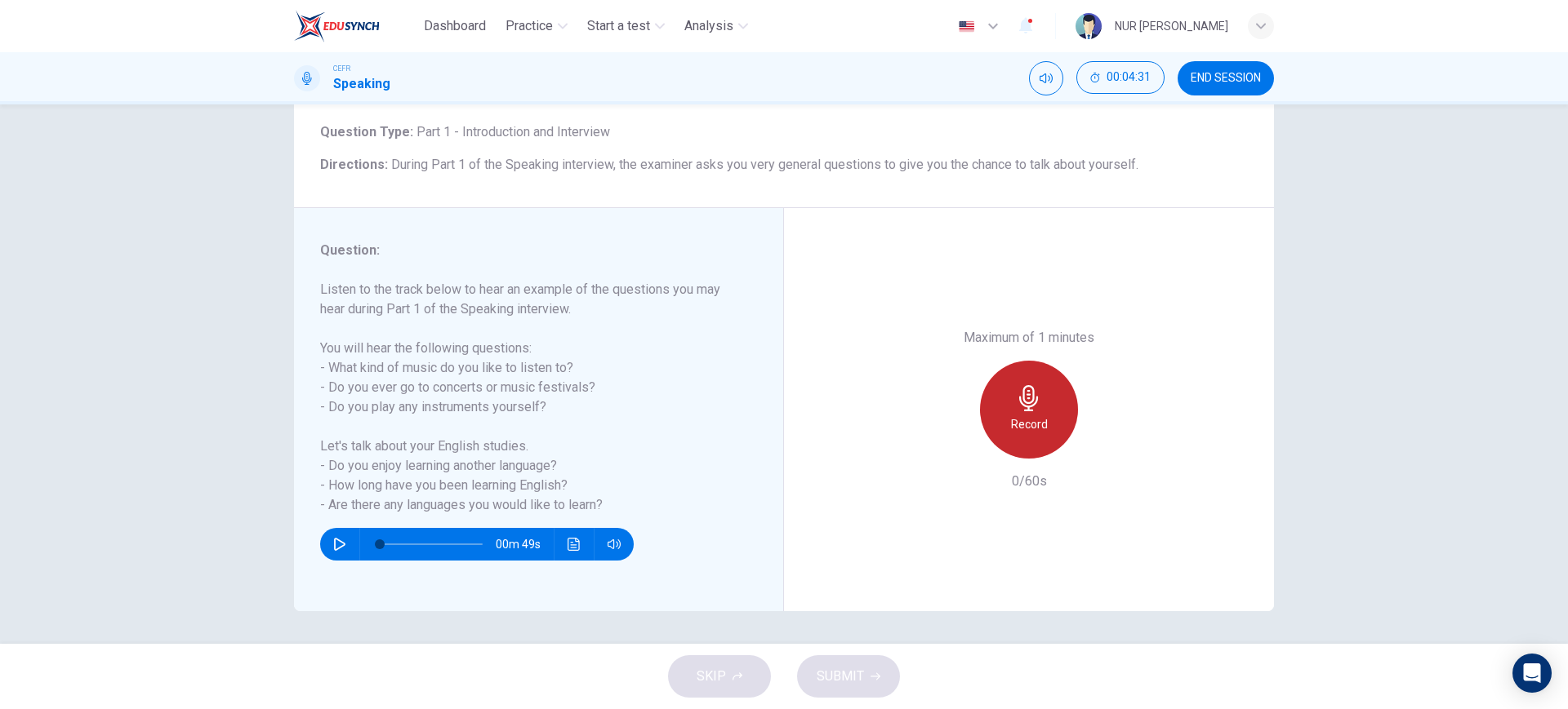
click at [1022, 411] on div "Record" at bounding box center [1030, 410] width 98 height 98
click at [1044, 434] on div "Stop" at bounding box center [1030, 410] width 98 height 98
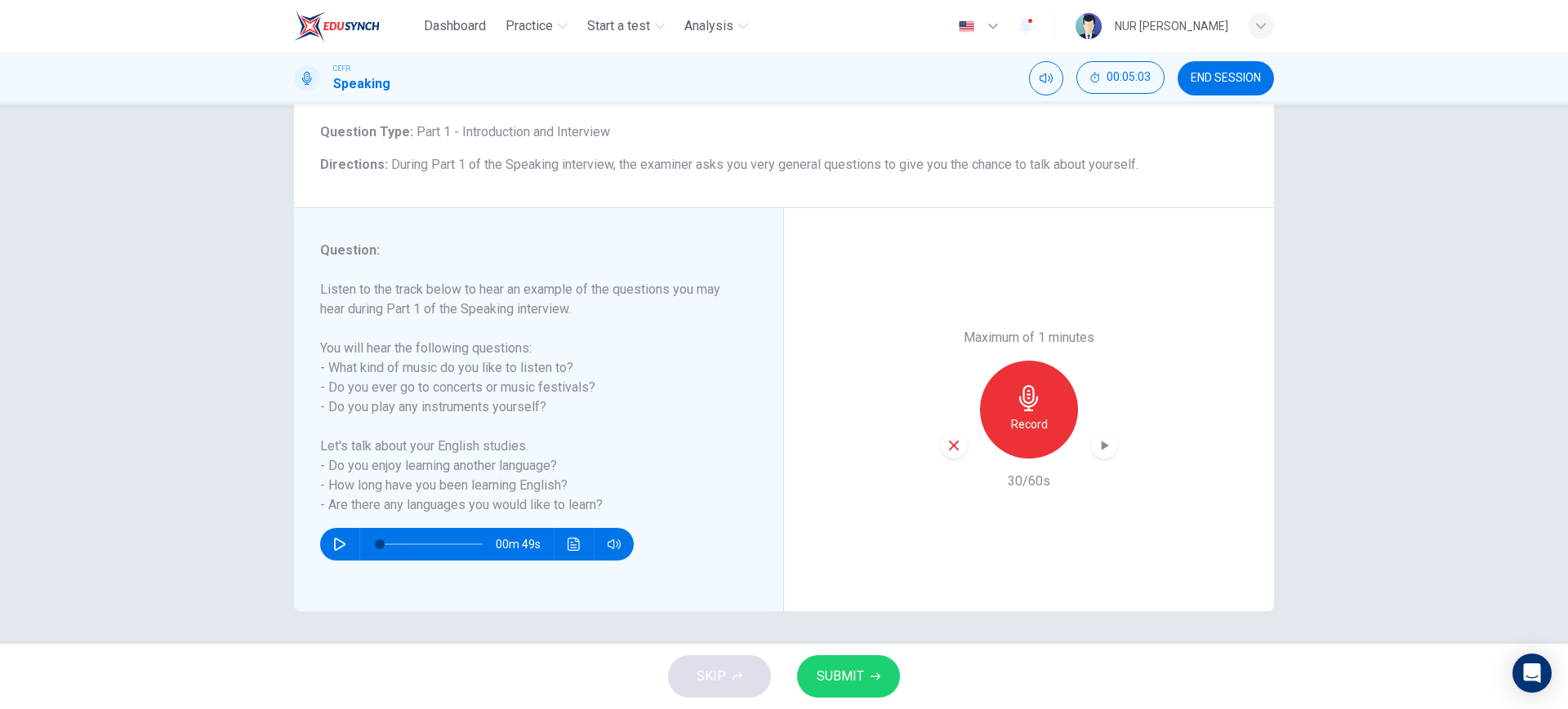
click at [946, 445] on icon "button" at bounding box center [953, 445] width 15 height 15
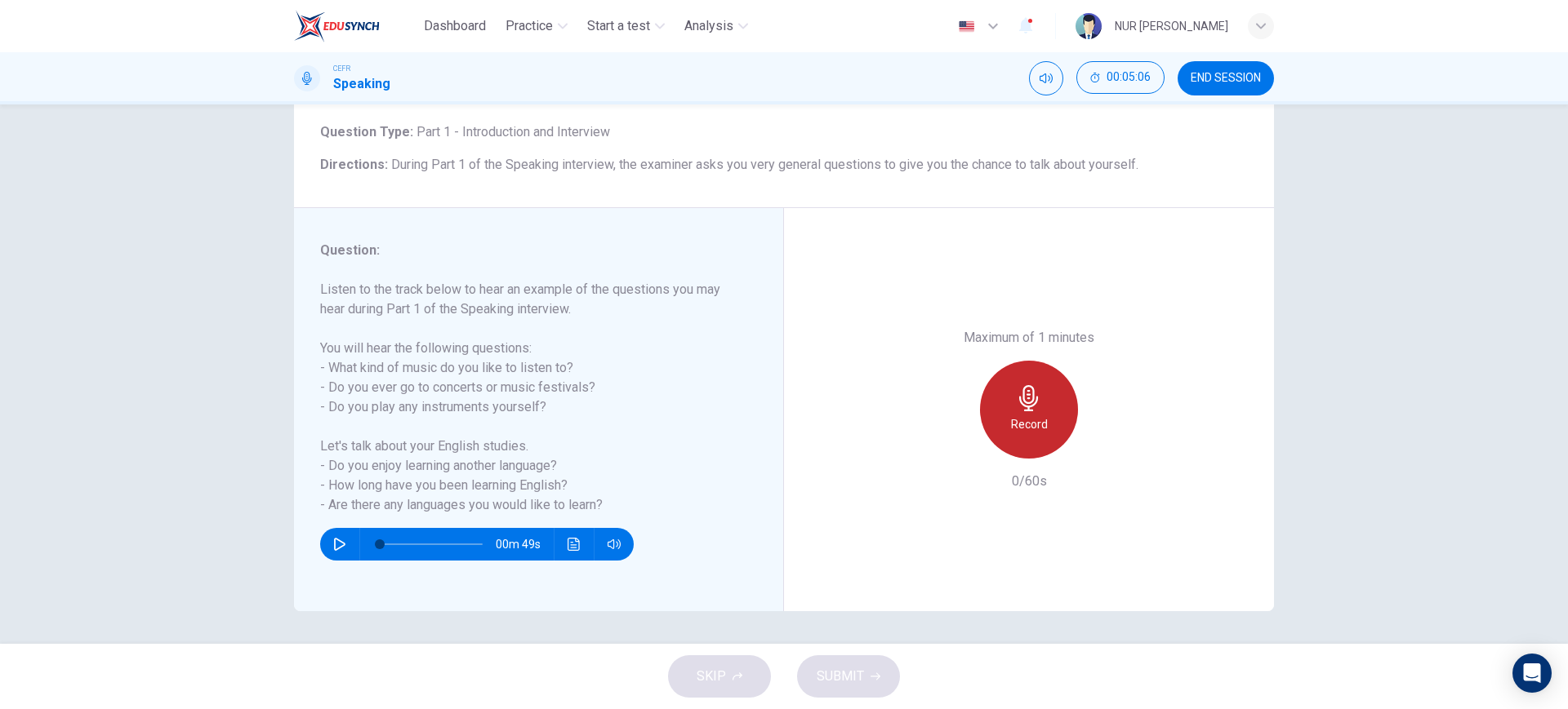
click at [1003, 429] on div "Record" at bounding box center [1030, 410] width 98 height 98
click at [1020, 396] on icon "button" at bounding box center [1029, 398] width 26 height 26
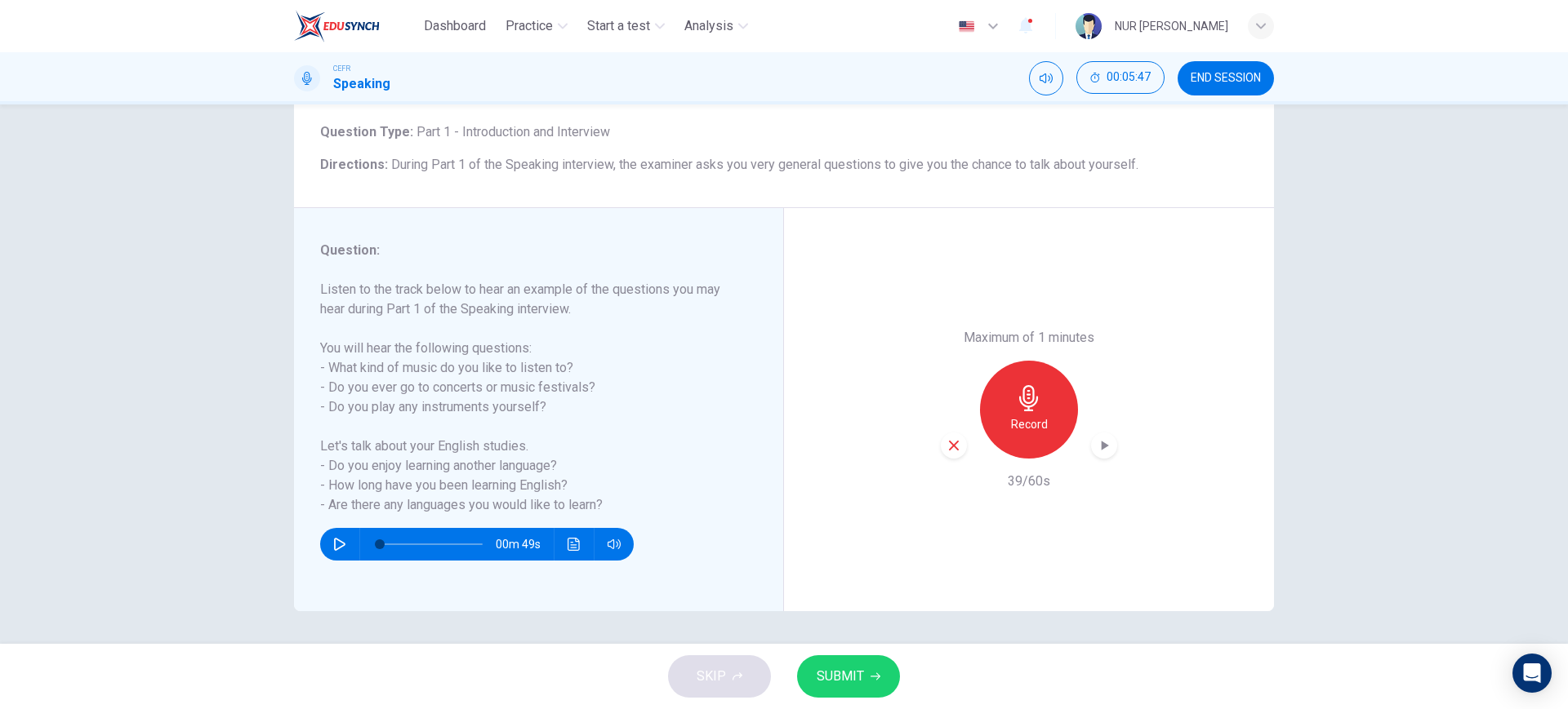
click at [835, 658] on button "SUBMIT" at bounding box center [849, 677] width 103 height 43
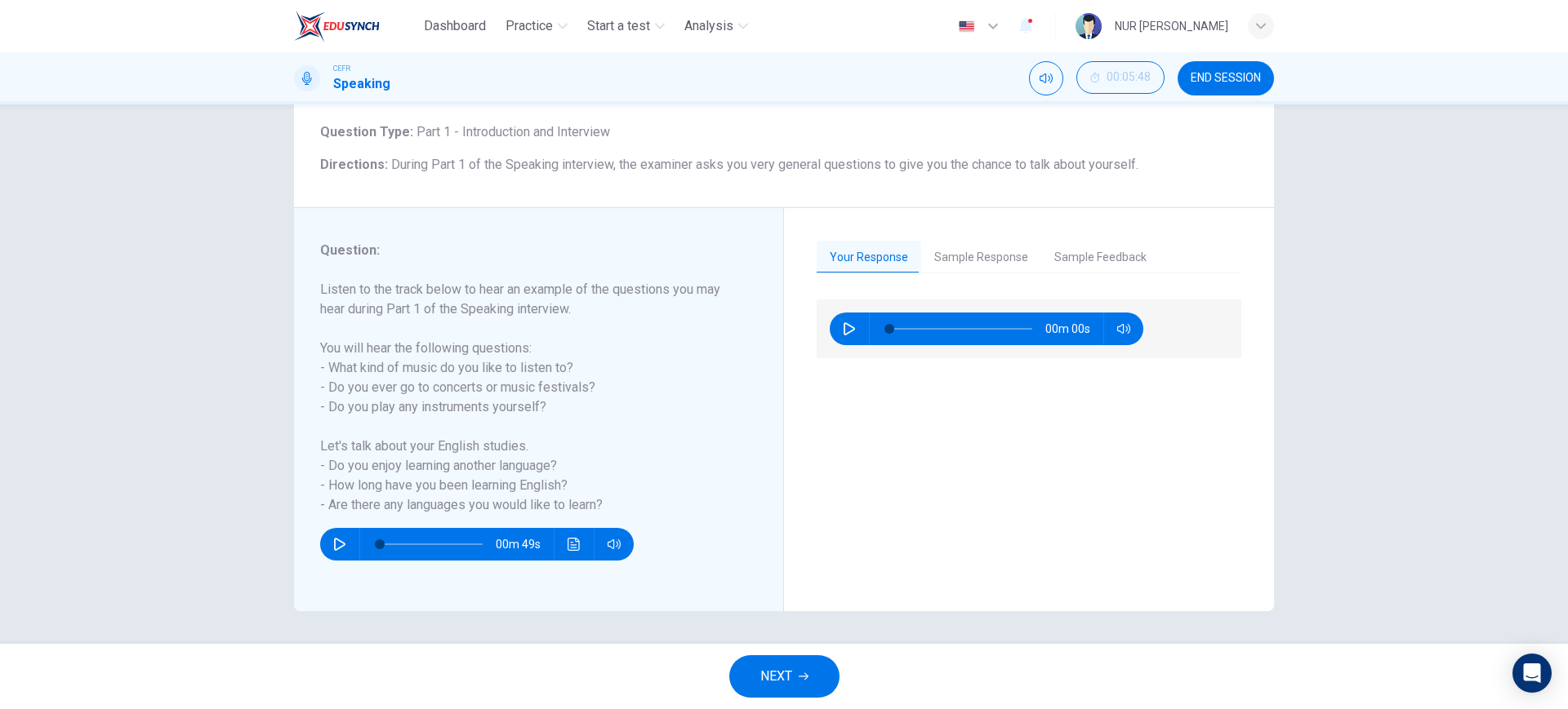
click at [779, 685] on span "NEXT" at bounding box center [776, 677] width 32 height 23
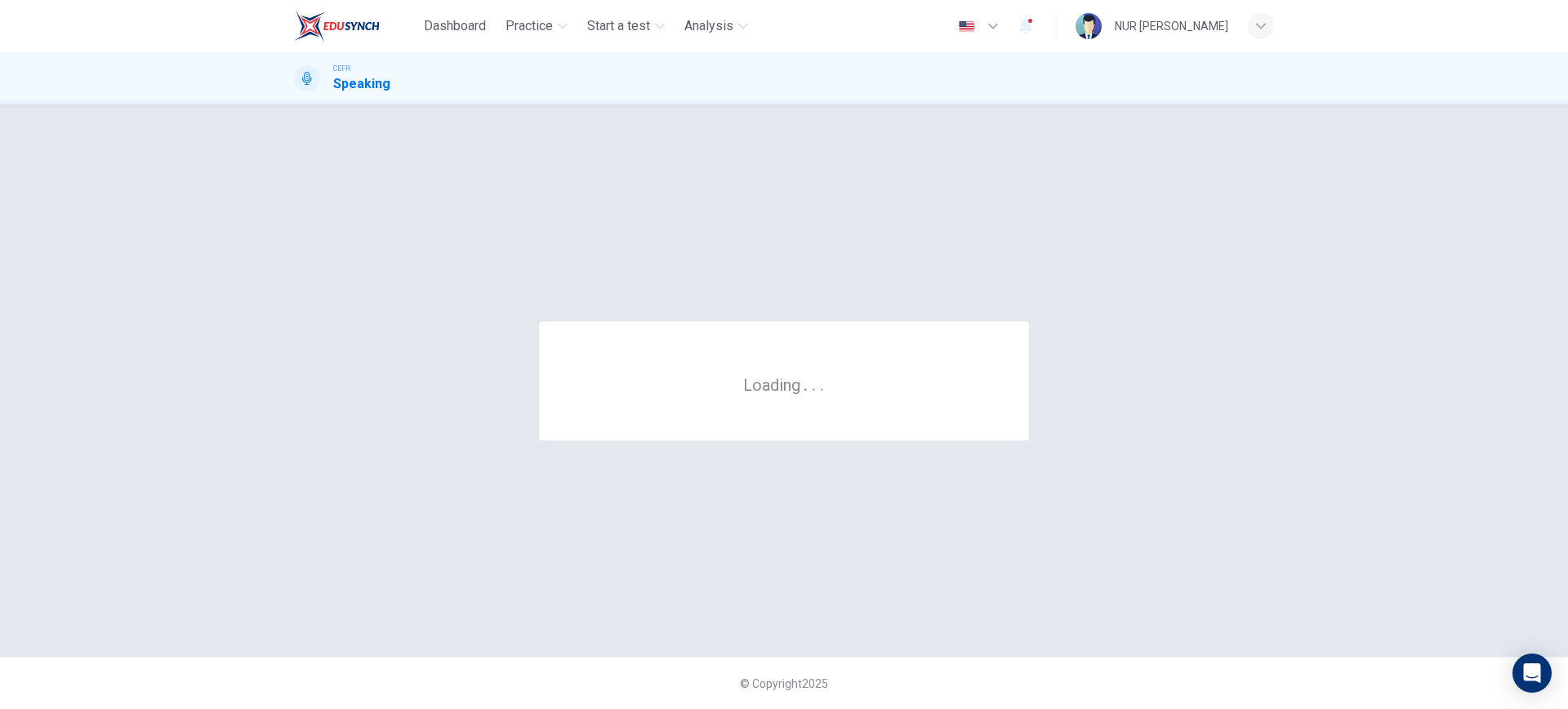
scroll to position [0, 0]
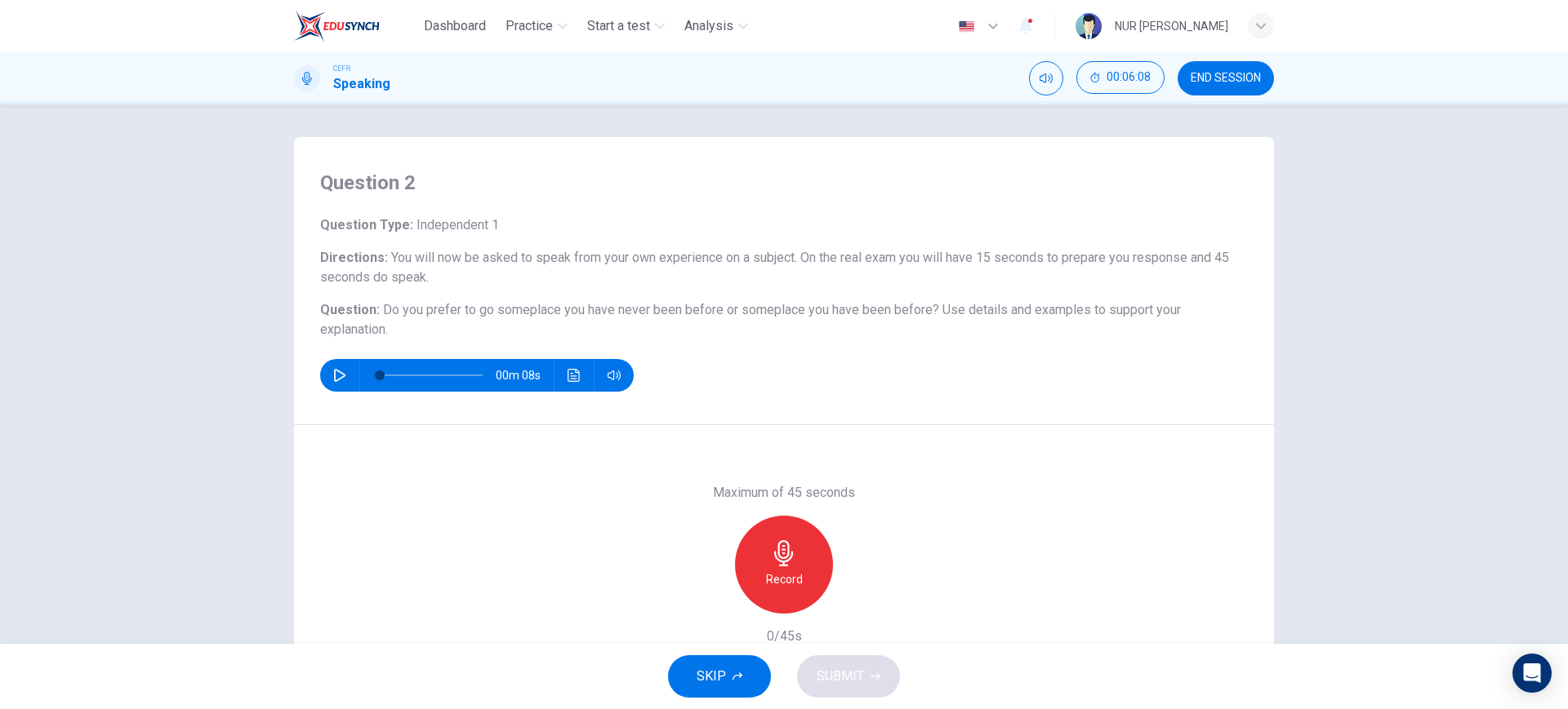
click at [925, 316] on span "Do you prefer to go someplace you have never been before or someplace you have …" at bounding box center [661, 309] width 556 height 16
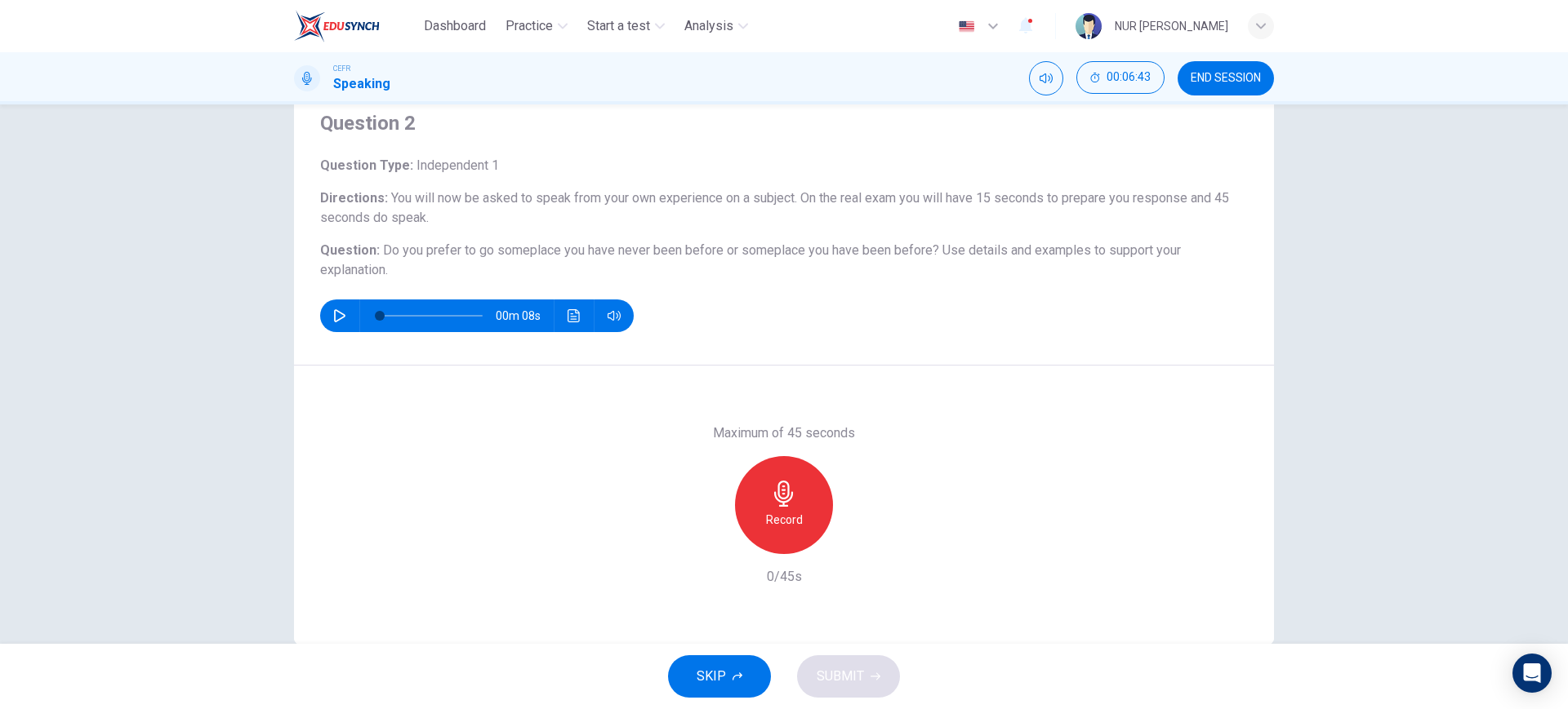
scroll to position [93, 0]
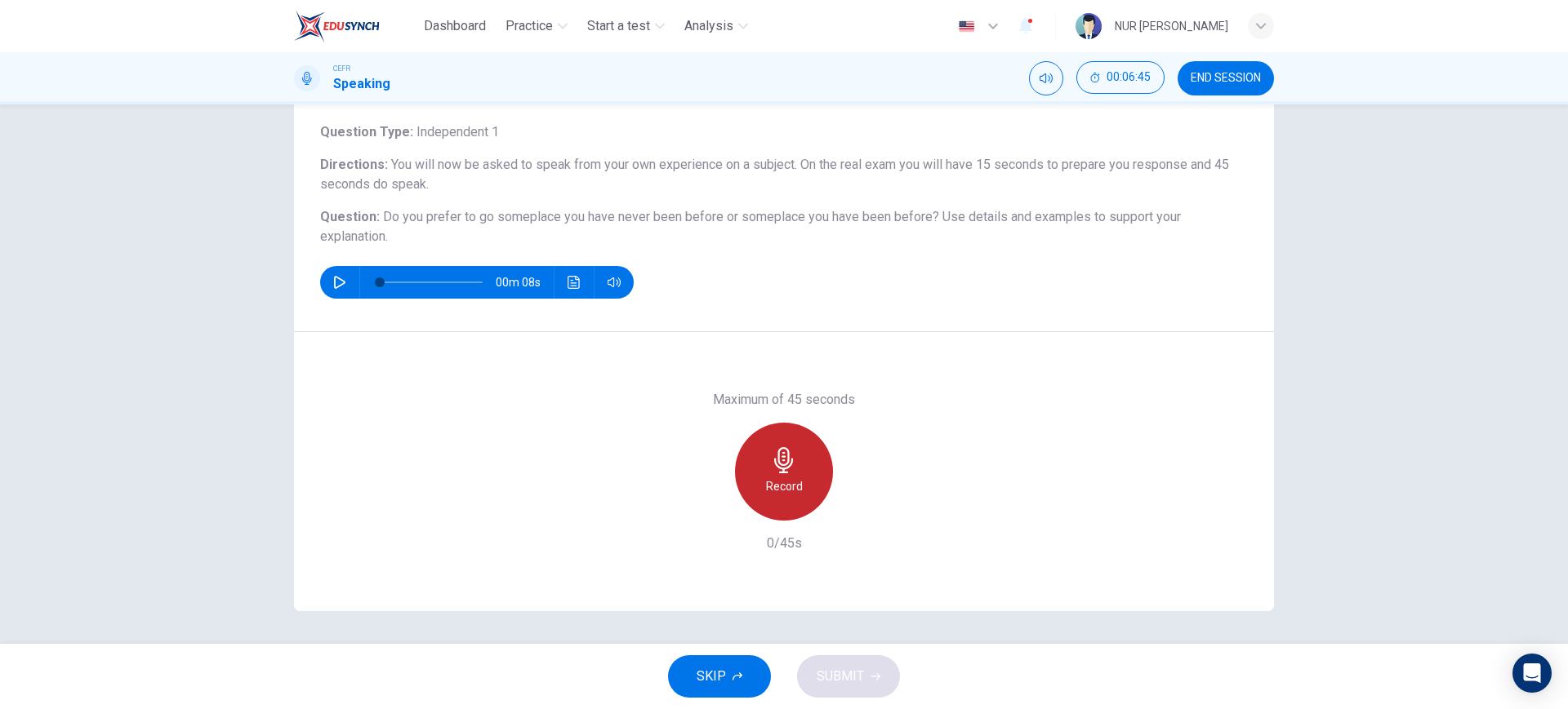
click at [784, 456] on icon "button" at bounding box center [784, 460] width 19 height 26
drag, startPoint x: 737, startPoint y: 481, endPoint x: 732, endPoint y: 498, distance: 17.7
click at [739, 481] on div "Stop" at bounding box center [784, 472] width 98 height 98
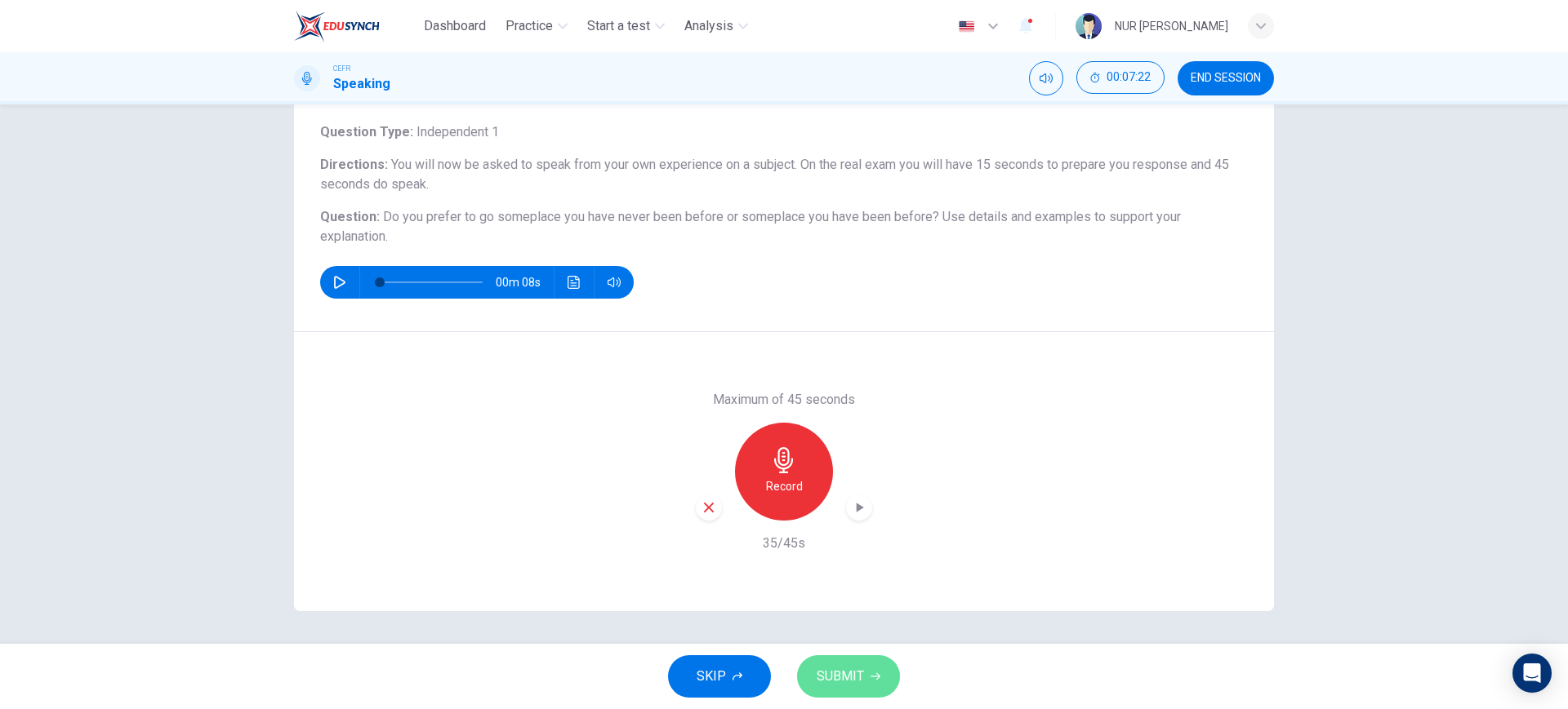
click at [852, 661] on button "SUBMIT" at bounding box center [849, 677] width 103 height 43
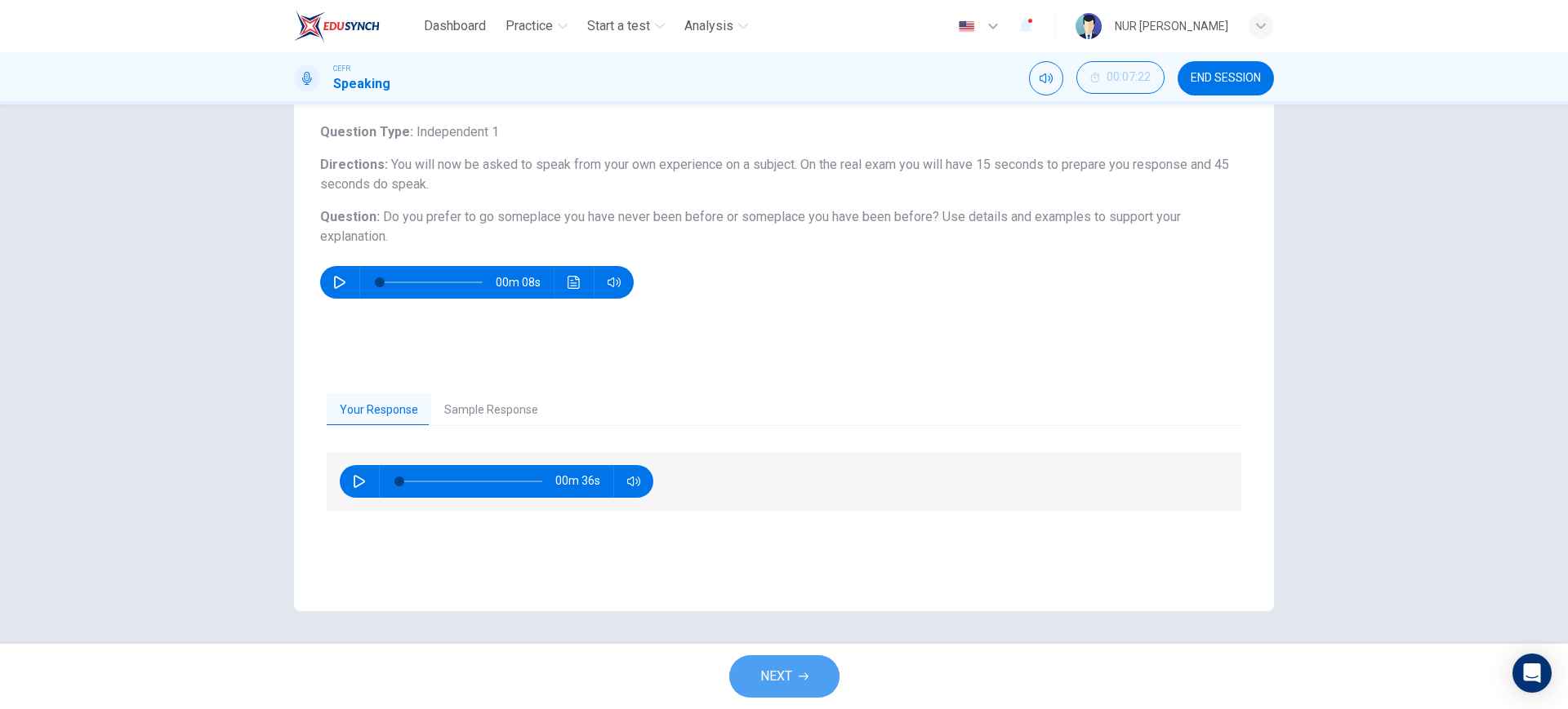
click at [775, 668] on span "NEXT" at bounding box center [776, 677] width 32 height 23
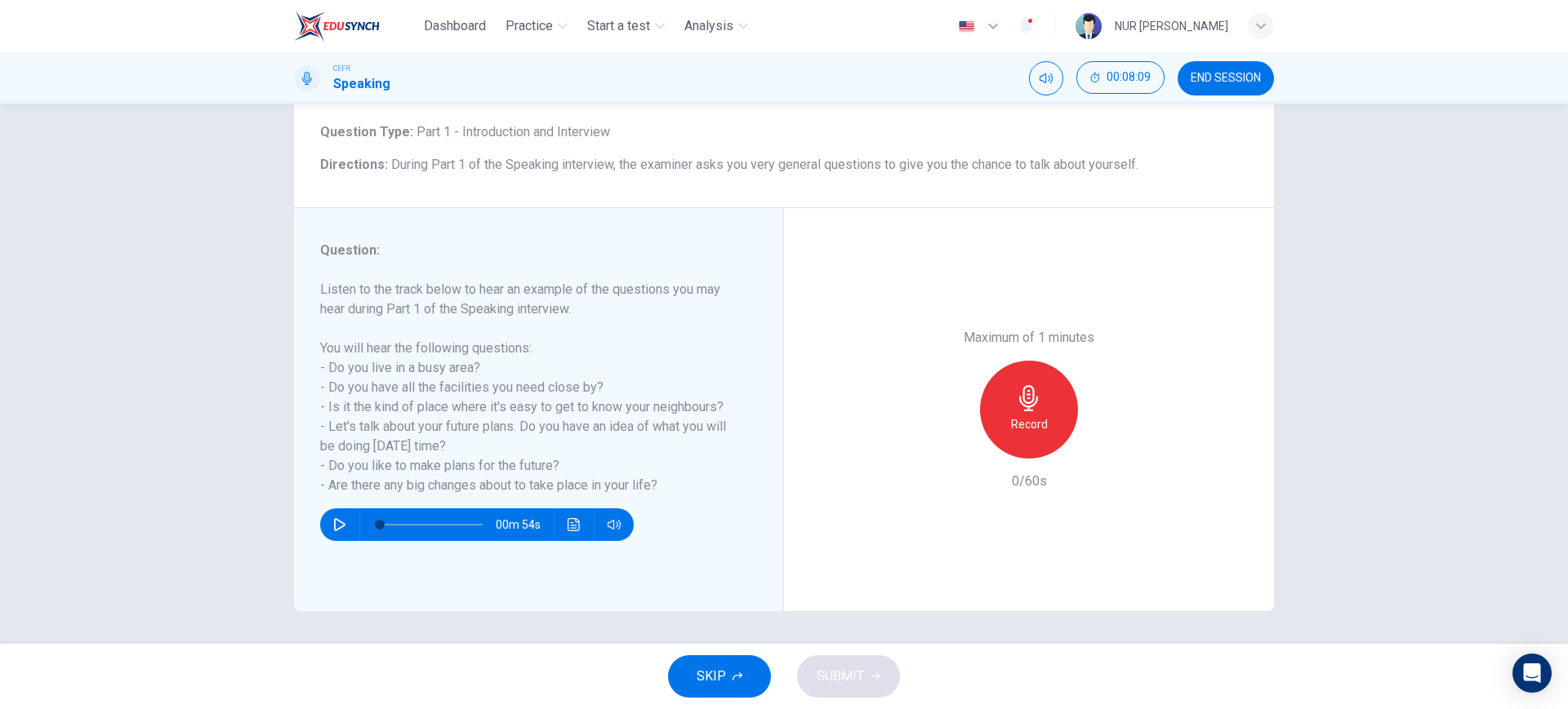
click at [678, 656] on div "SKIP SUBMIT" at bounding box center [784, 677] width 1568 height 65
click at [693, 671] on button "SKIP" at bounding box center [719, 677] width 103 height 43
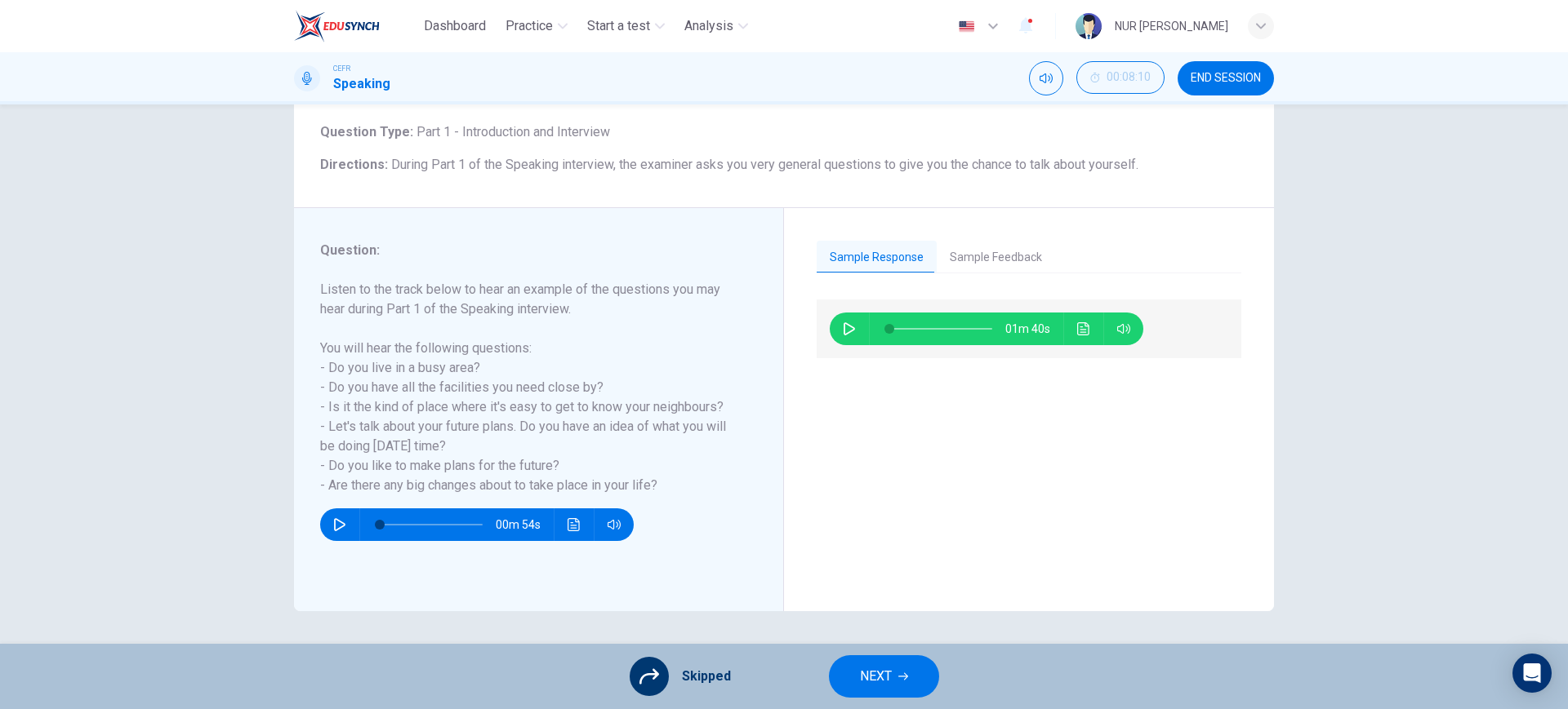
click at [864, 674] on span "NEXT" at bounding box center [875, 677] width 32 height 23
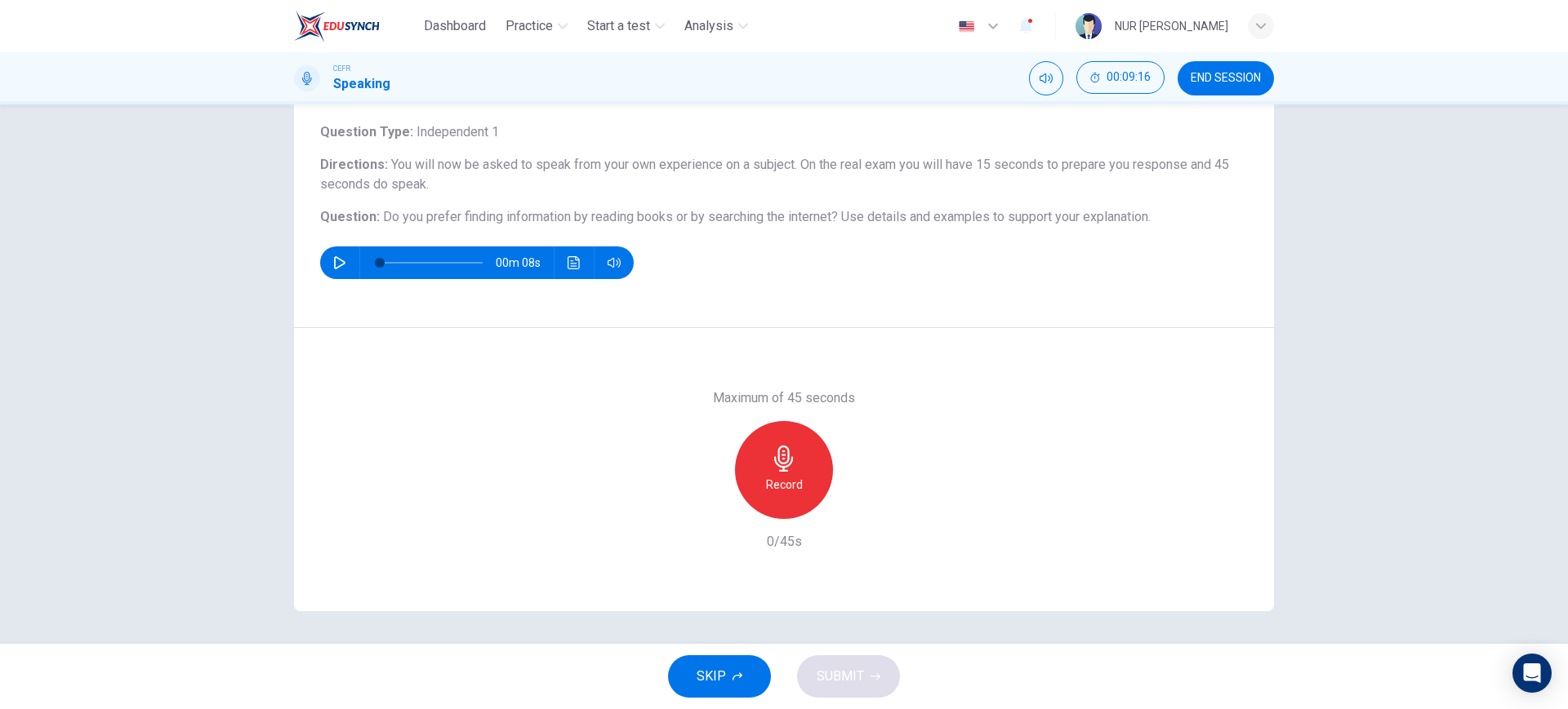
click at [768, 472] on div "Record" at bounding box center [784, 471] width 98 height 98
click at [768, 472] on div "Stop" at bounding box center [784, 471] width 98 height 98
click at [746, 684] on button "SKIP" at bounding box center [719, 677] width 103 height 43
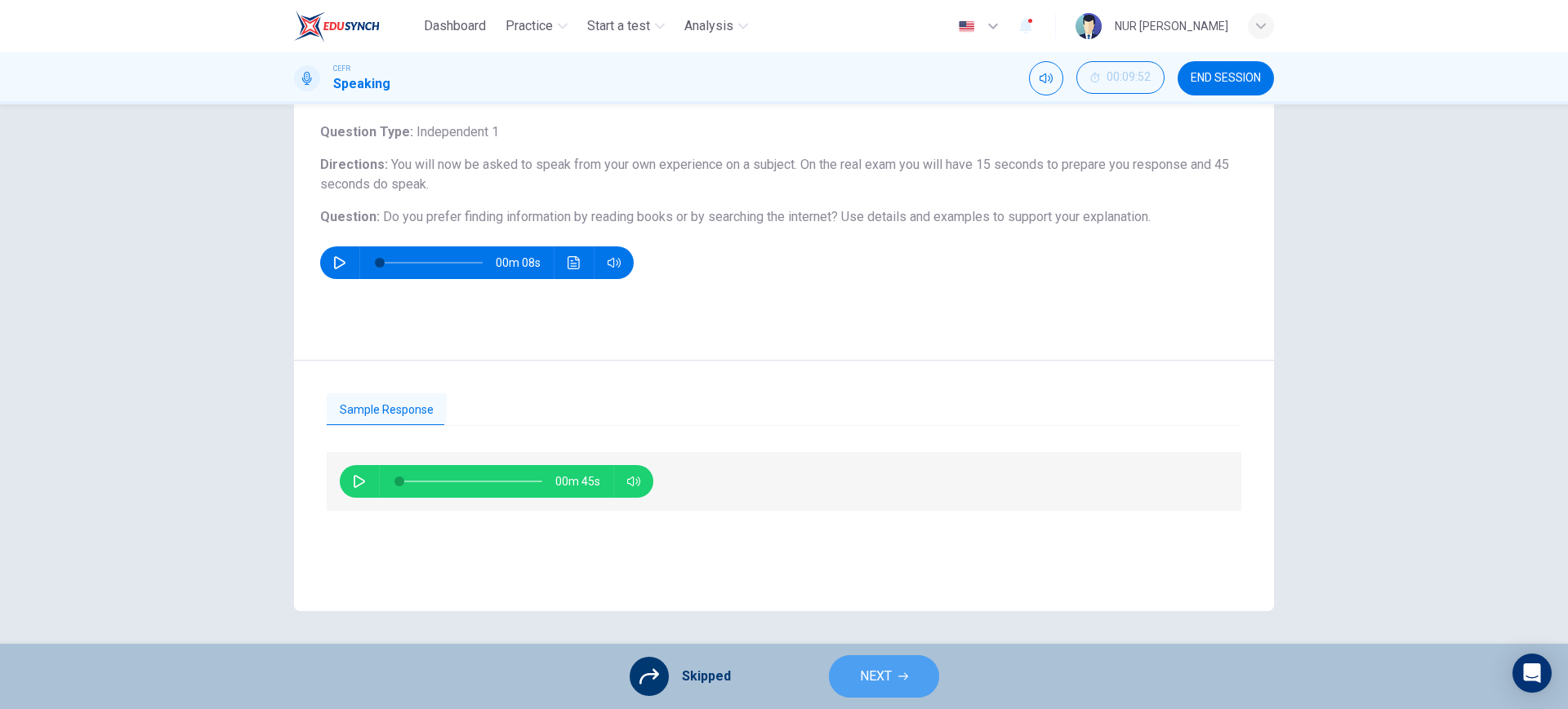
click at [888, 674] on span "NEXT" at bounding box center [875, 677] width 32 height 23
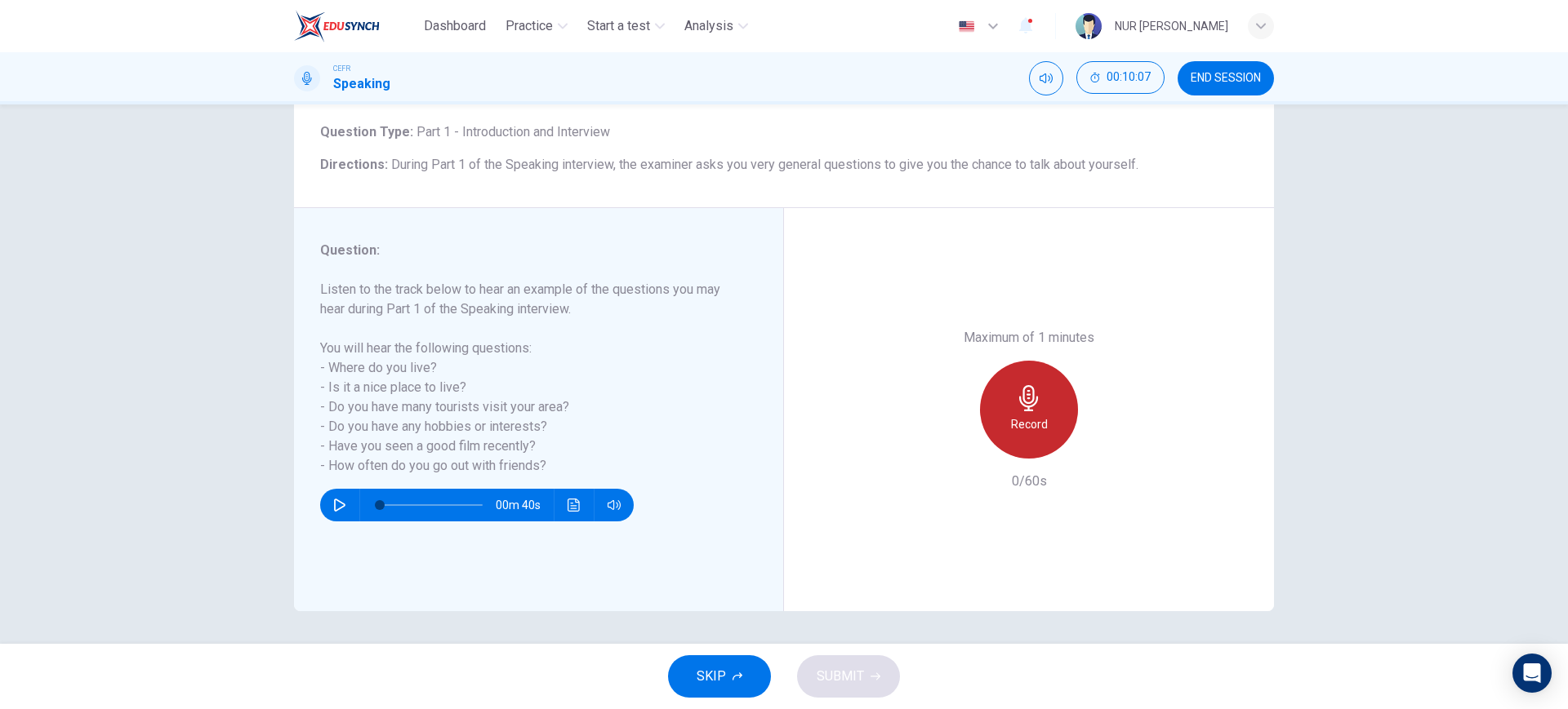
click at [1048, 410] on div "Record" at bounding box center [1030, 410] width 98 height 98
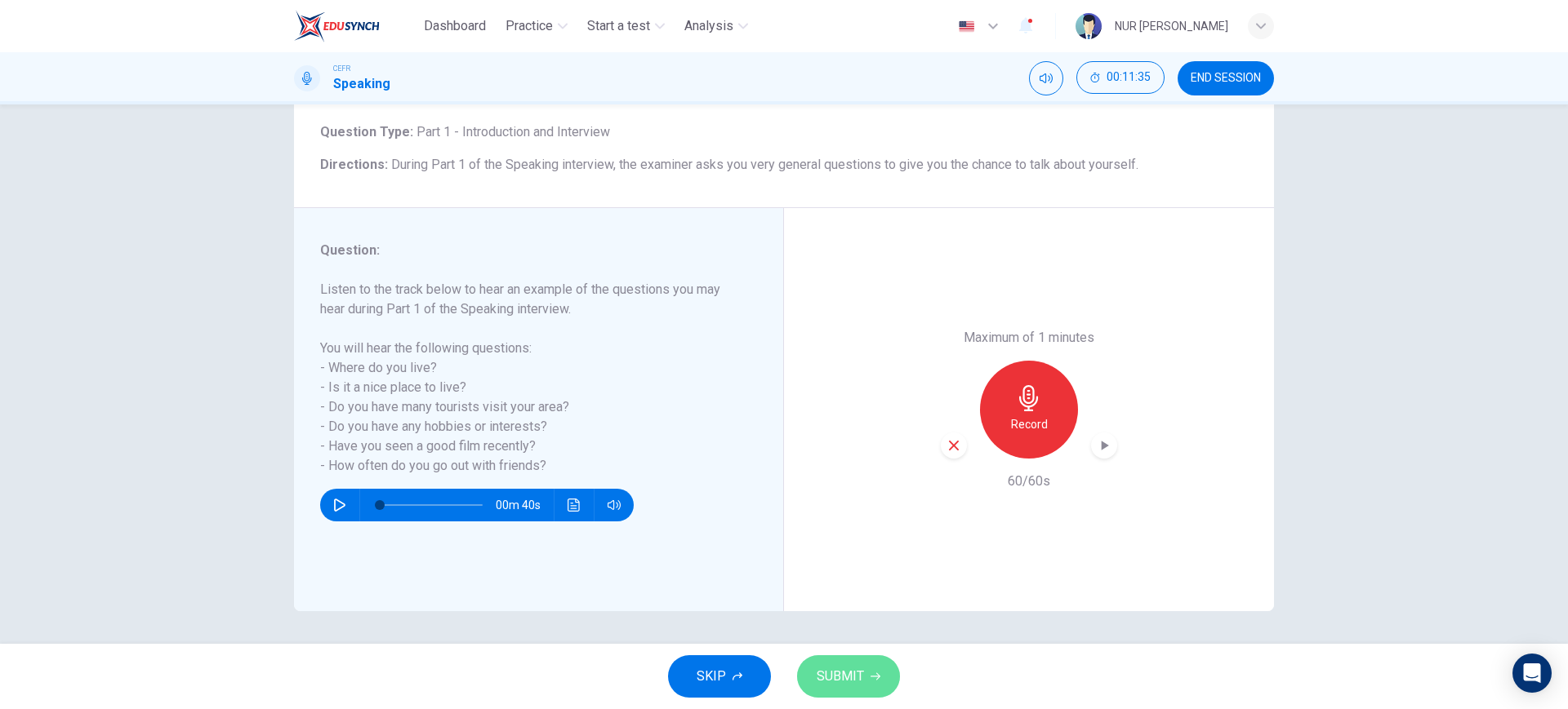
click at [844, 668] on span "SUBMIT" at bounding box center [840, 677] width 47 height 23
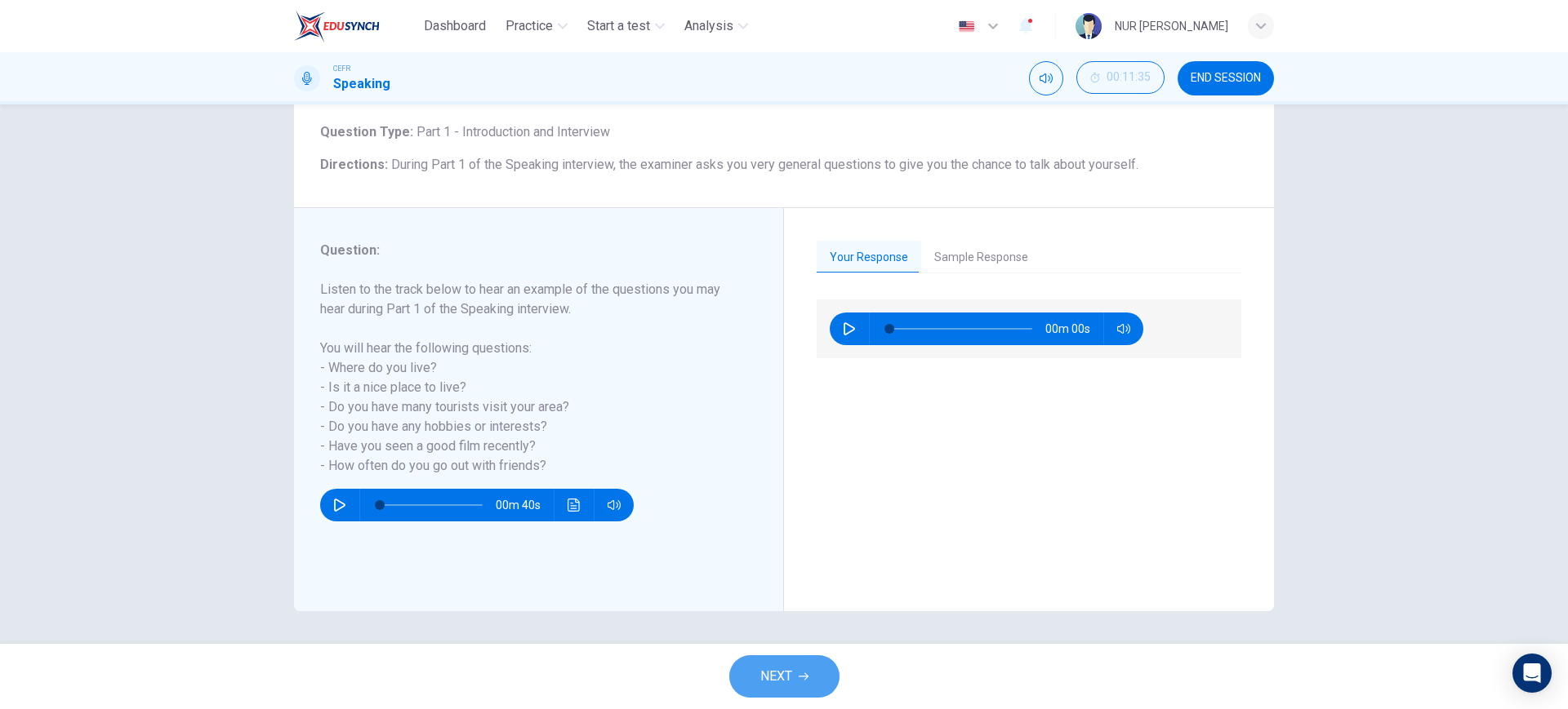
click at [763, 678] on span "NEXT" at bounding box center [776, 677] width 32 height 23
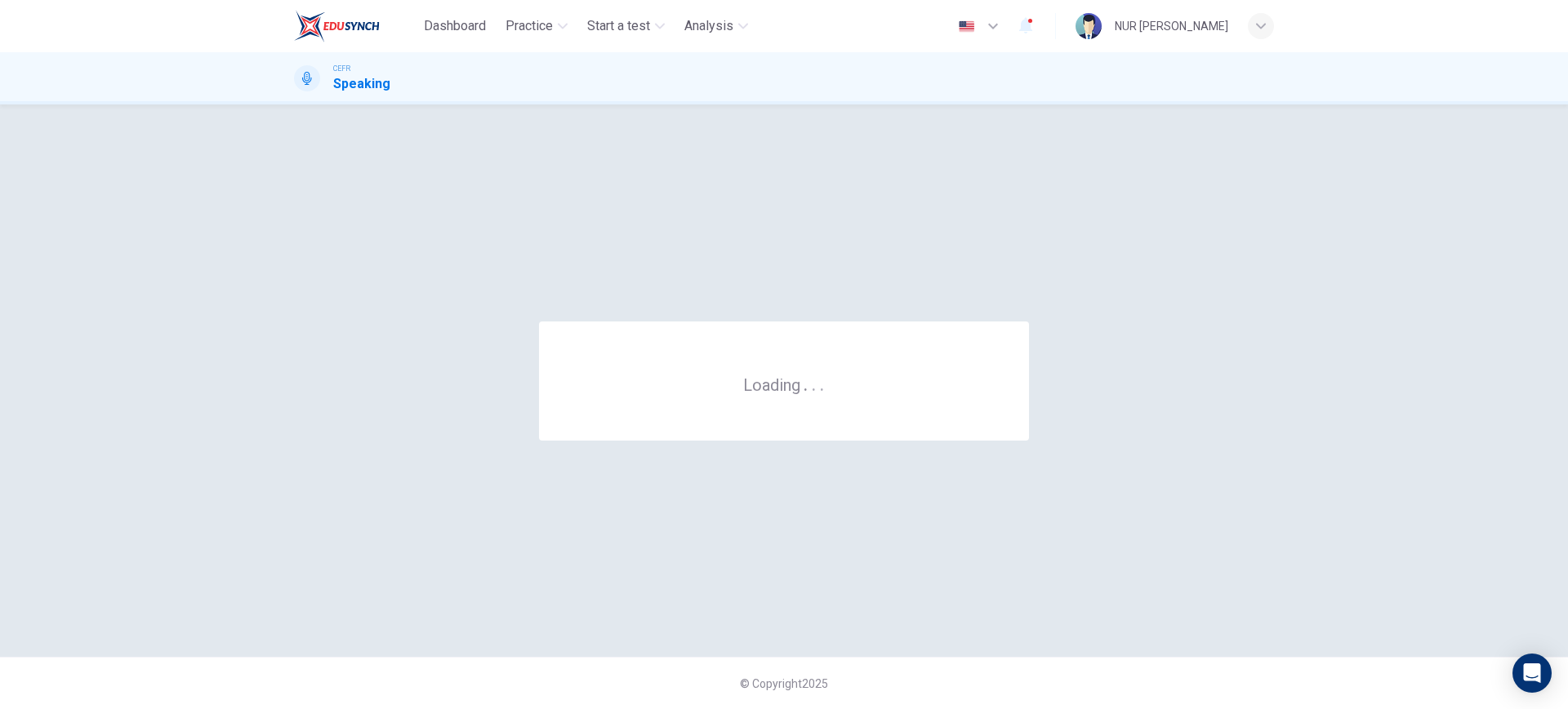
scroll to position [0, 0]
